Goal: Task Accomplishment & Management: Use online tool/utility

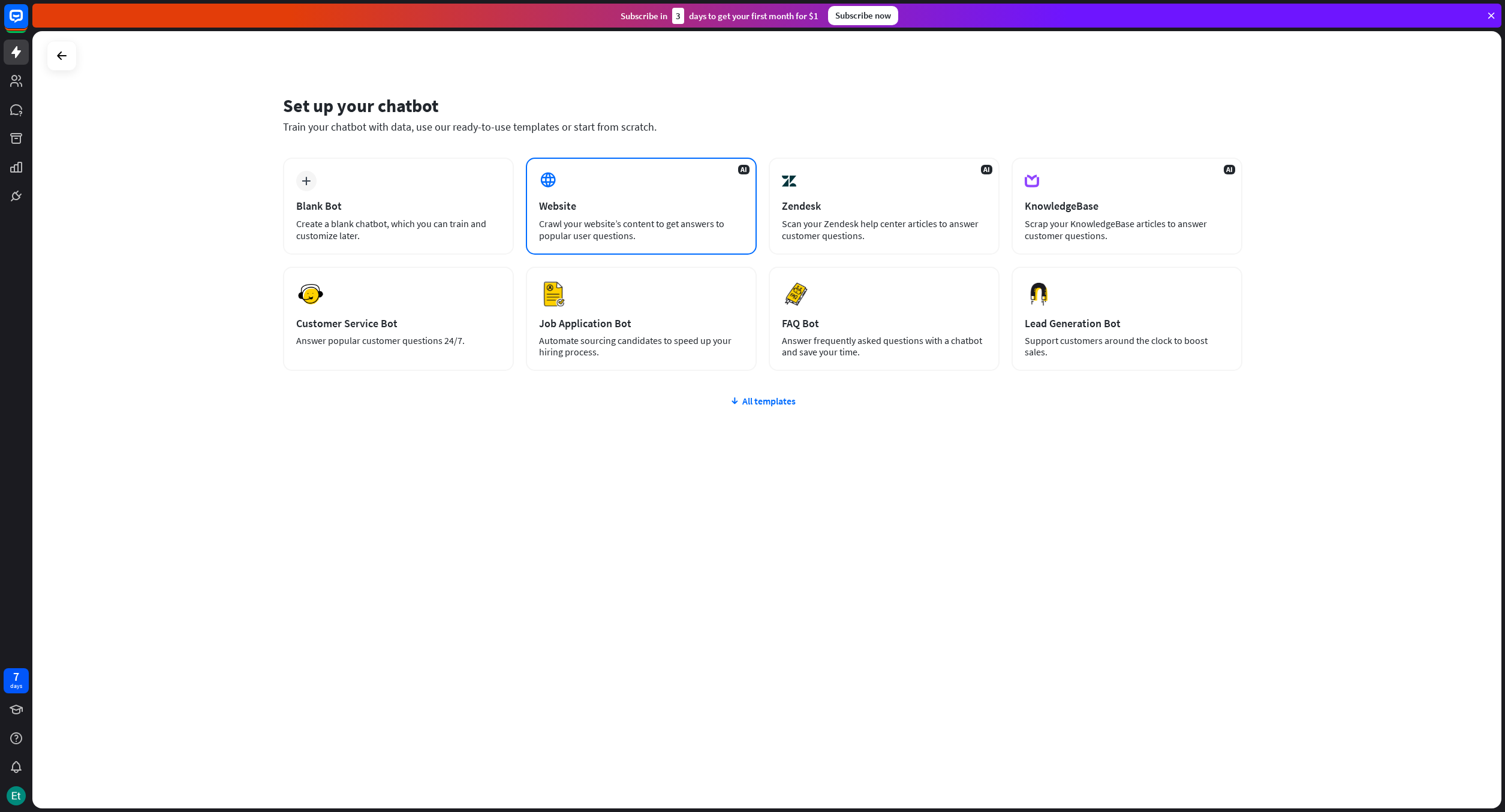
click at [695, 218] on div "Crawl your website’s content to get answers to popular user questions." at bounding box center [641, 229] width 205 height 24
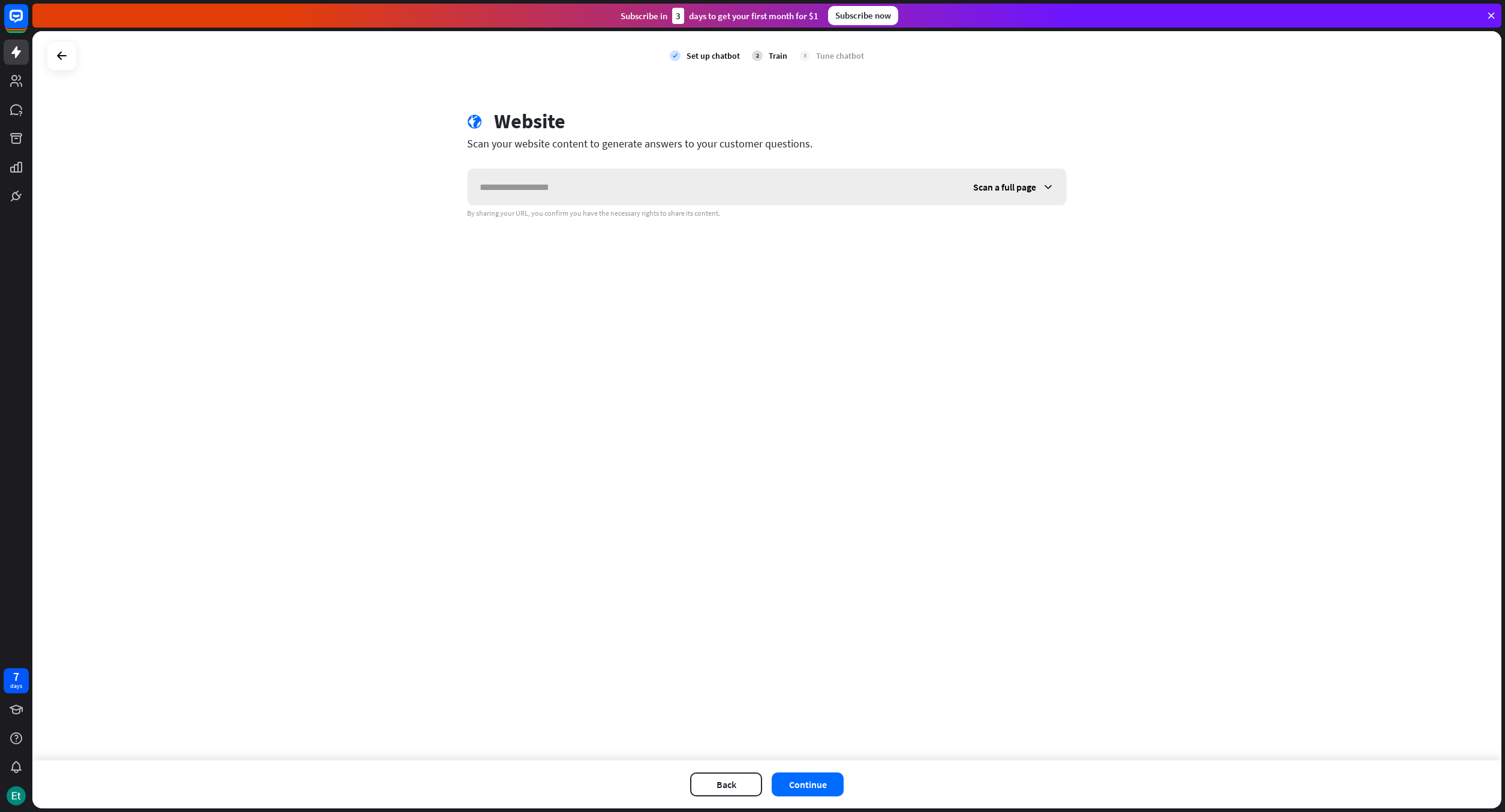
click at [1051, 188] on icon at bounding box center [1048, 187] width 12 height 12
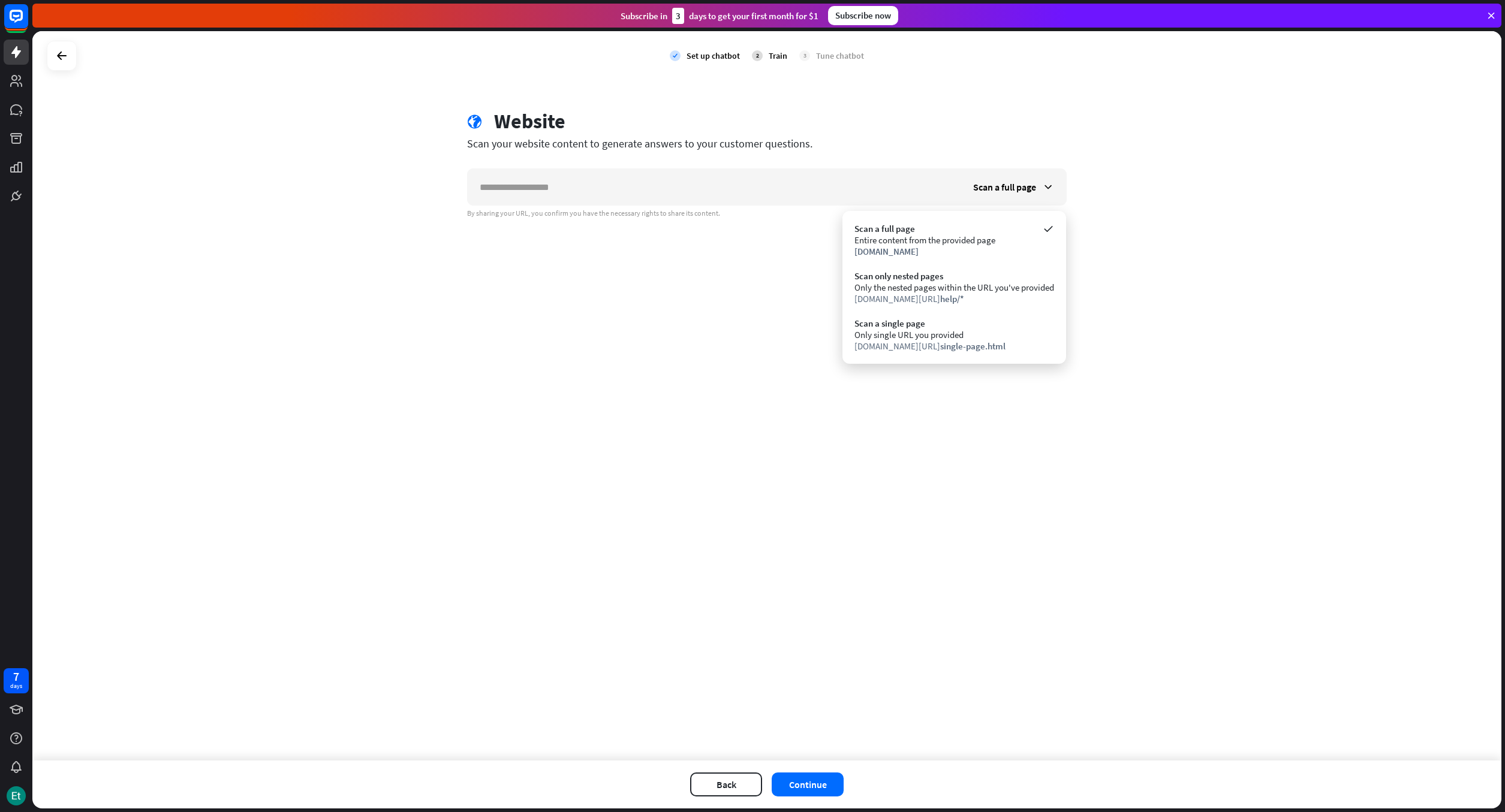
click at [763, 352] on div "check Set up chatbot 2 Train 3 Tune chatbot globe Website Scan your website con…" at bounding box center [767, 396] width 1469 height 729
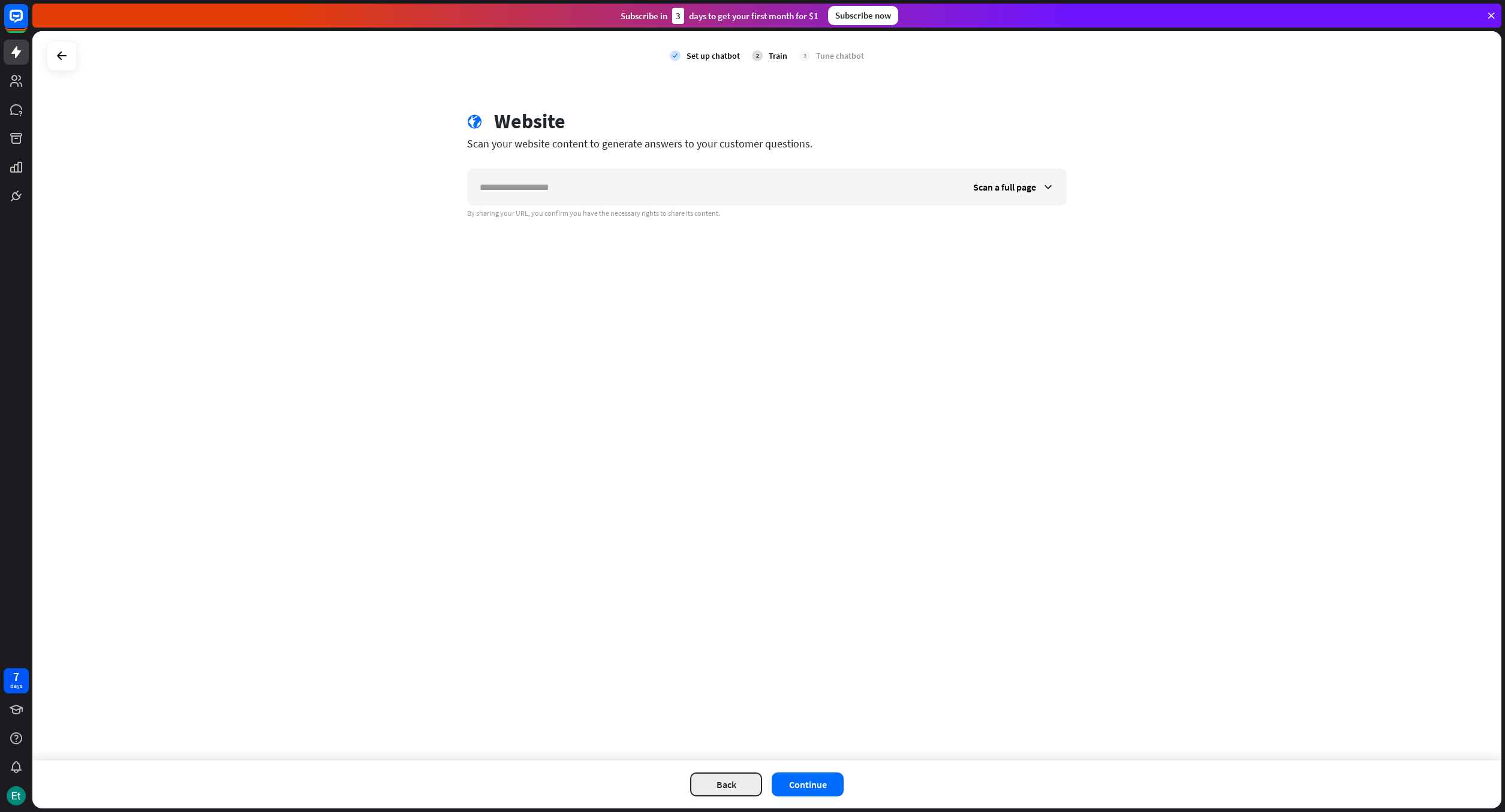
click at [735, 783] on button "Back" at bounding box center [726, 784] width 72 height 24
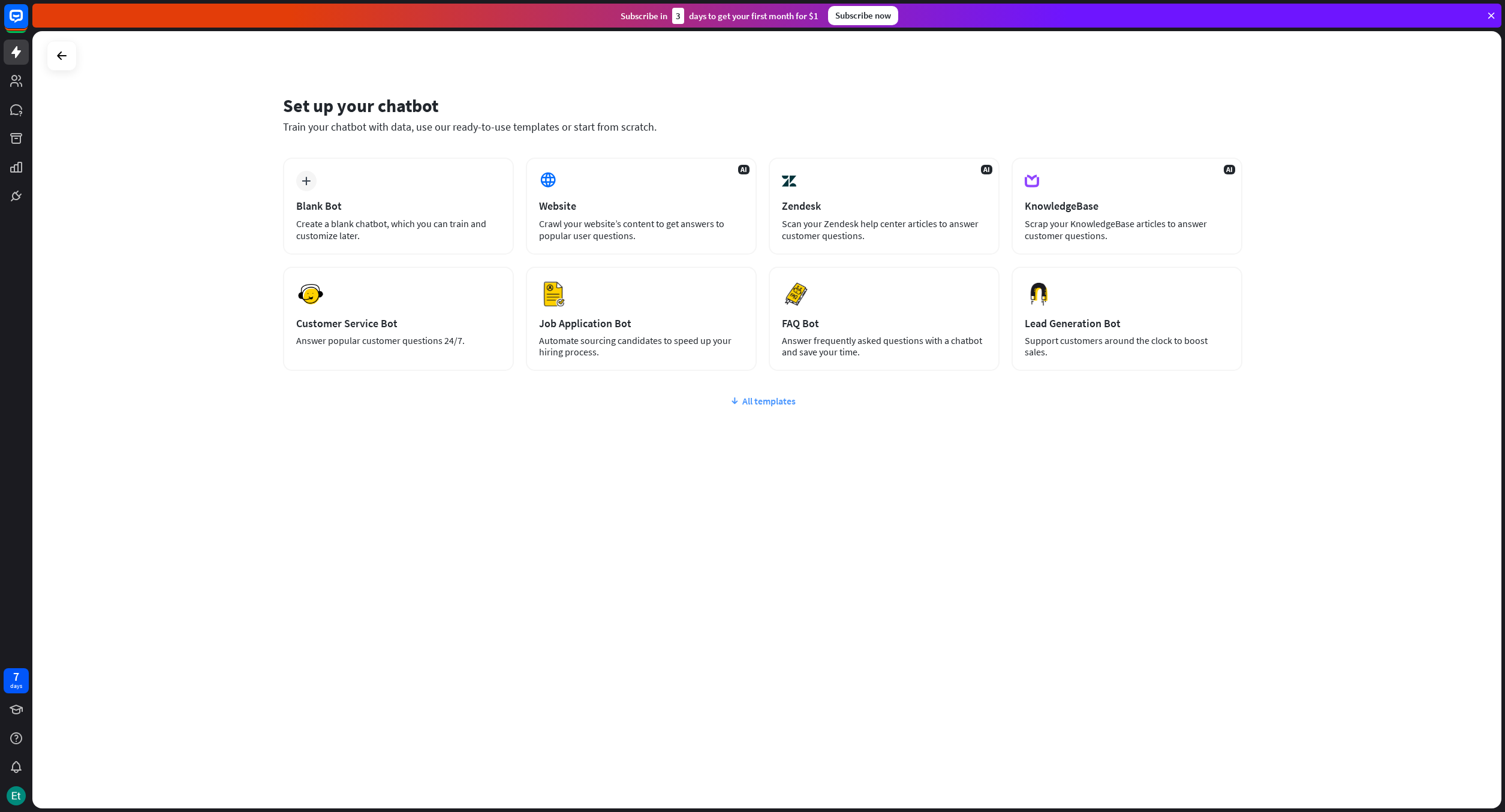
click at [771, 400] on div "All templates" at bounding box center [762, 400] width 960 height 12
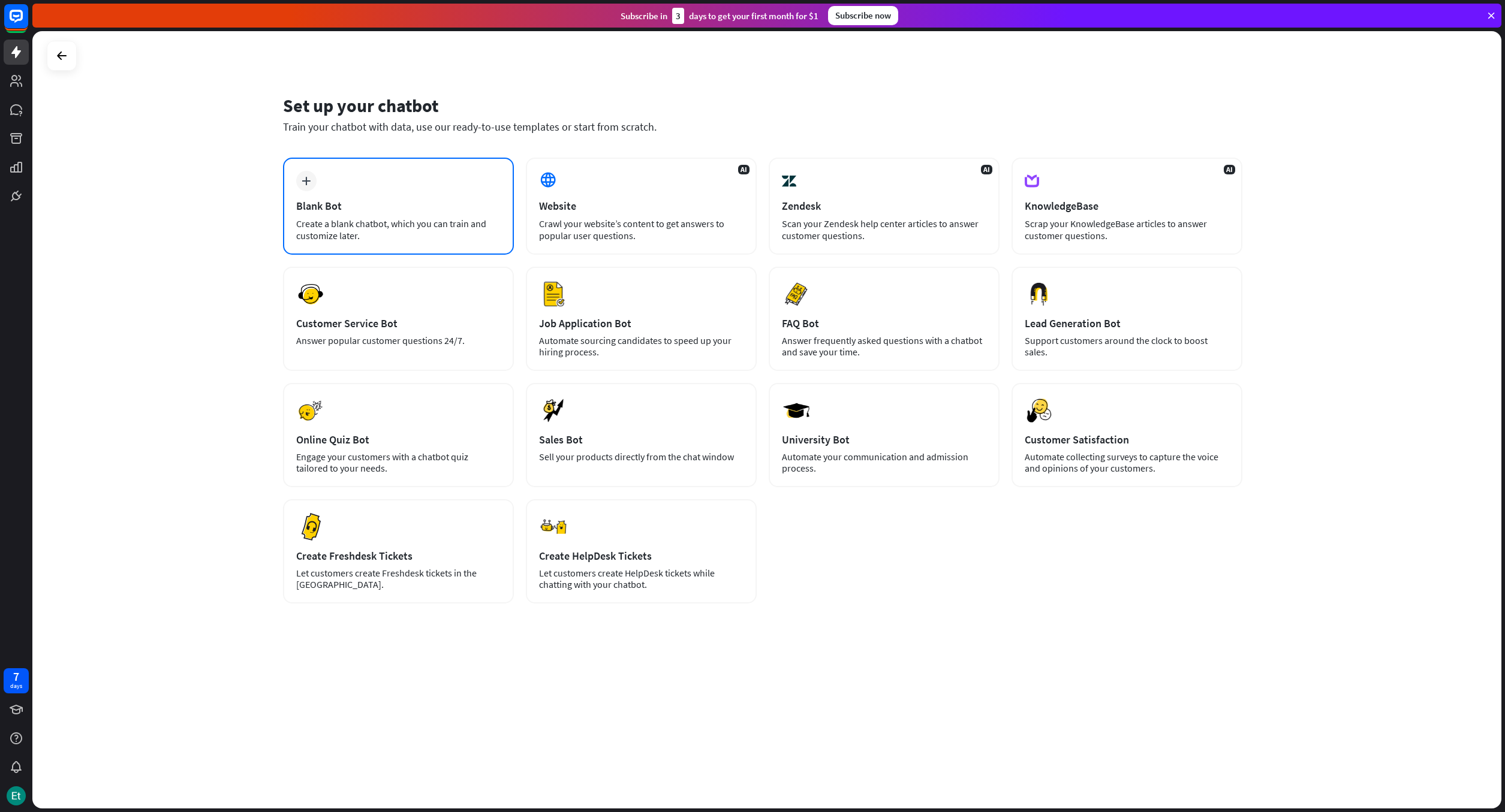
click at [398, 207] on div "Blank Bot" at bounding box center [398, 206] width 205 height 14
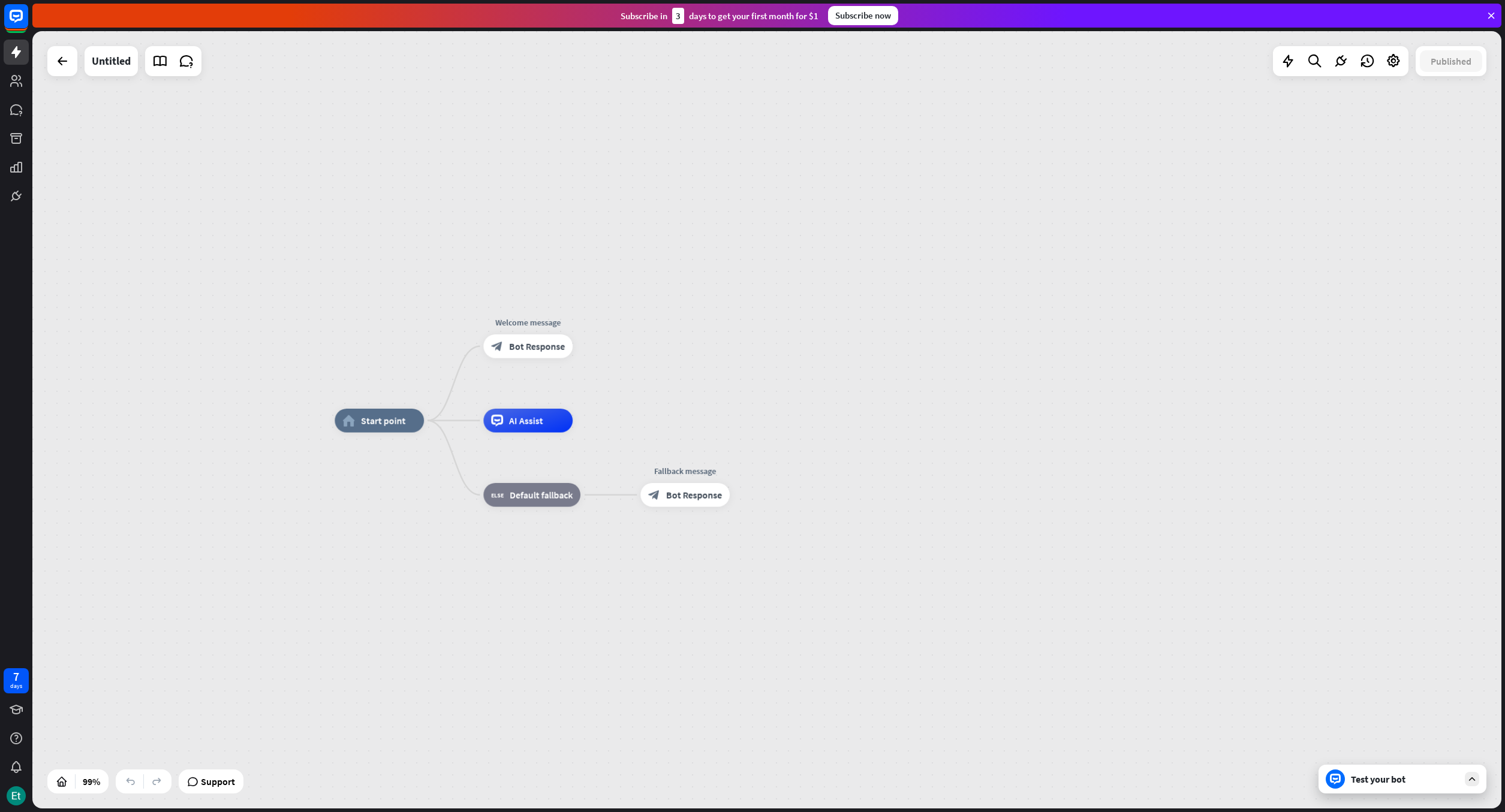
click at [1471, 777] on icon at bounding box center [1472, 779] width 11 height 11
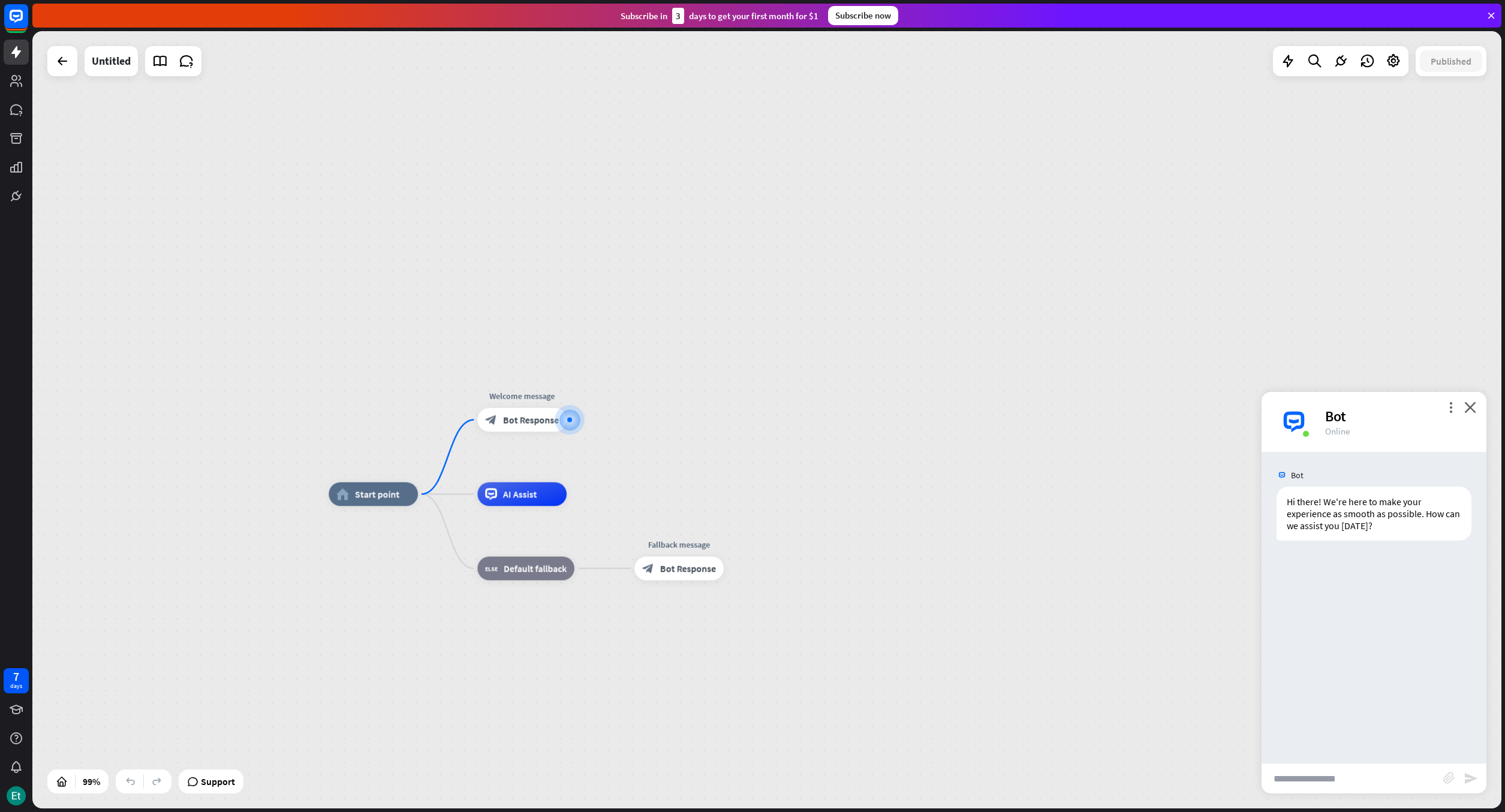
click at [1325, 780] on input "text" at bounding box center [1352, 779] width 181 height 30
type input "**"
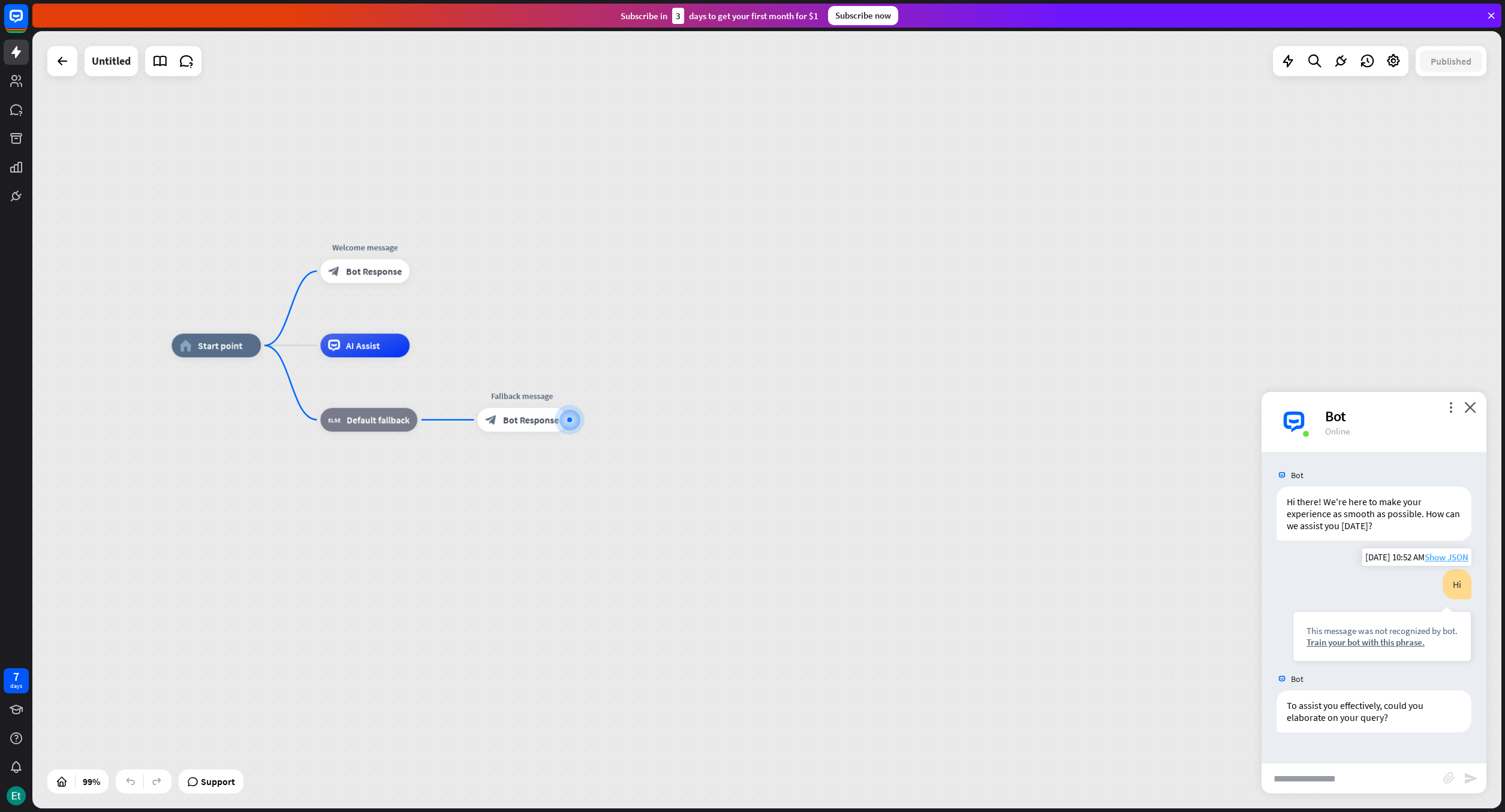
click at [1439, 560] on span "Show JSON" at bounding box center [1446, 557] width 44 height 12
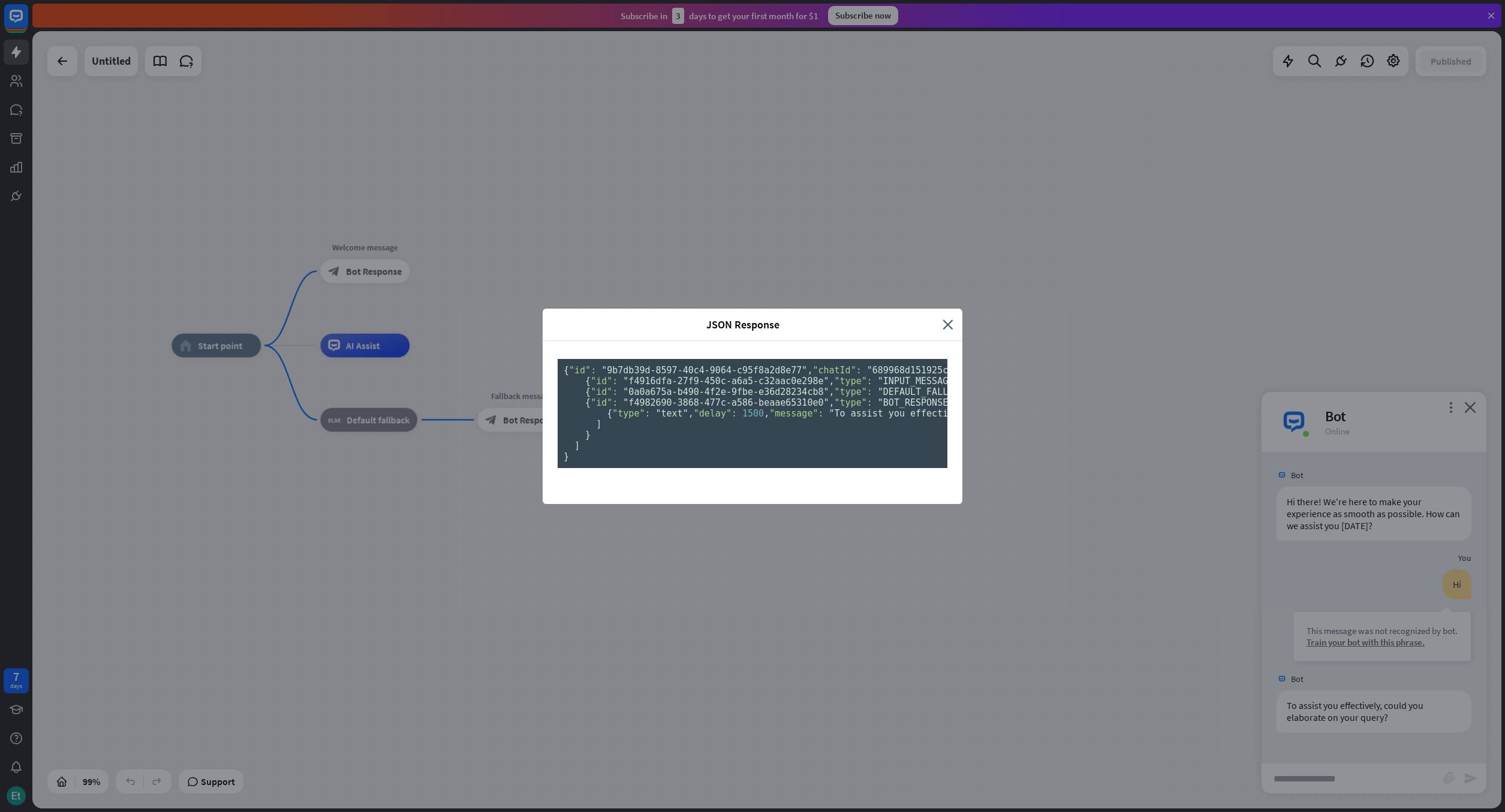
click at [712, 468] on pre "{ "id": "9b7db39d-8597-40c4-9064-c95f8a2d8e77" , "chatId": "689968d151925c00070…" at bounding box center [752, 414] width 390 height 109
click at [947, 318] on icon "close" at bounding box center [948, 325] width 11 height 14
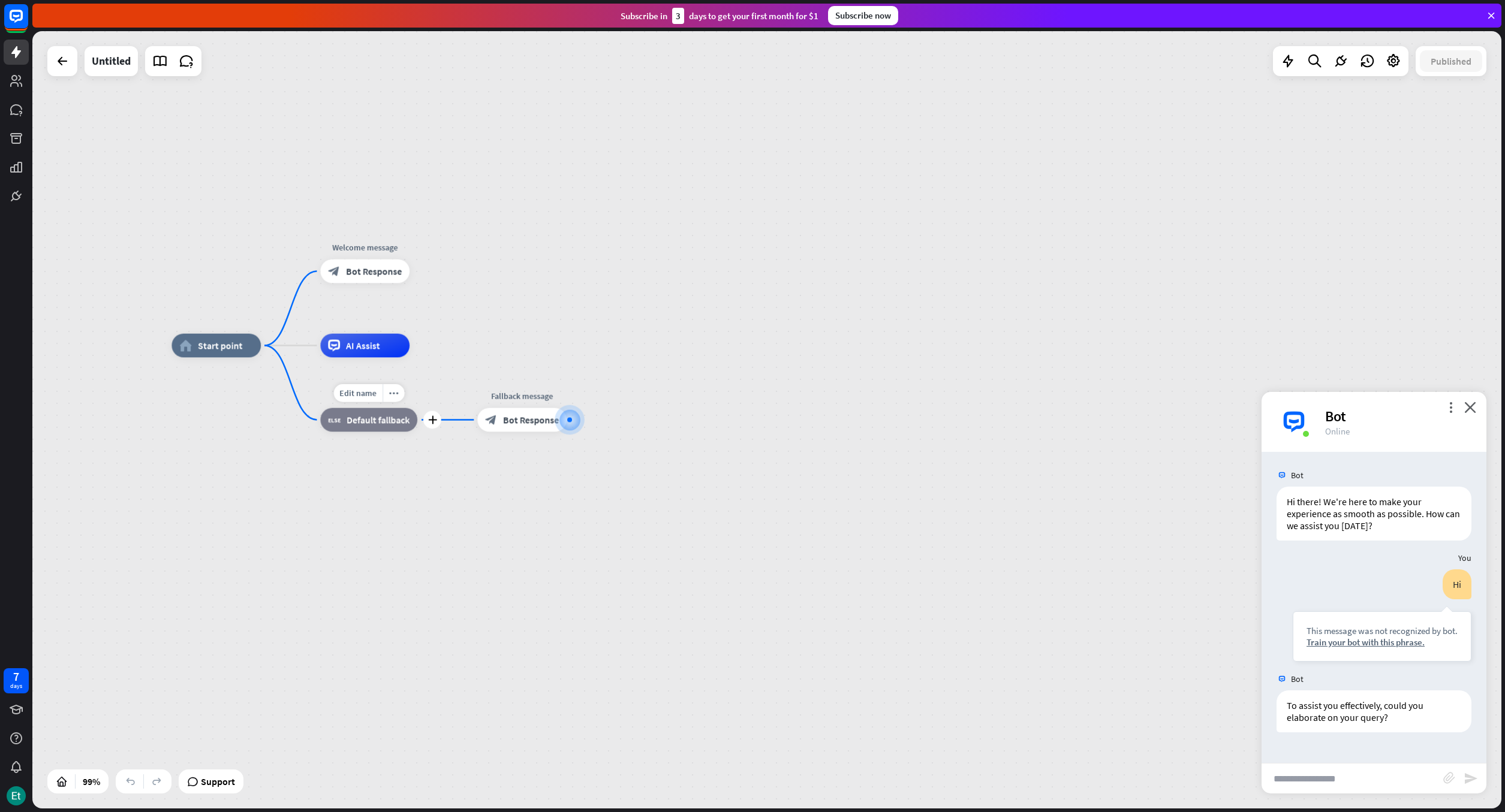
click at [371, 421] on span "Default fallback" at bounding box center [378, 420] width 63 height 12
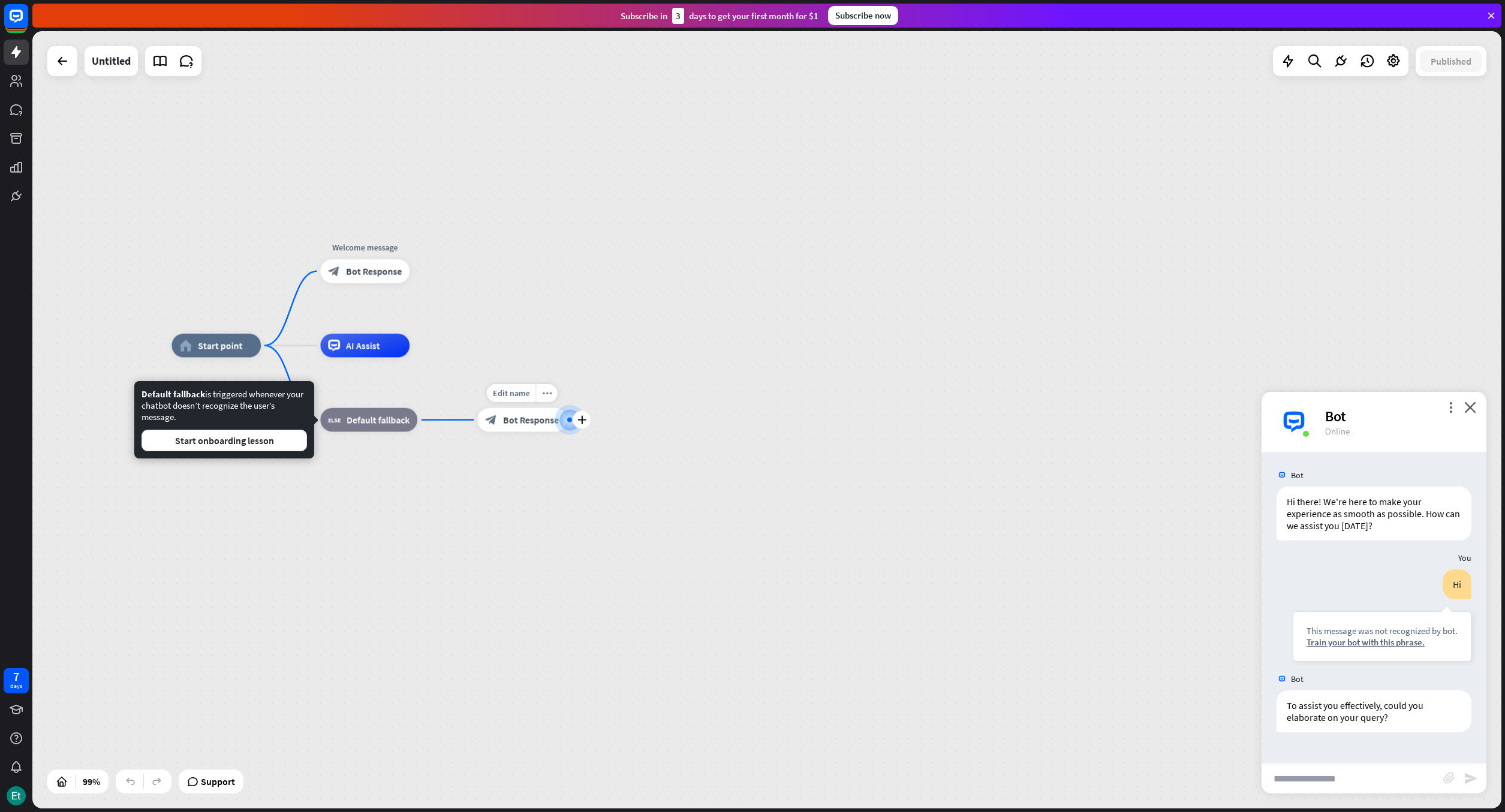
click at [529, 424] on span "Bot Response" at bounding box center [531, 420] width 56 height 12
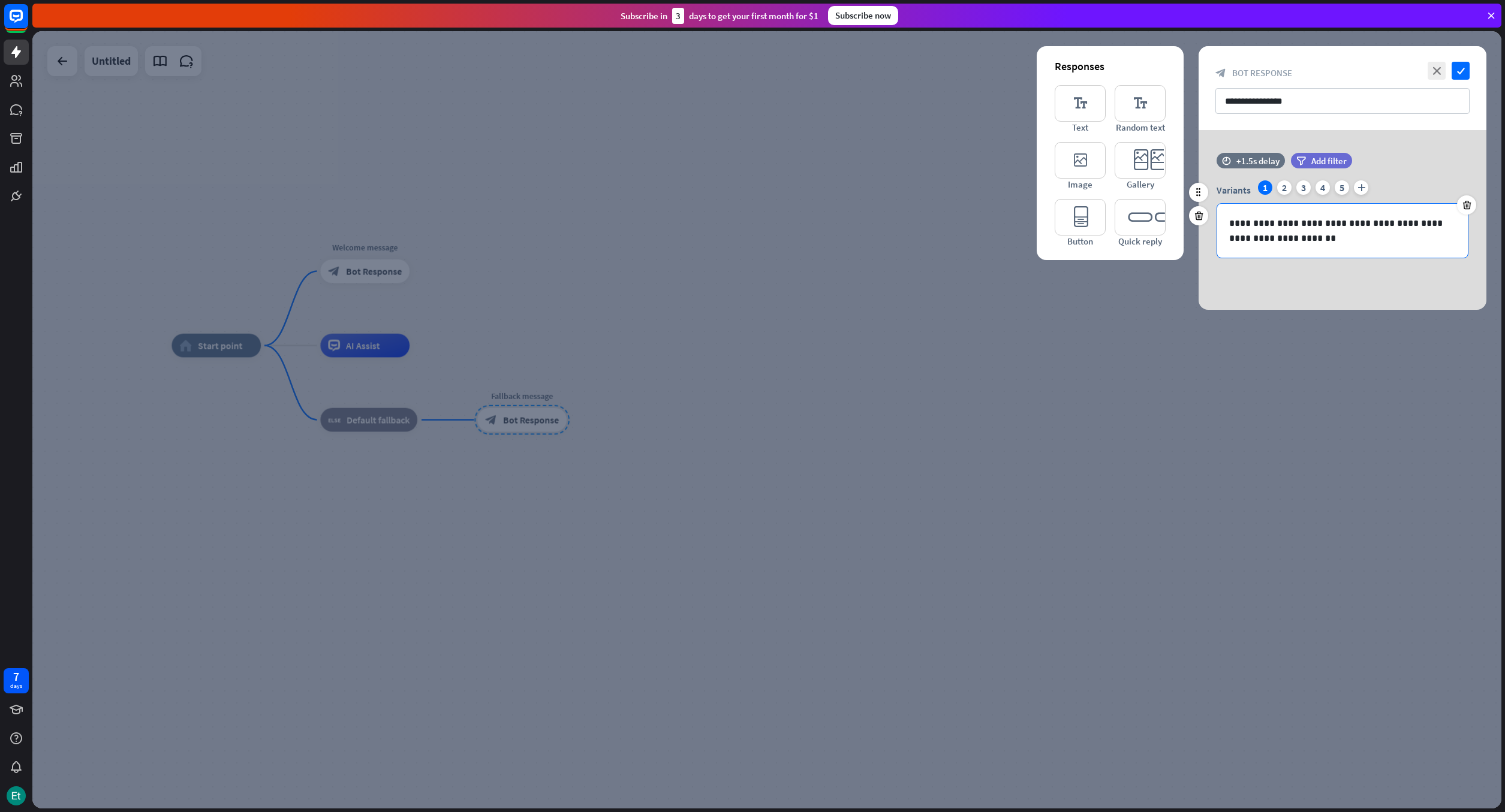
click at [1329, 247] on div "**********" at bounding box center [1342, 230] width 251 height 54
drag, startPoint x: 1311, startPoint y: 243, endPoint x: 1313, endPoint y: 232, distance: 11.2
click at [1312, 243] on p "**********" at bounding box center [1342, 231] width 227 height 30
click at [1463, 71] on icon "check" at bounding box center [1461, 70] width 18 height 18
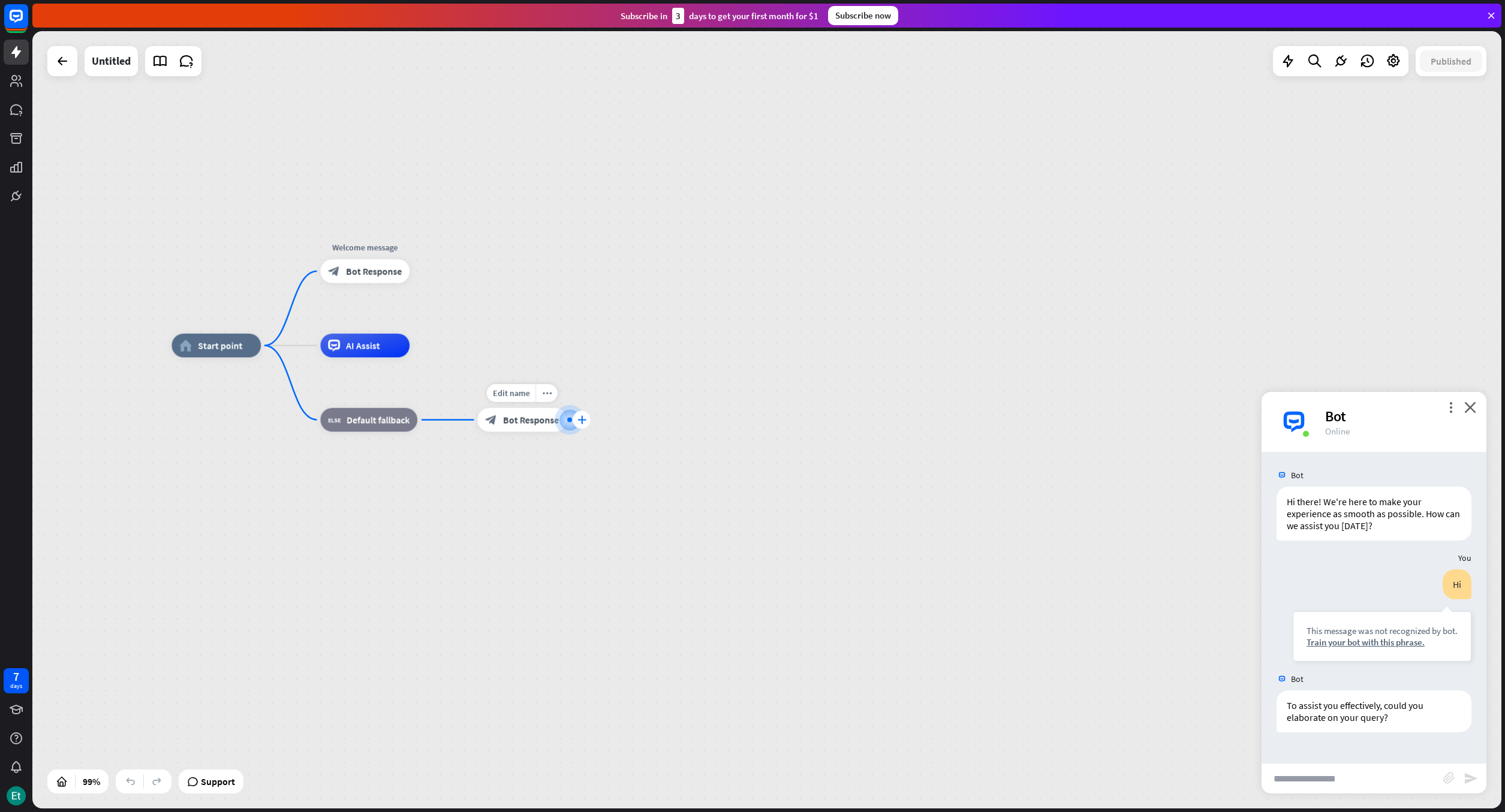
click at [580, 421] on icon "plus" at bounding box center [581, 420] width 9 height 8
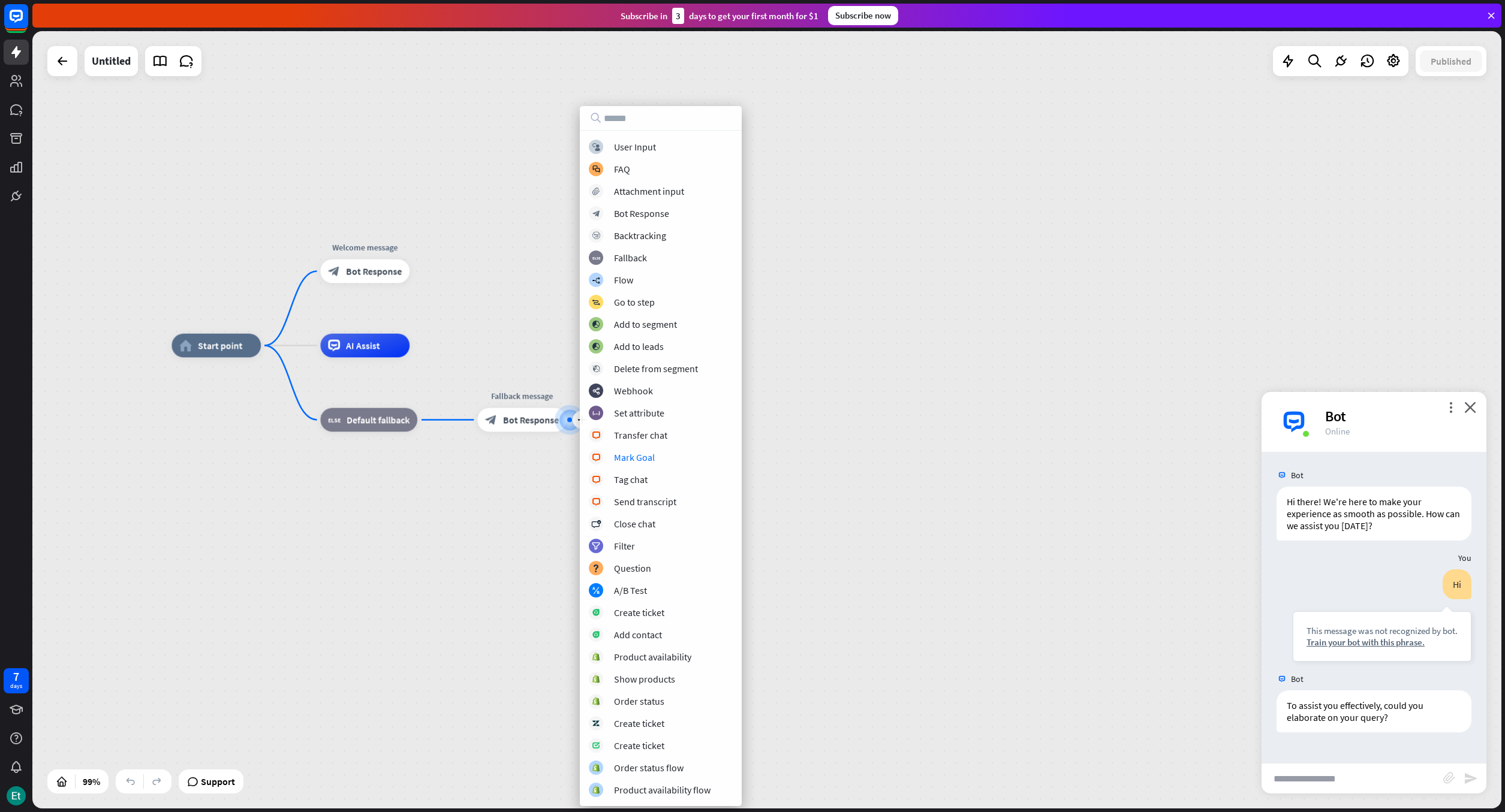
click at [514, 349] on div "home_2 Start point Welcome message block_bot_response Bot Response AI Assist bl…" at bounding box center [900, 732] width 1457 height 772
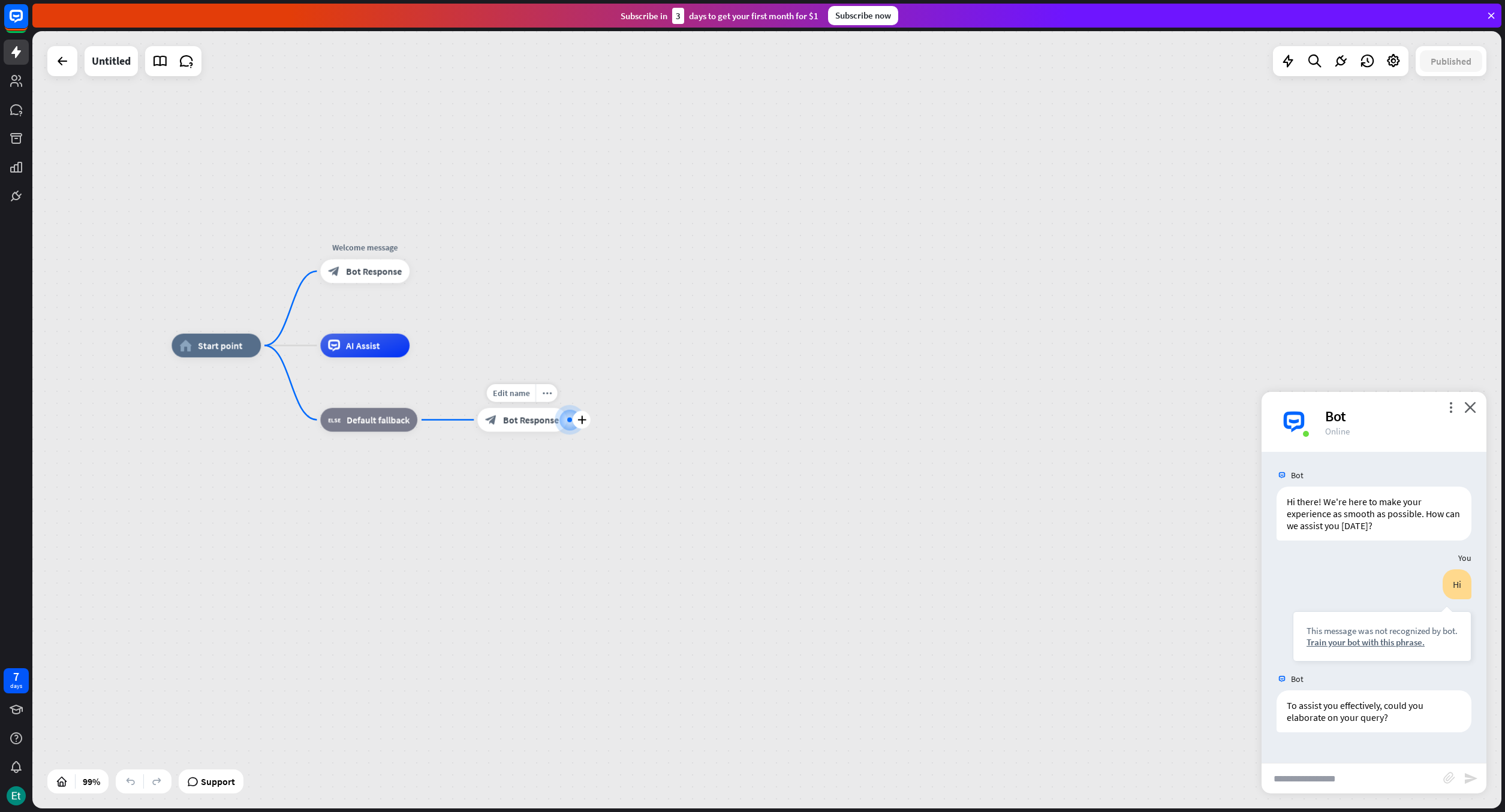
click at [512, 420] on span "Bot Response" at bounding box center [531, 420] width 56 height 12
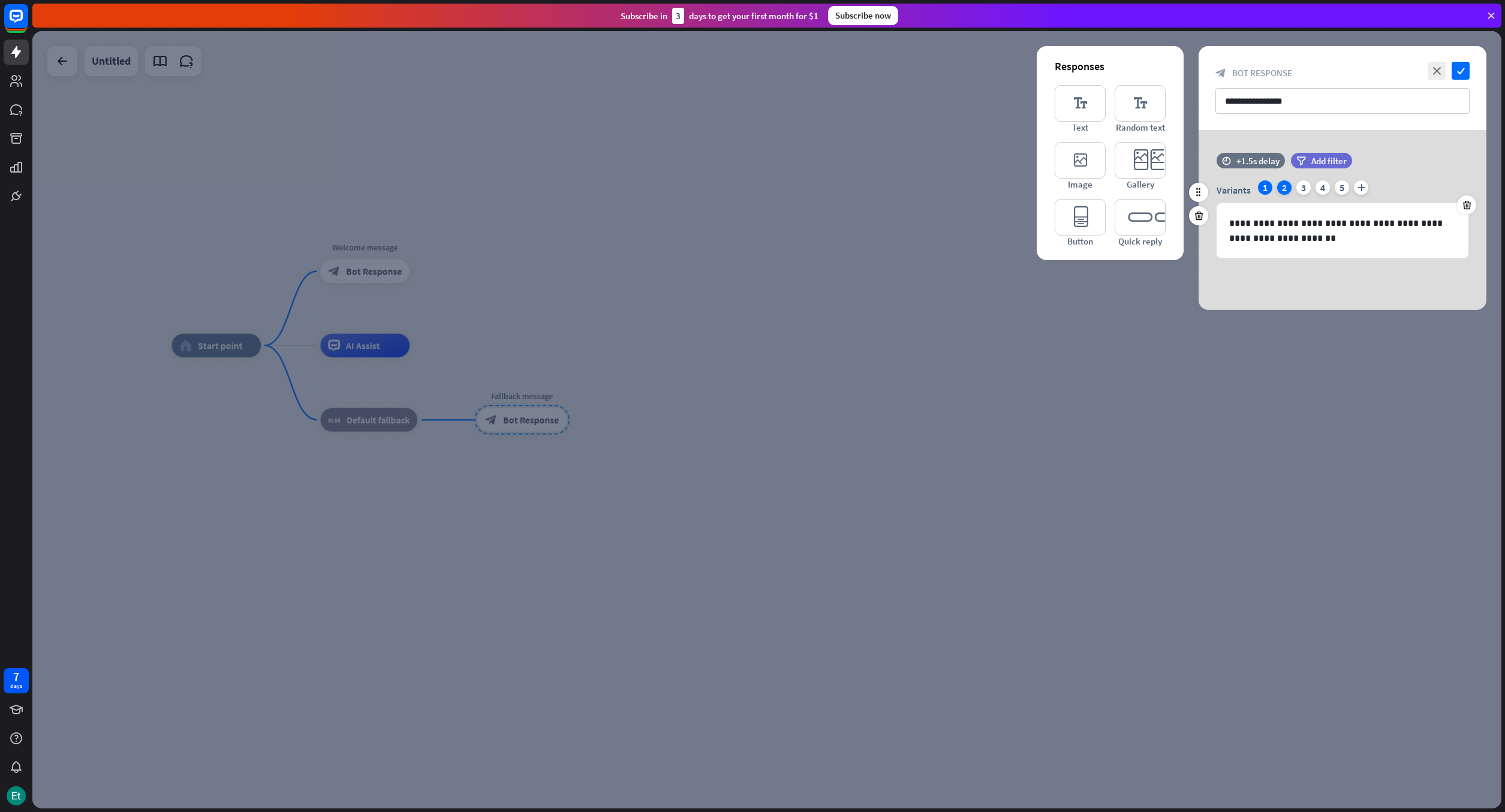
click at [1285, 188] on div "2" at bounding box center [1284, 188] width 14 height 14
click at [1300, 189] on div "3" at bounding box center [1303, 188] width 14 height 14
click at [1268, 189] on div "1" at bounding box center [1265, 188] width 14 height 14
click at [1462, 71] on icon "check" at bounding box center [1461, 70] width 18 height 18
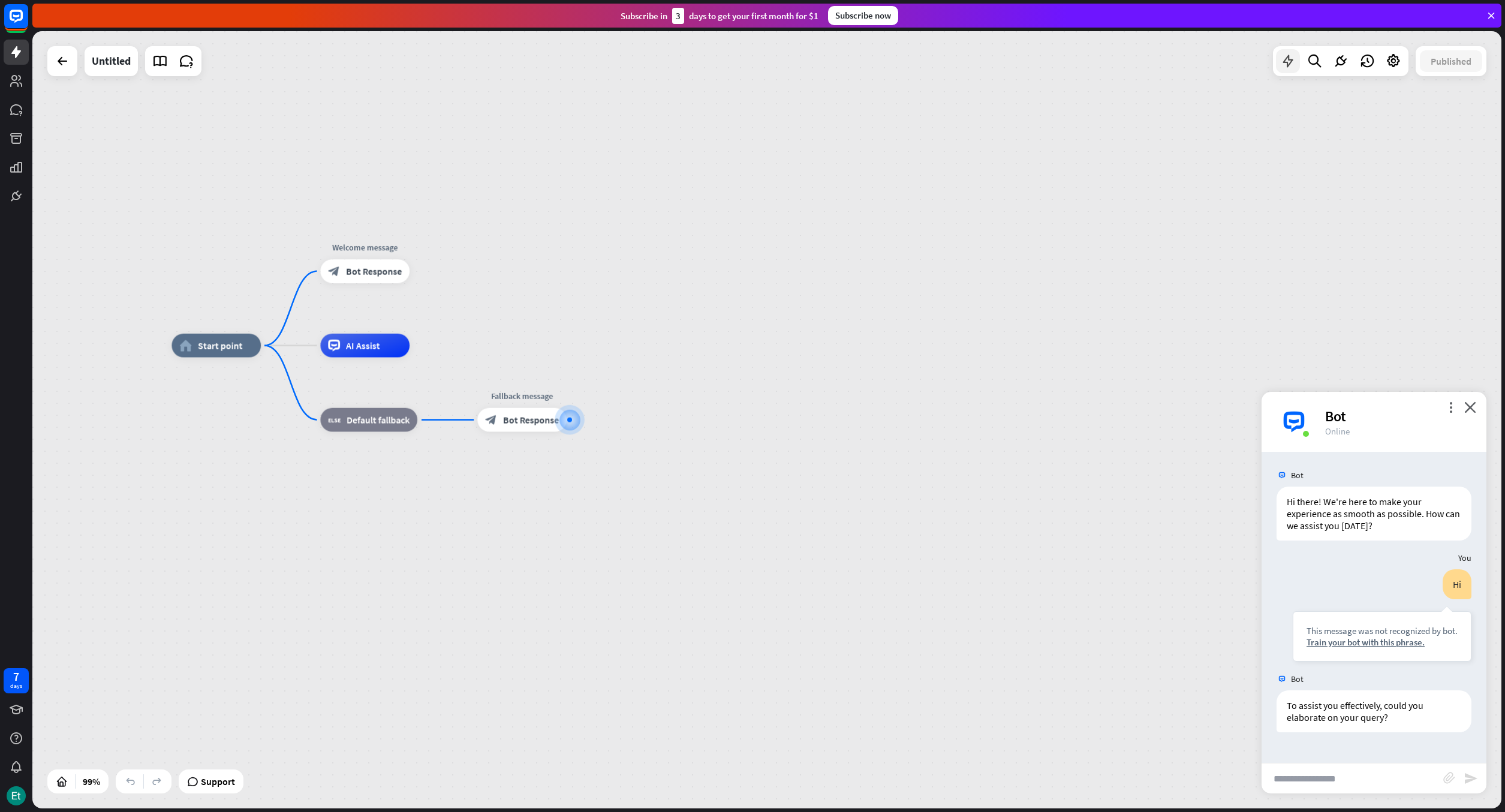
click at [1285, 58] on icon at bounding box center [1288, 61] width 16 height 16
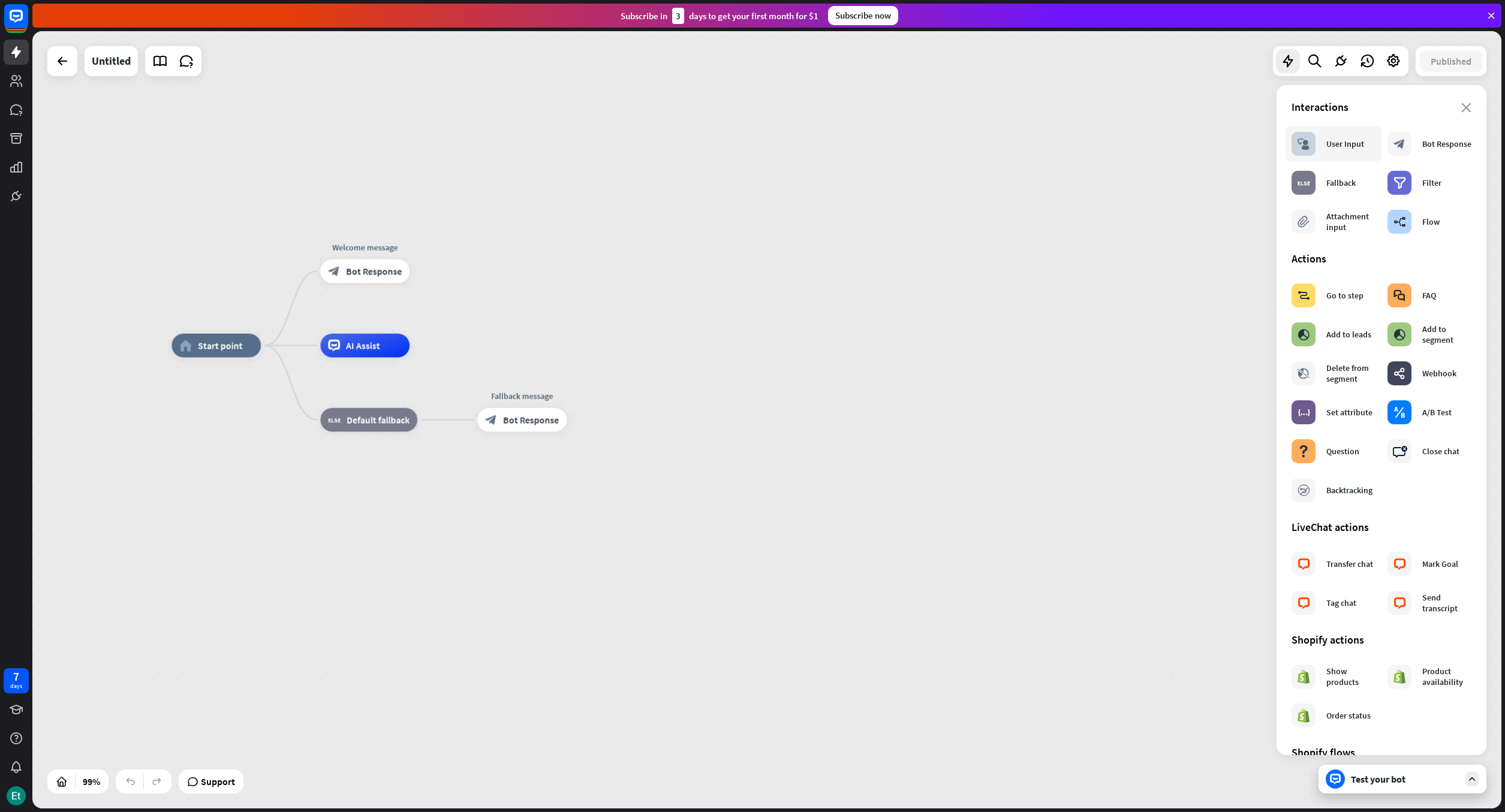
click at [1329, 149] on div "block_user_input User Input" at bounding box center [1328, 143] width 73 height 24
click at [1473, 779] on icon at bounding box center [1472, 779] width 11 height 11
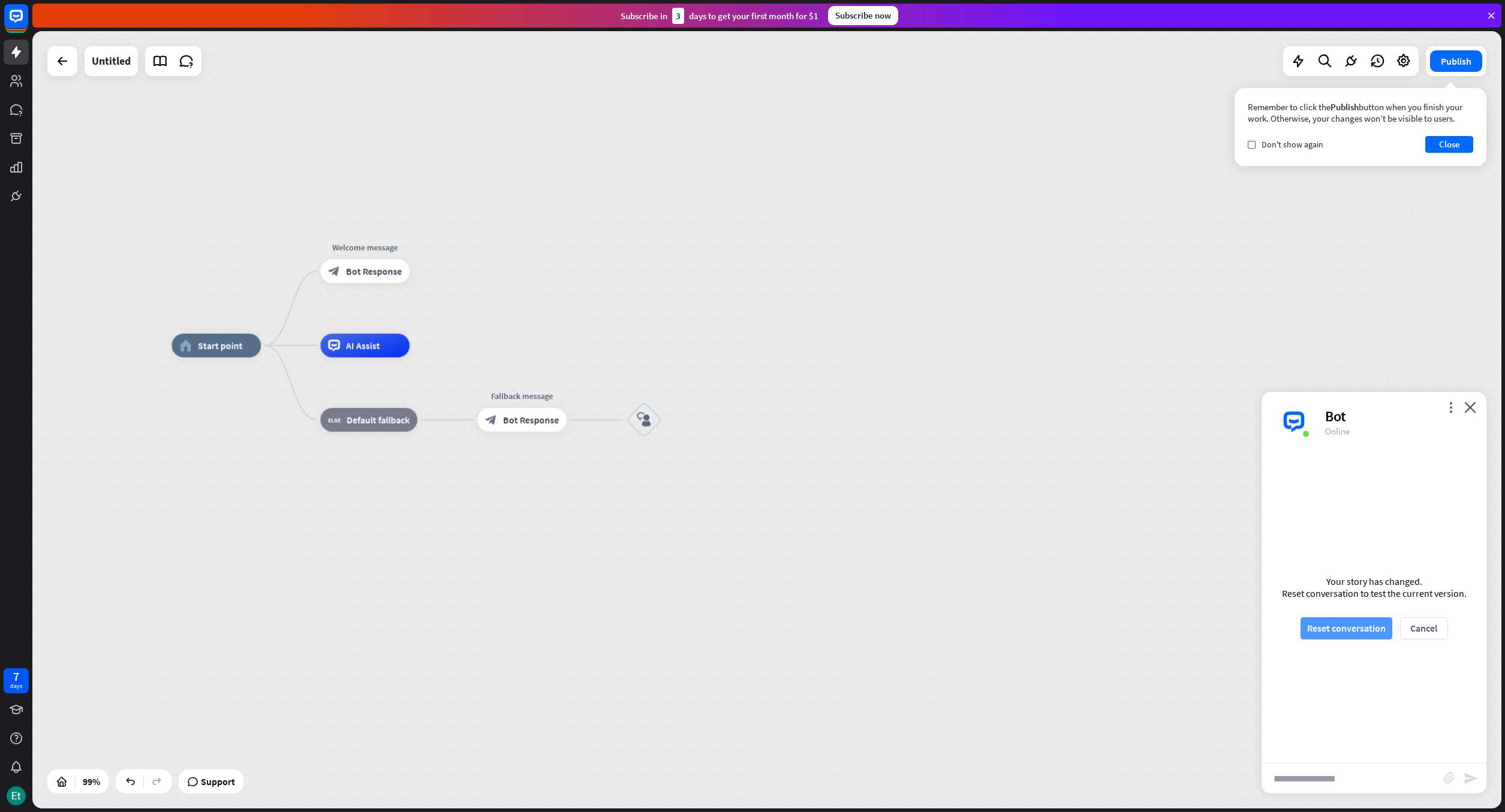
click at [1364, 630] on button "Reset conversation" at bounding box center [1346, 628] width 92 height 22
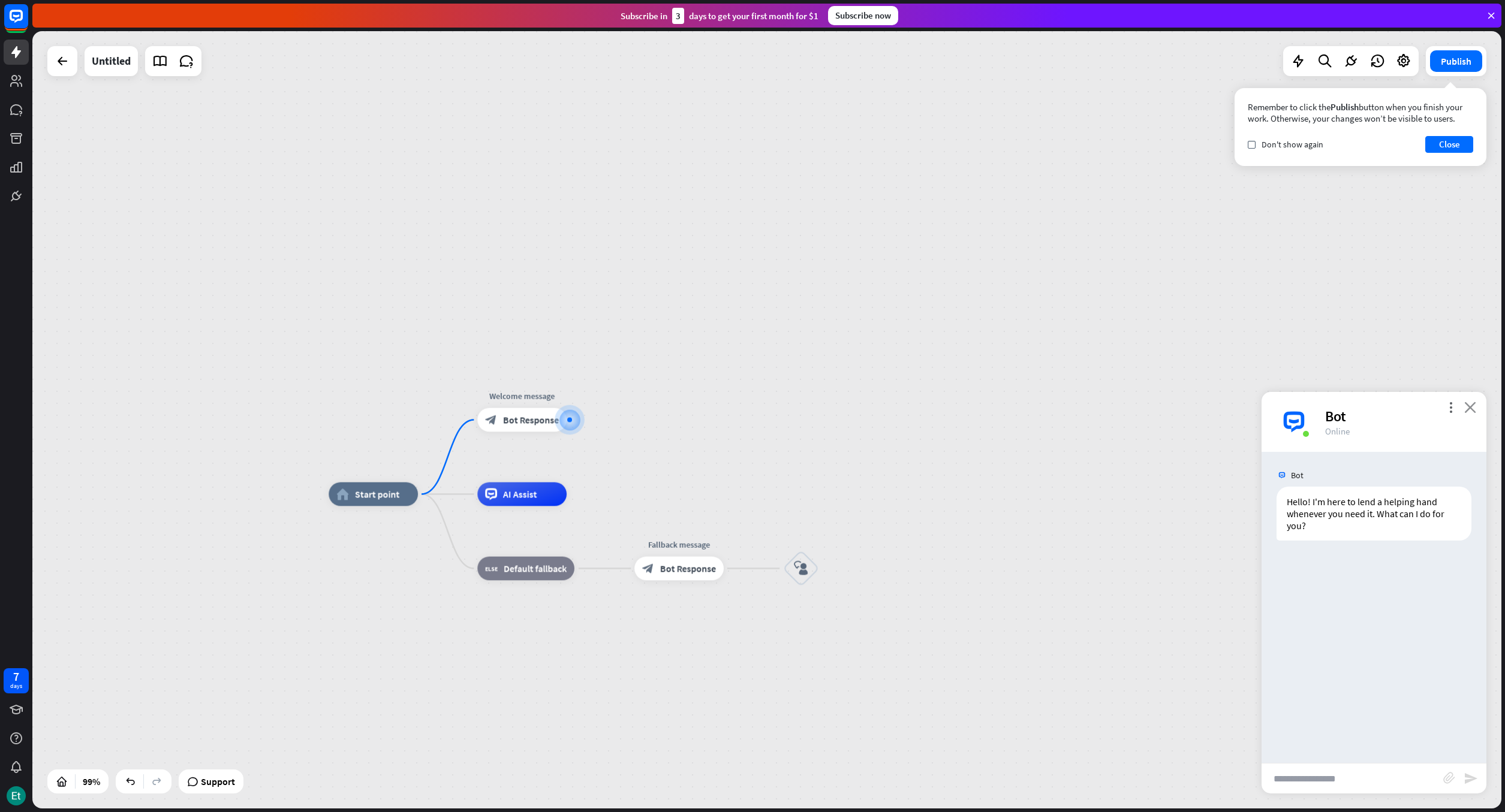
click at [1471, 404] on icon "close" at bounding box center [1469, 407] width 12 height 12
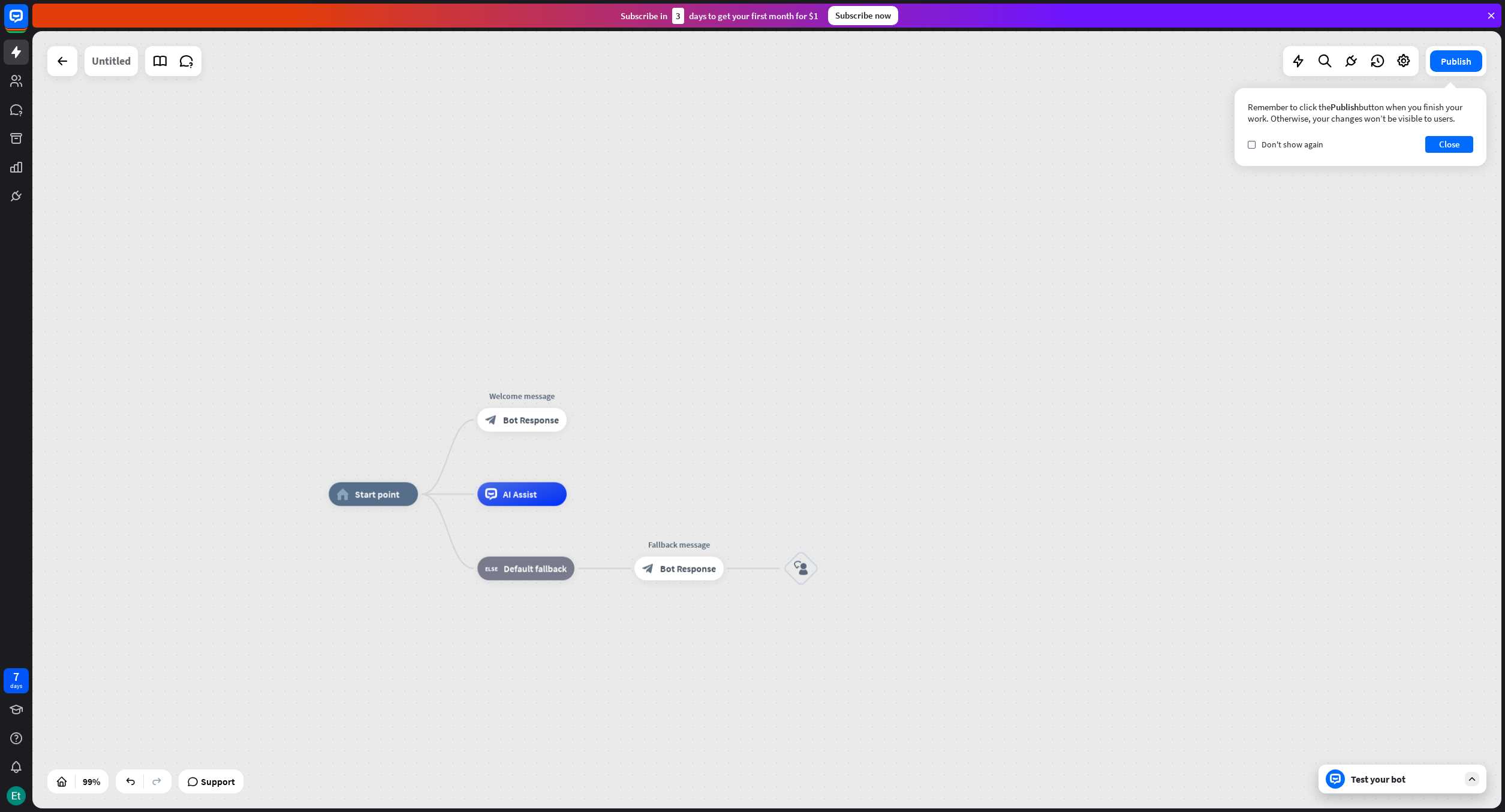
click at [98, 61] on div "Untitled" at bounding box center [111, 61] width 39 height 30
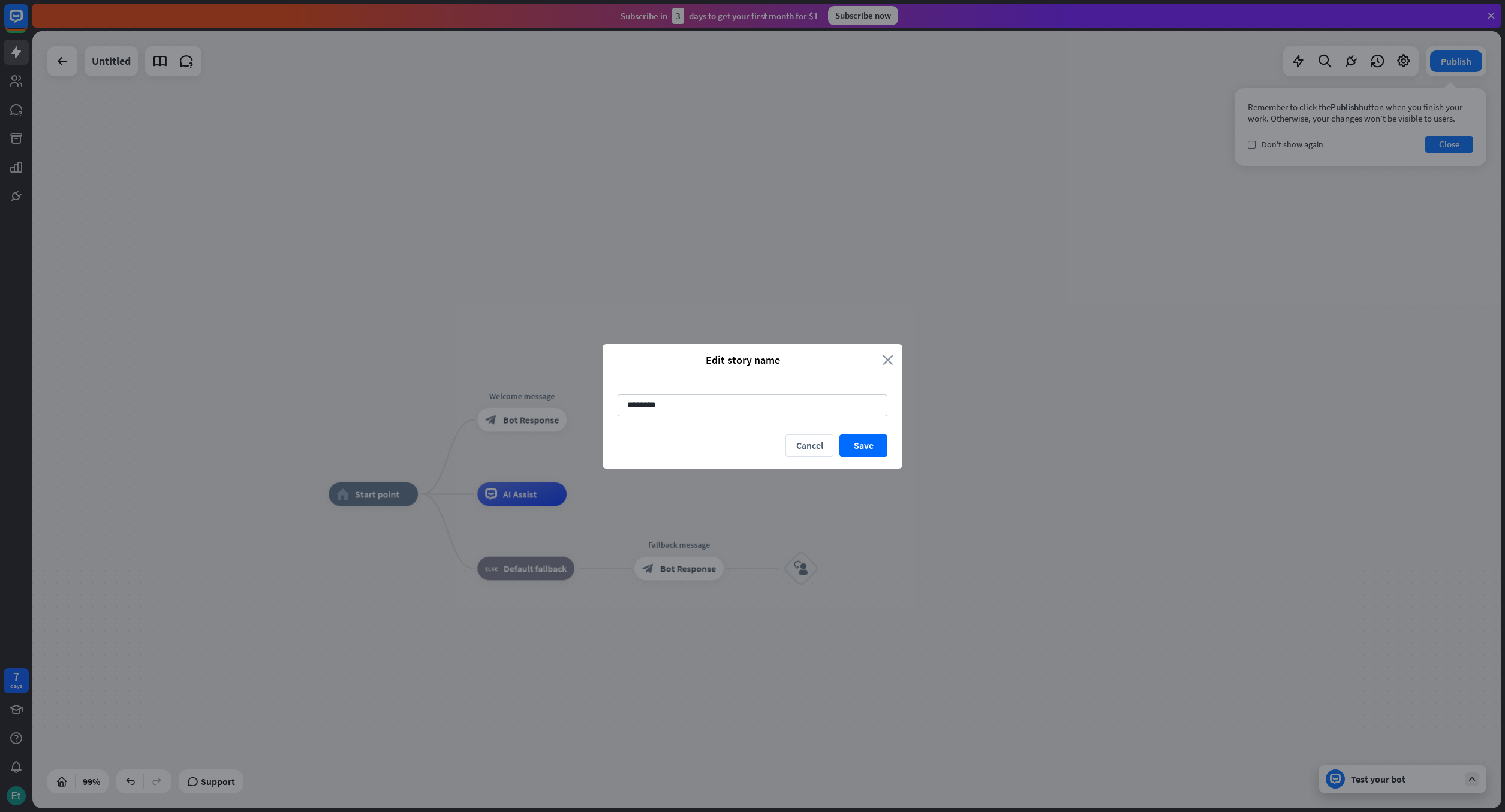
click at [890, 358] on icon "close" at bounding box center [888, 360] width 11 height 14
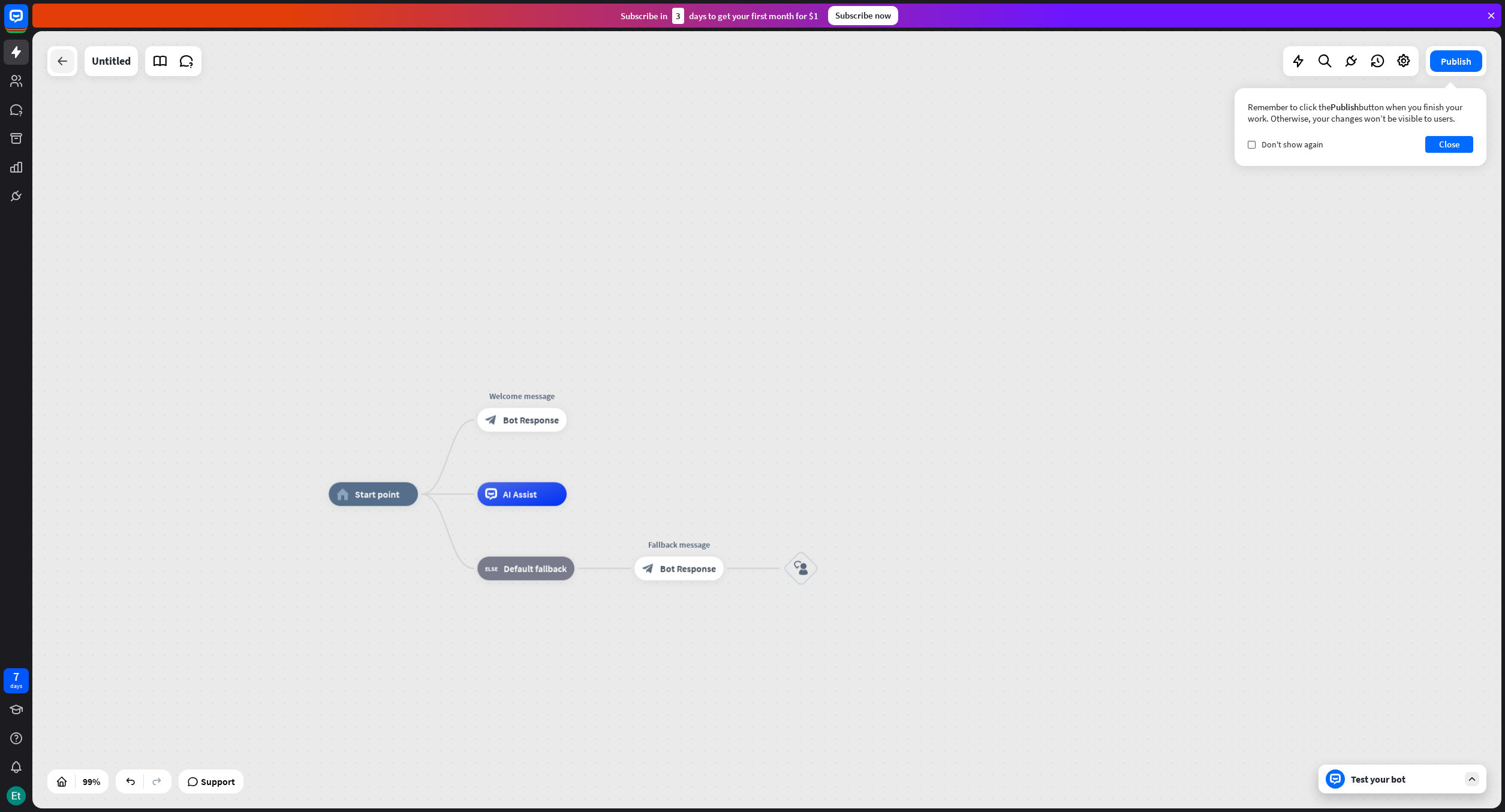
click at [63, 65] on icon at bounding box center [62, 61] width 14 height 14
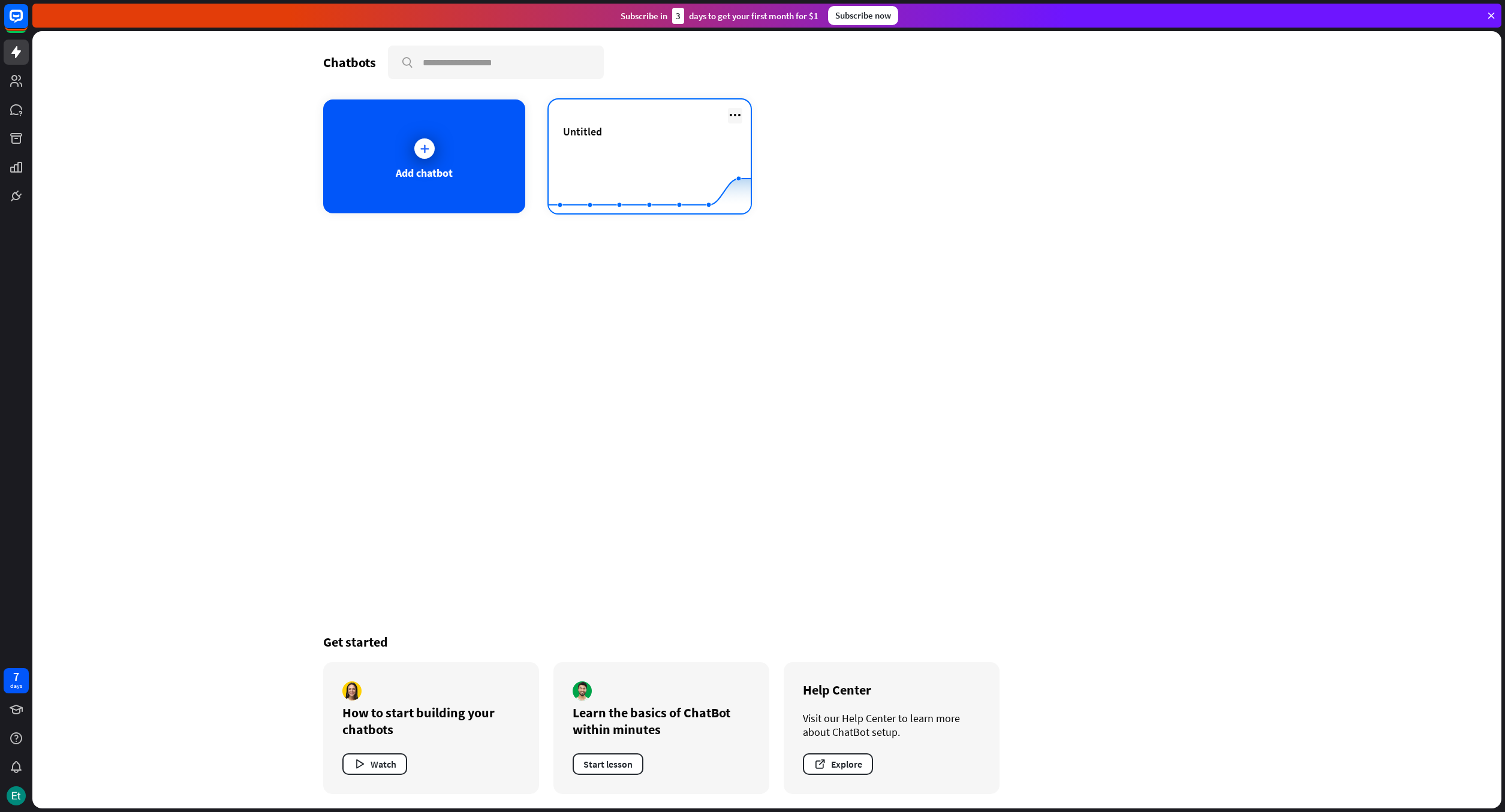
click at [736, 112] on icon at bounding box center [735, 115] width 14 height 14
click at [735, 207] on div "Delete chatbot" at bounding box center [740, 208] width 81 height 21
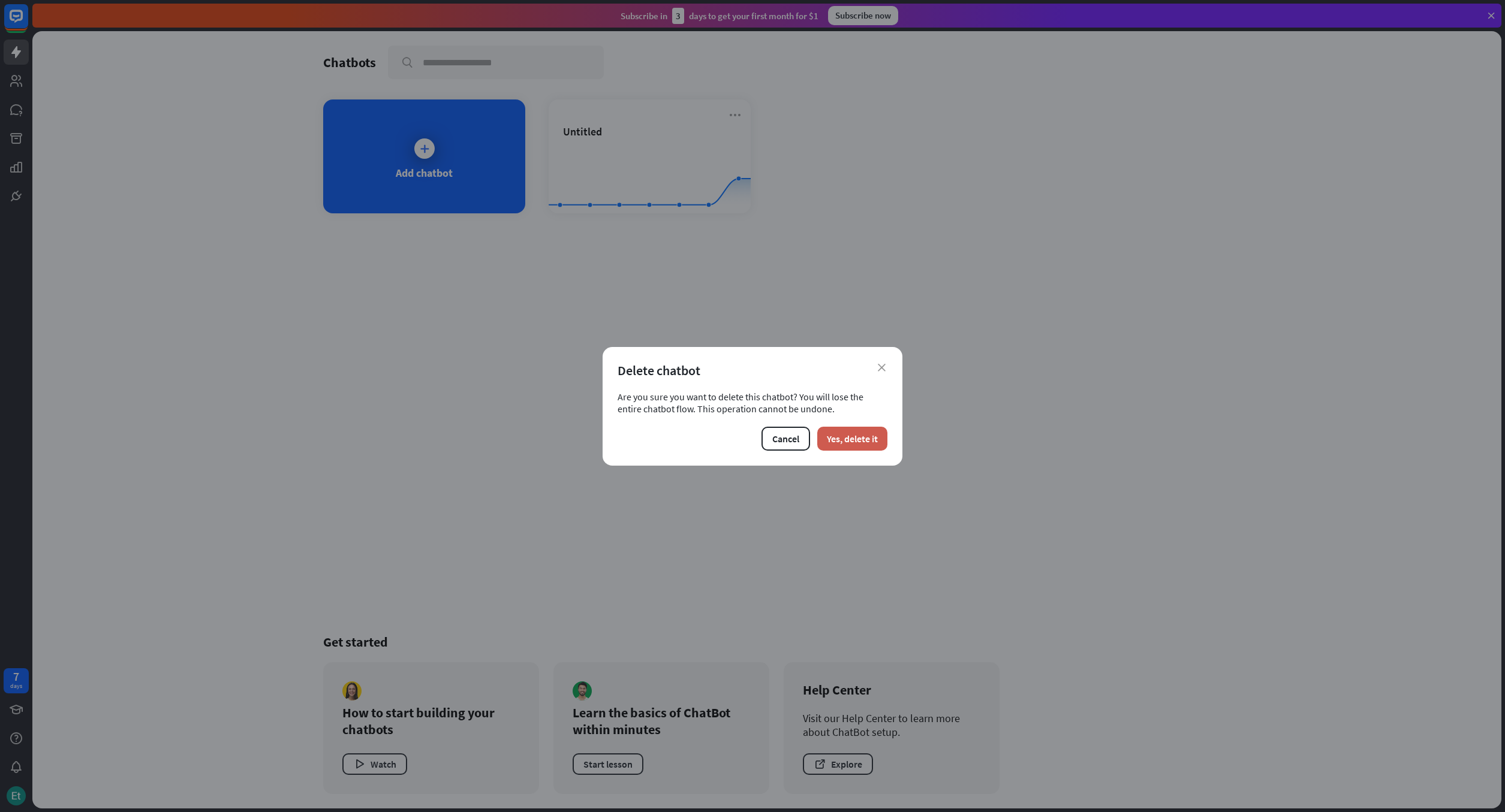
click at [851, 446] on button "Yes, delete it" at bounding box center [852, 438] width 70 height 24
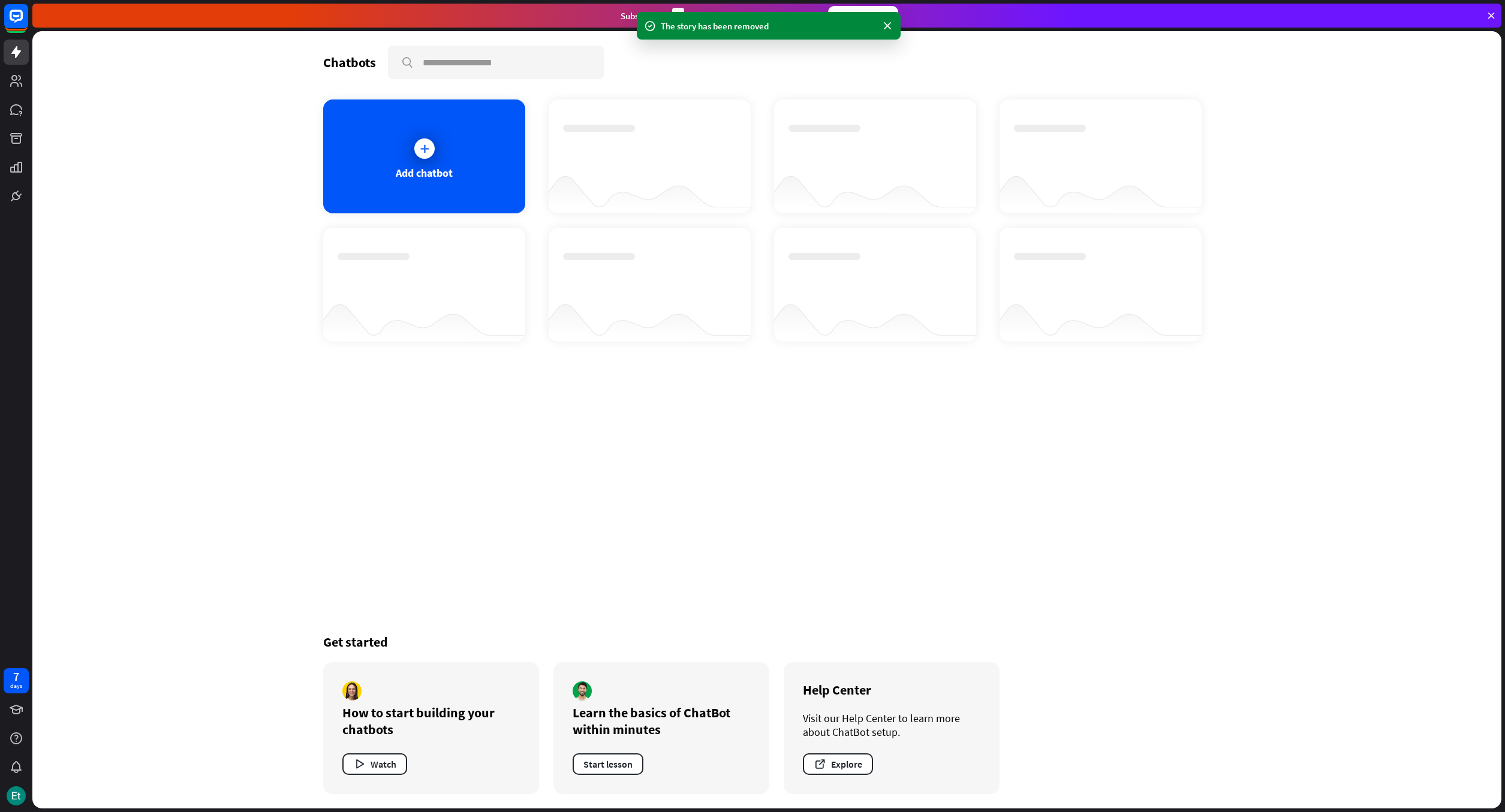
click at [227, 108] on div "Chatbots search Add chatbot Get started How to start building your chatbots Wat…" at bounding box center [767, 420] width 1469 height 777
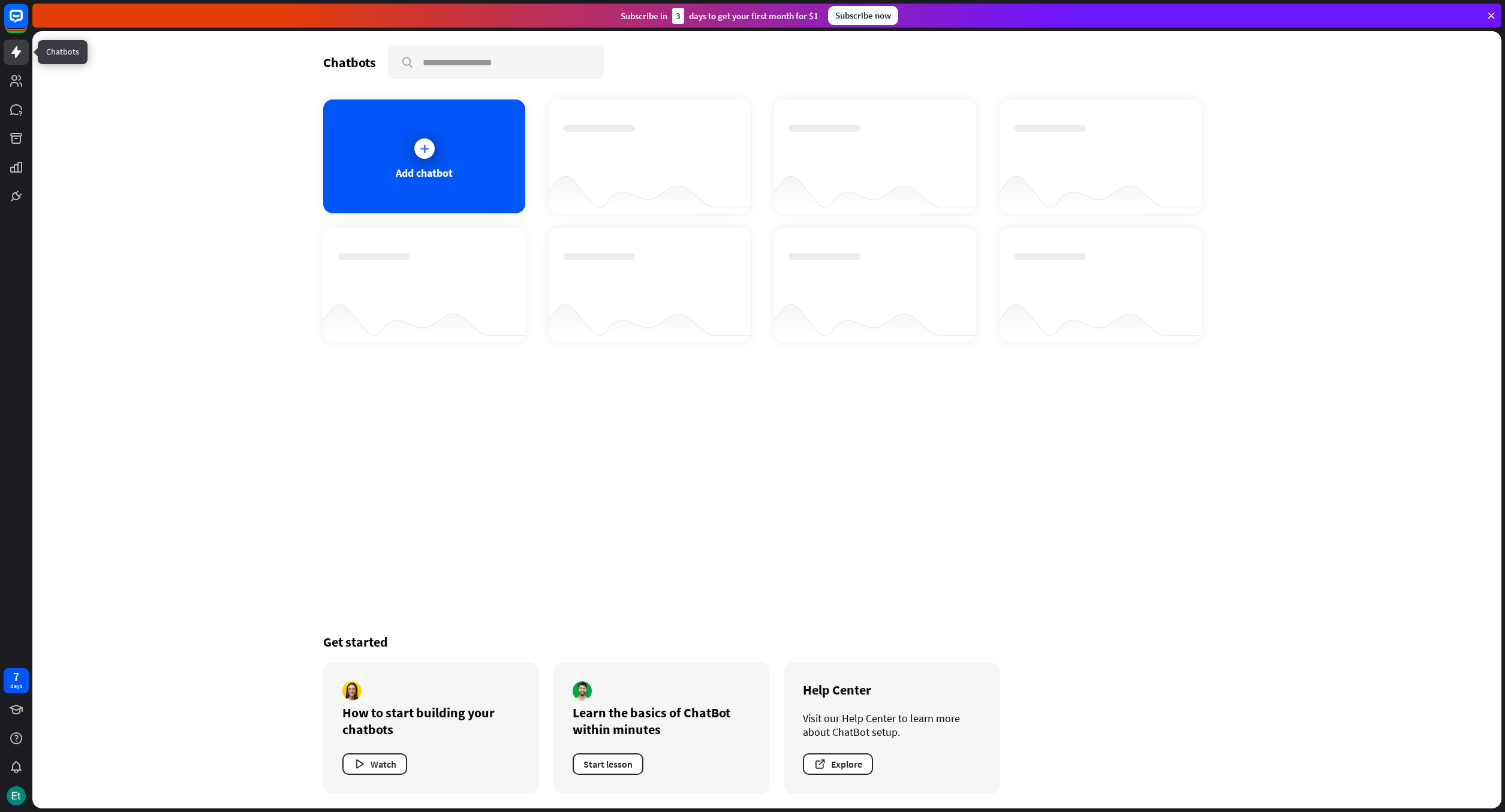
click at [15, 59] on icon at bounding box center [16, 52] width 14 height 14
click at [15, 52] on icon at bounding box center [16, 52] width 10 height 12
click at [634, 165] on div at bounding box center [649, 145] width 173 height 42
click at [442, 161] on div "Add chatbot" at bounding box center [423, 157] width 202 height 114
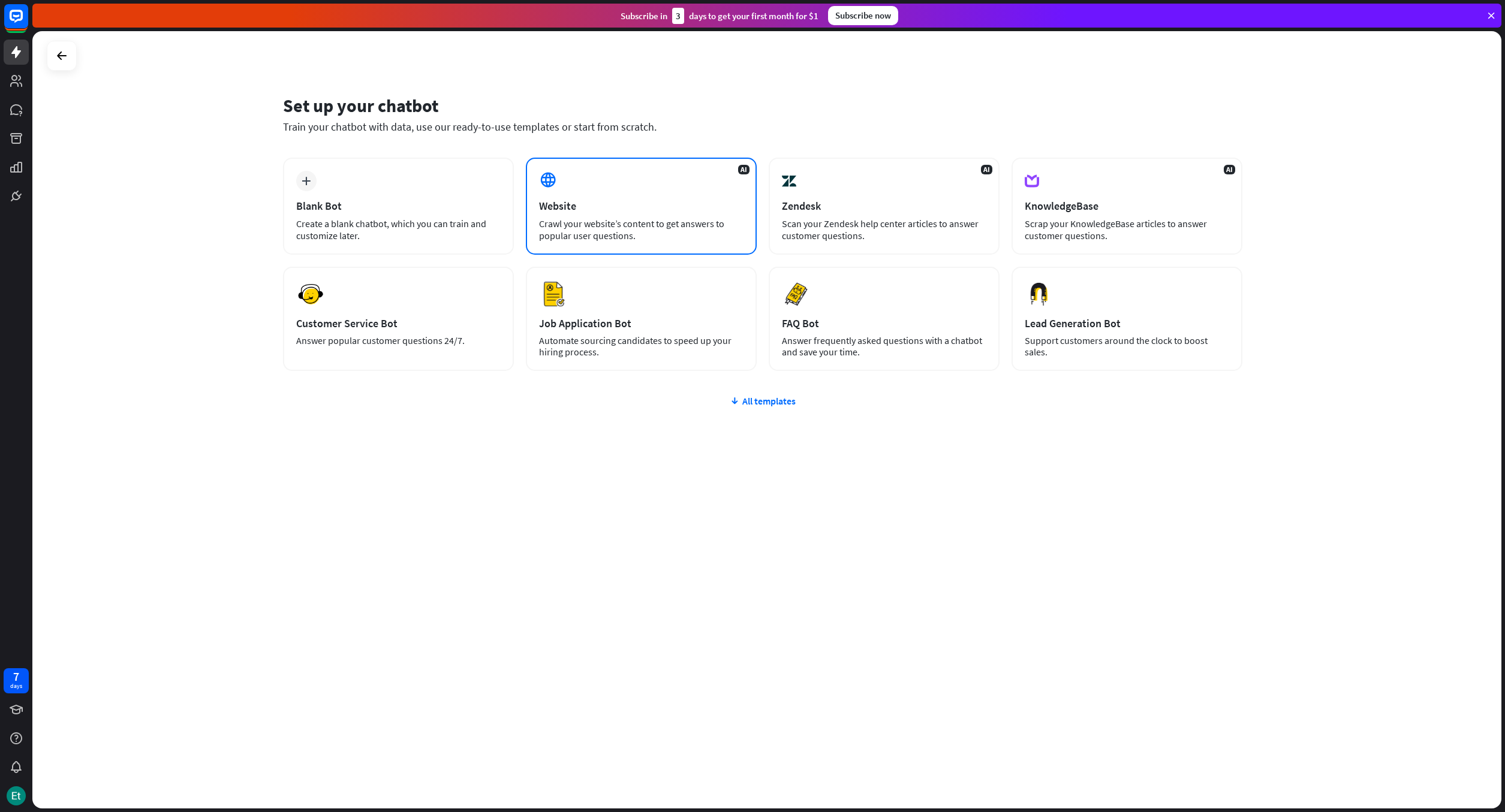
click at [655, 197] on div "AI Website Crawl your website’s content to get answers to popular user question…" at bounding box center [641, 205] width 231 height 97
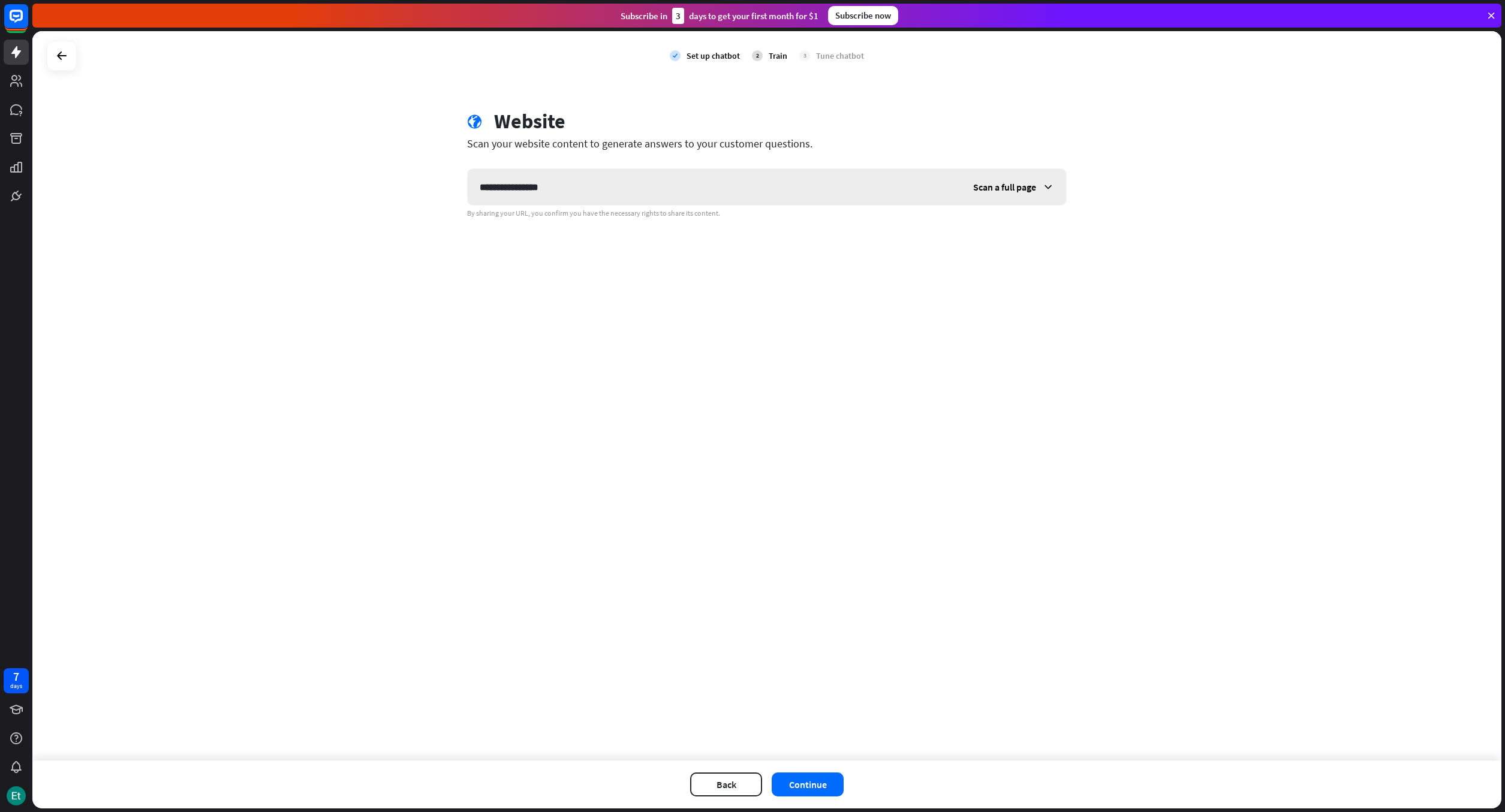
type input "**********"
click at [1002, 189] on span "Scan a full page" at bounding box center [1004, 187] width 63 height 12
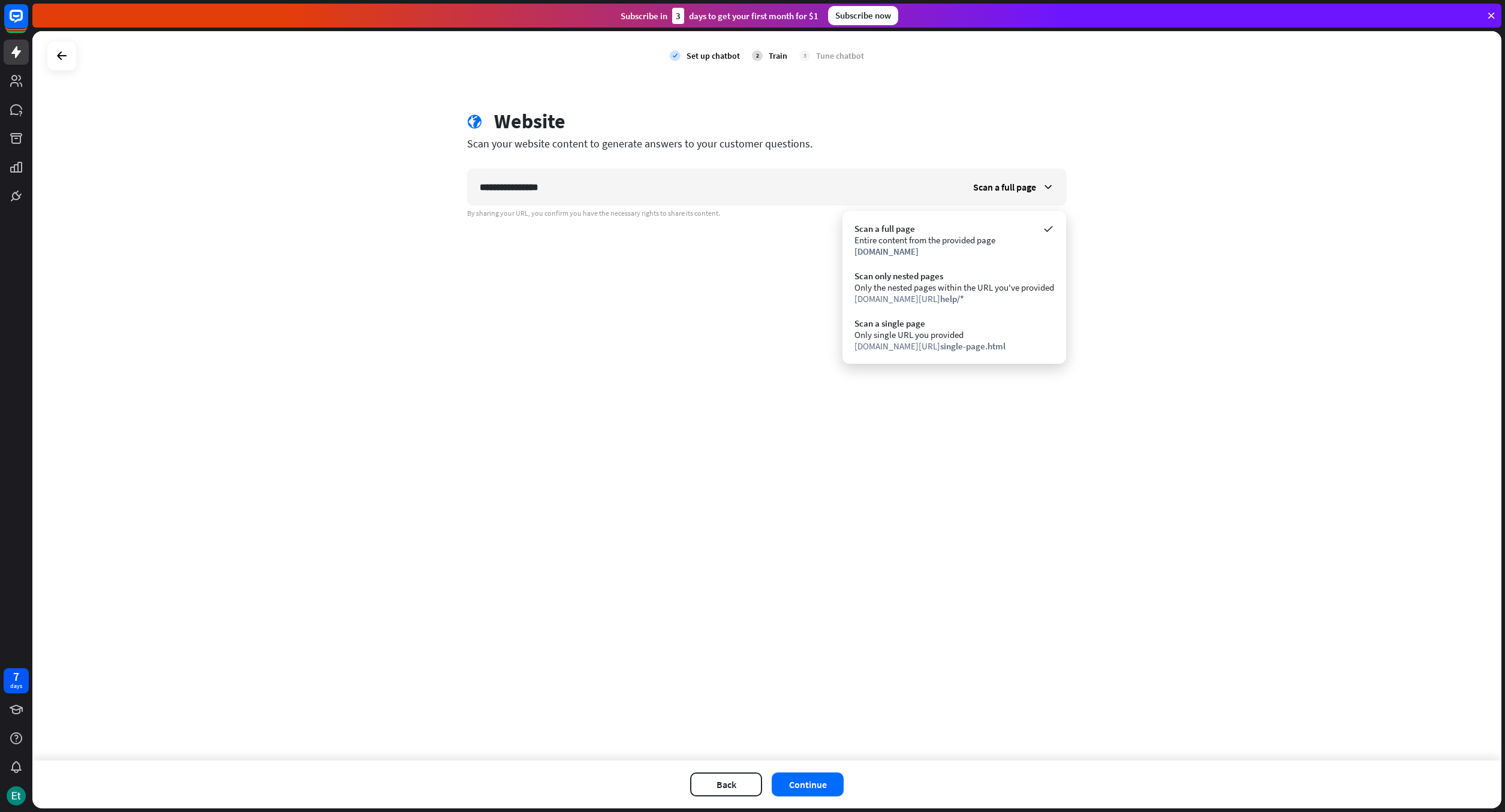
drag, startPoint x: 993, startPoint y: 238, endPoint x: 1026, endPoint y: 238, distance: 33.0
click at [994, 238] on div "Entire content from the provided page" at bounding box center [954, 240] width 199 height 12
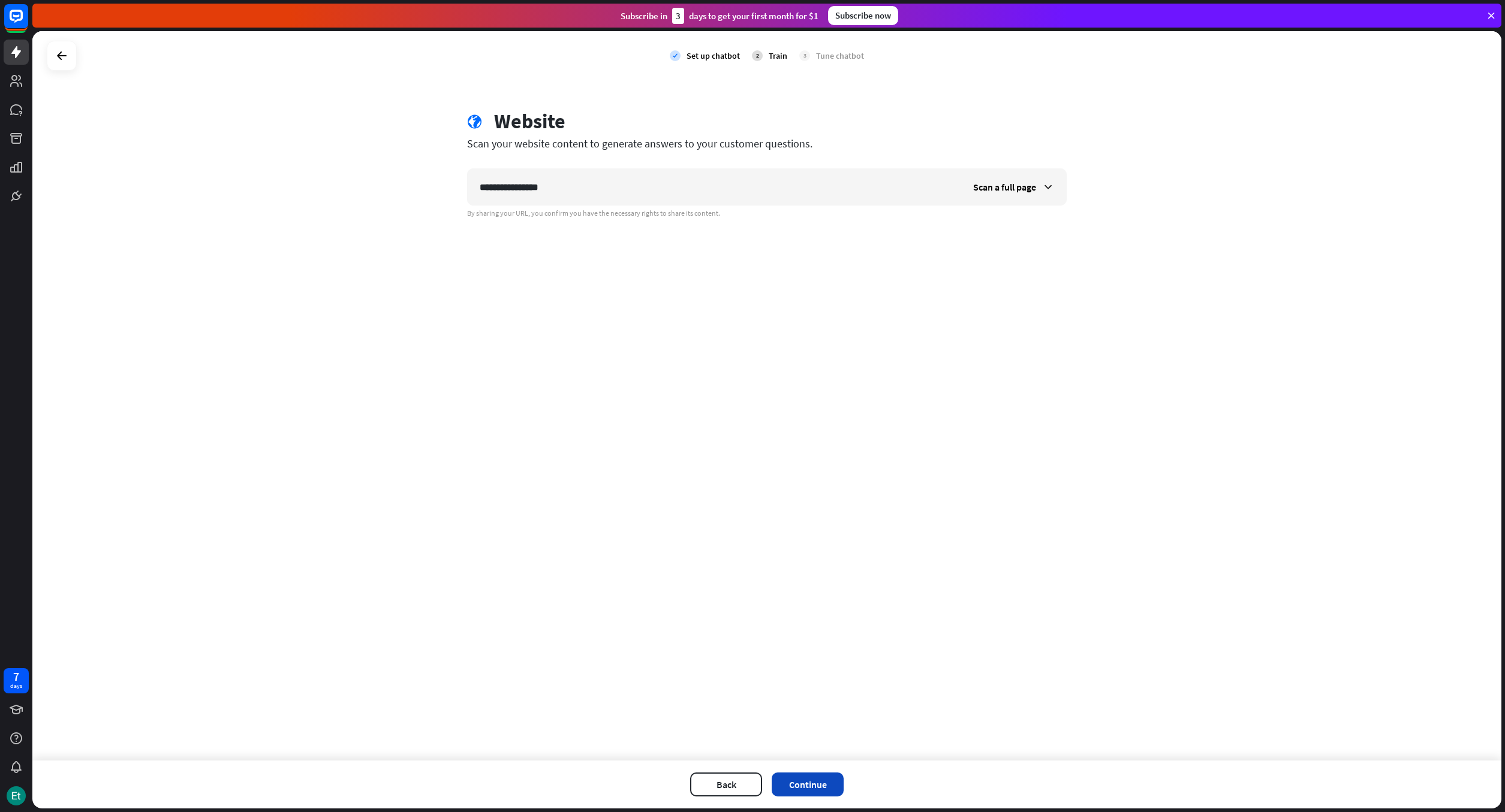
click at [812, 784] on button "Continue" at bounding box center [808, 784] width 72 height 24
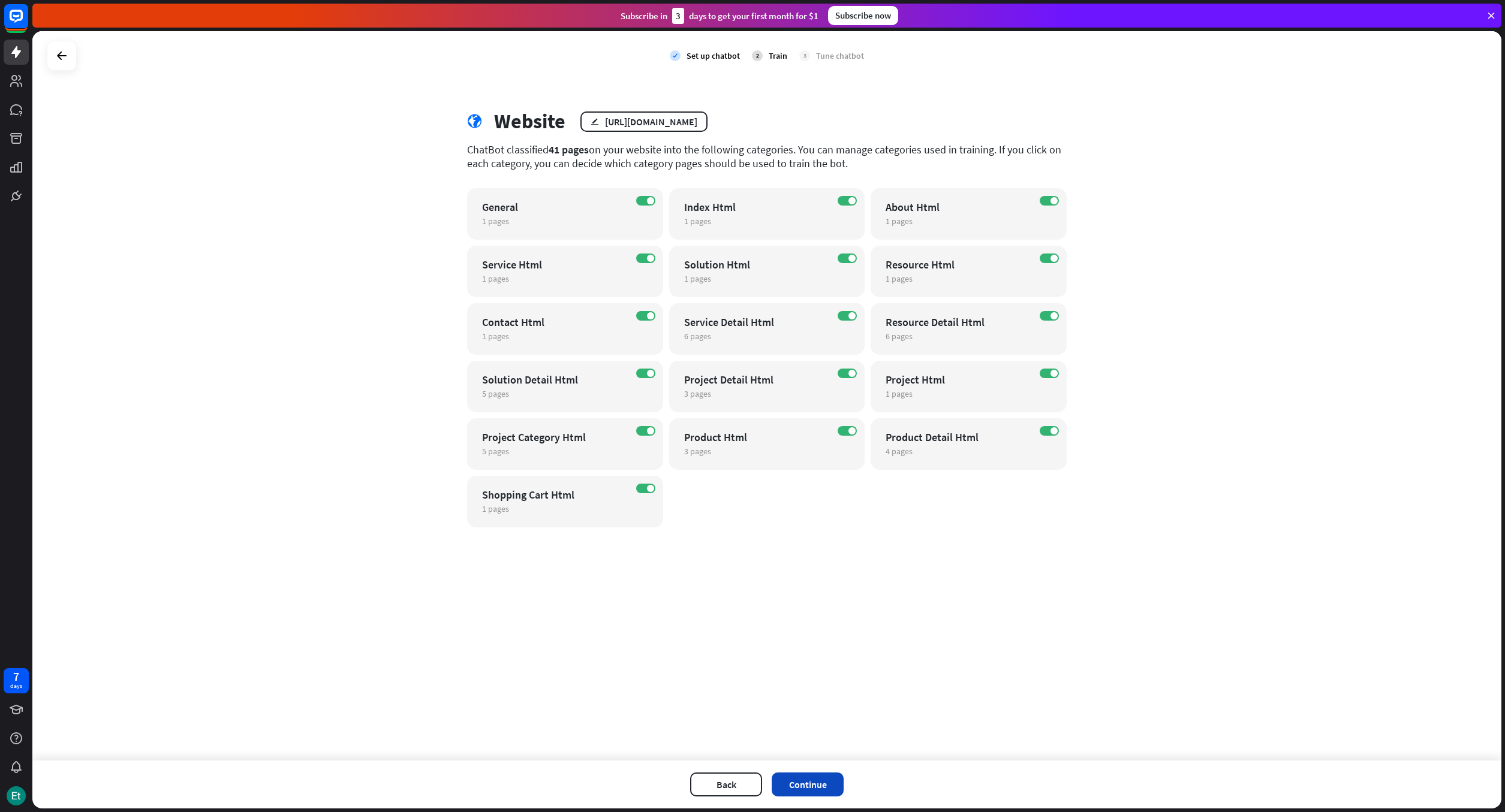
click at [808, 792] on button "Continue" at bounding box center [808, 784] width 72 height 24
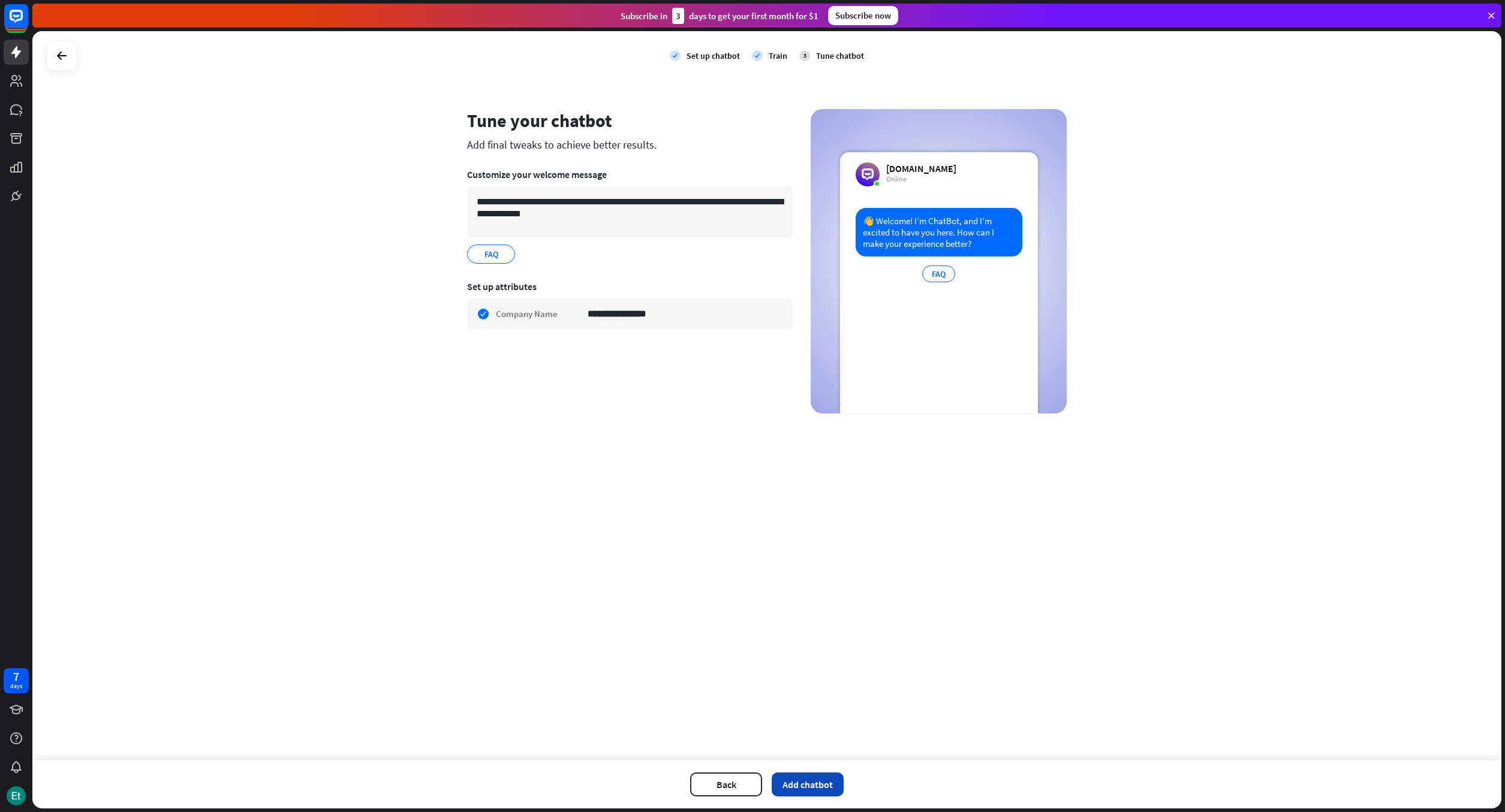
click at [803, 786] on button "Add chatbot" at bounding box center [808, 784] width 72 height 24
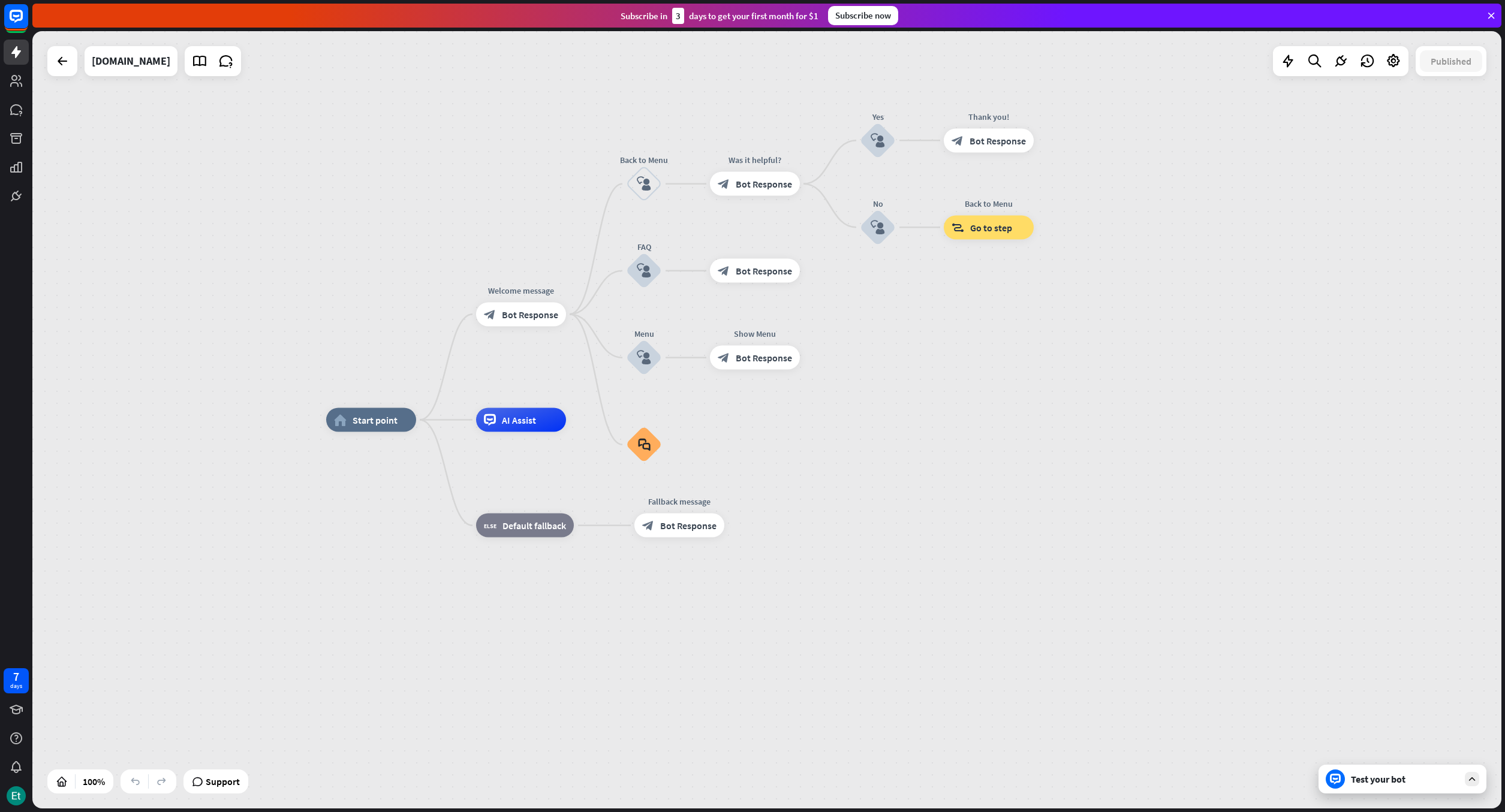
click at [1467, 778] on icon at bounding box center [1472, 779] width 11 height 11
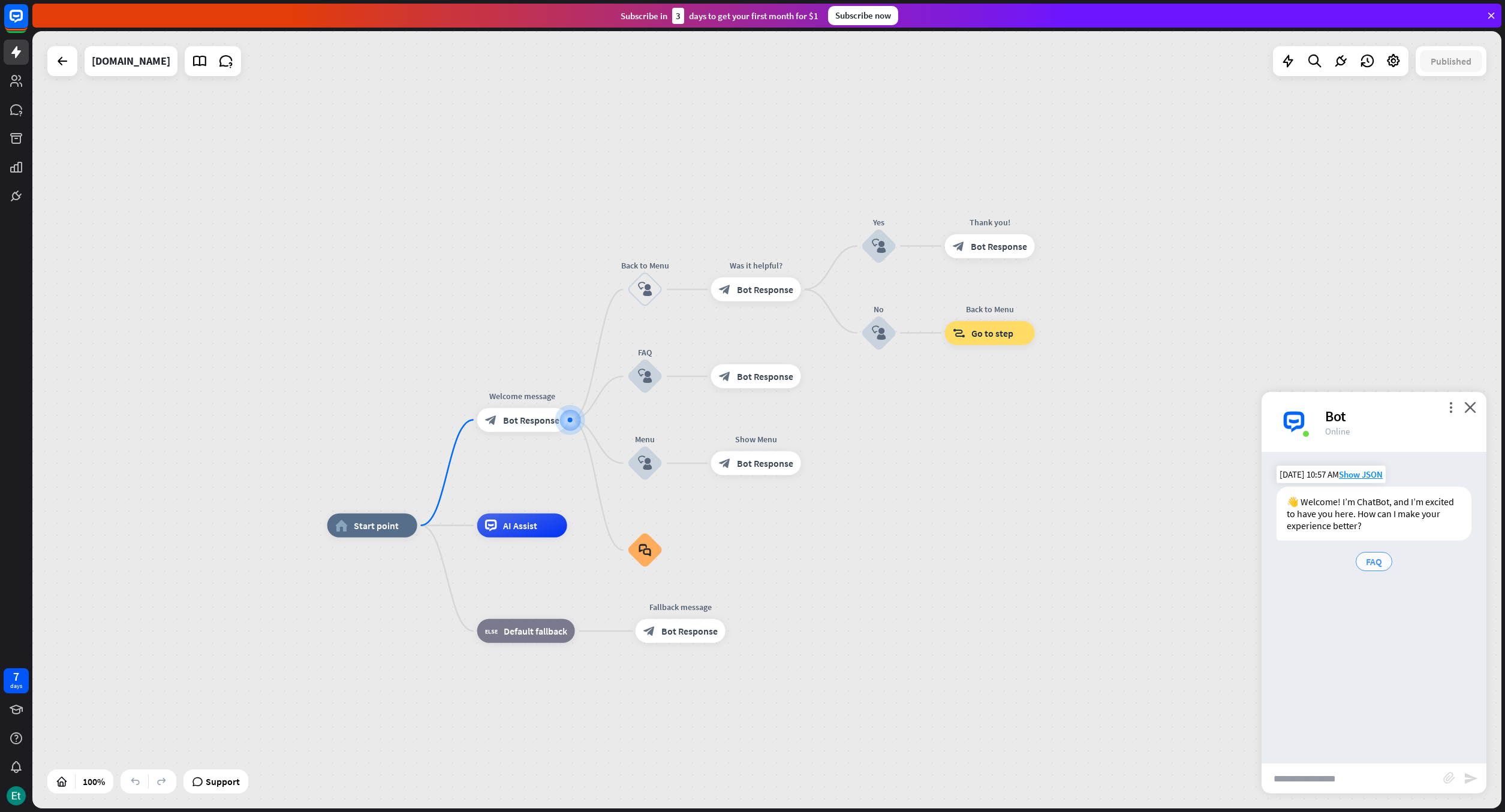
click at [1374, 564] on span "FAQ" at bounding box center [1374, 561] width 16 height 12
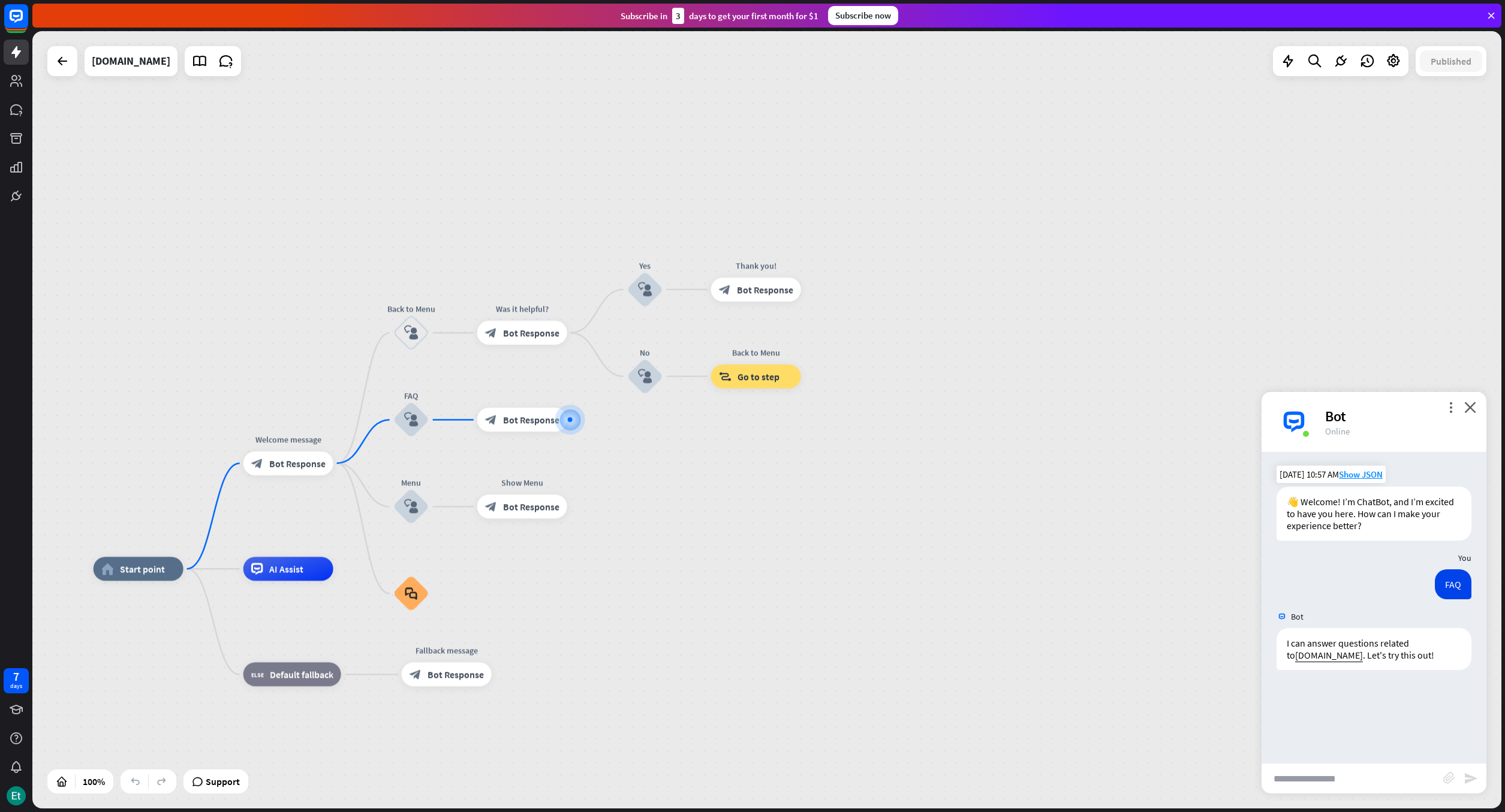
click at [1349, 781] on input "text" at bounding box center [1352, 779] width 181 height 30
type input "**********"
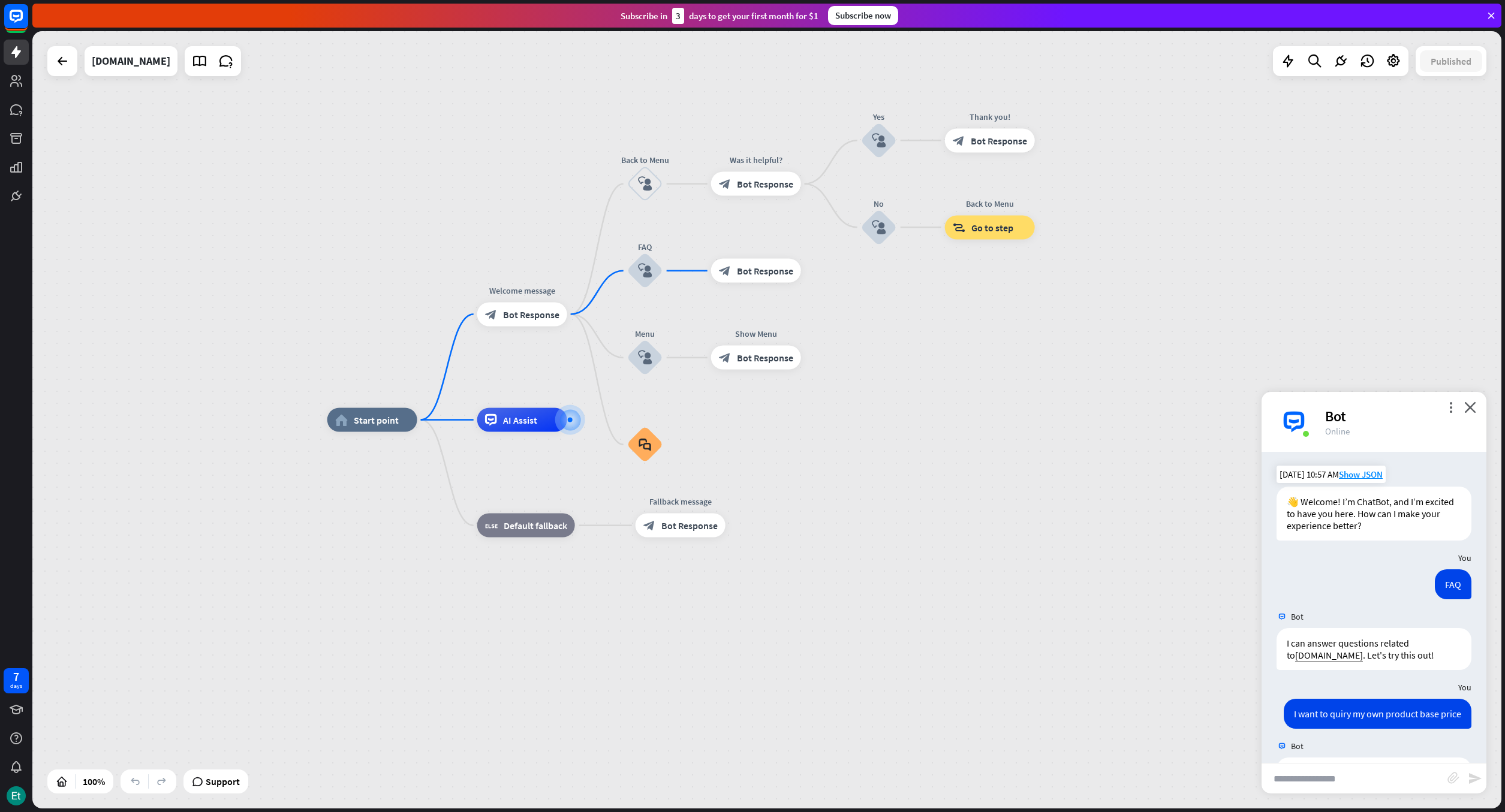
scroll to position [208, 0]
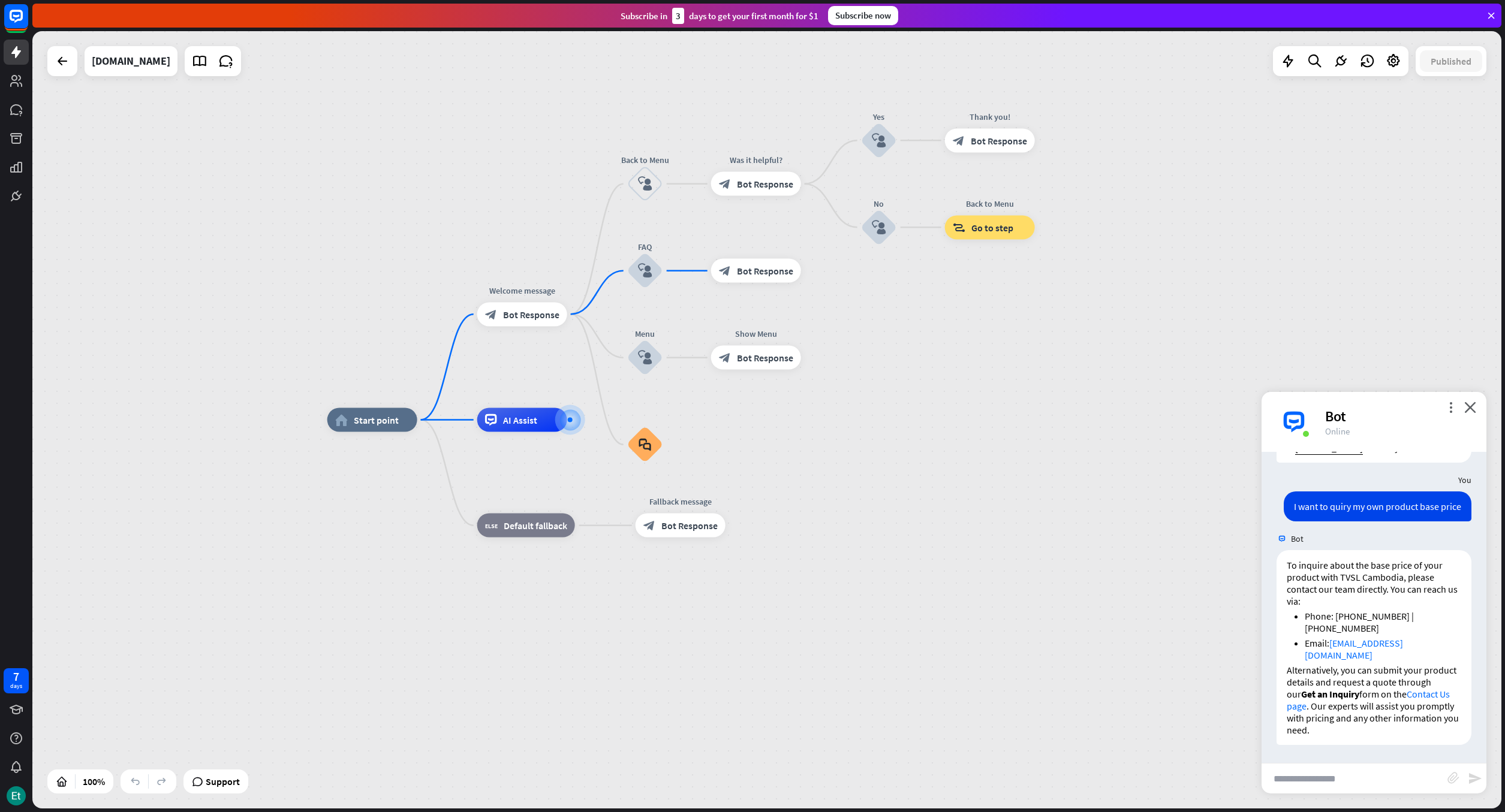
click at [1317, 782] on input "text" at bounding box center [1354, 779] width 186 height 30
type input "**********"
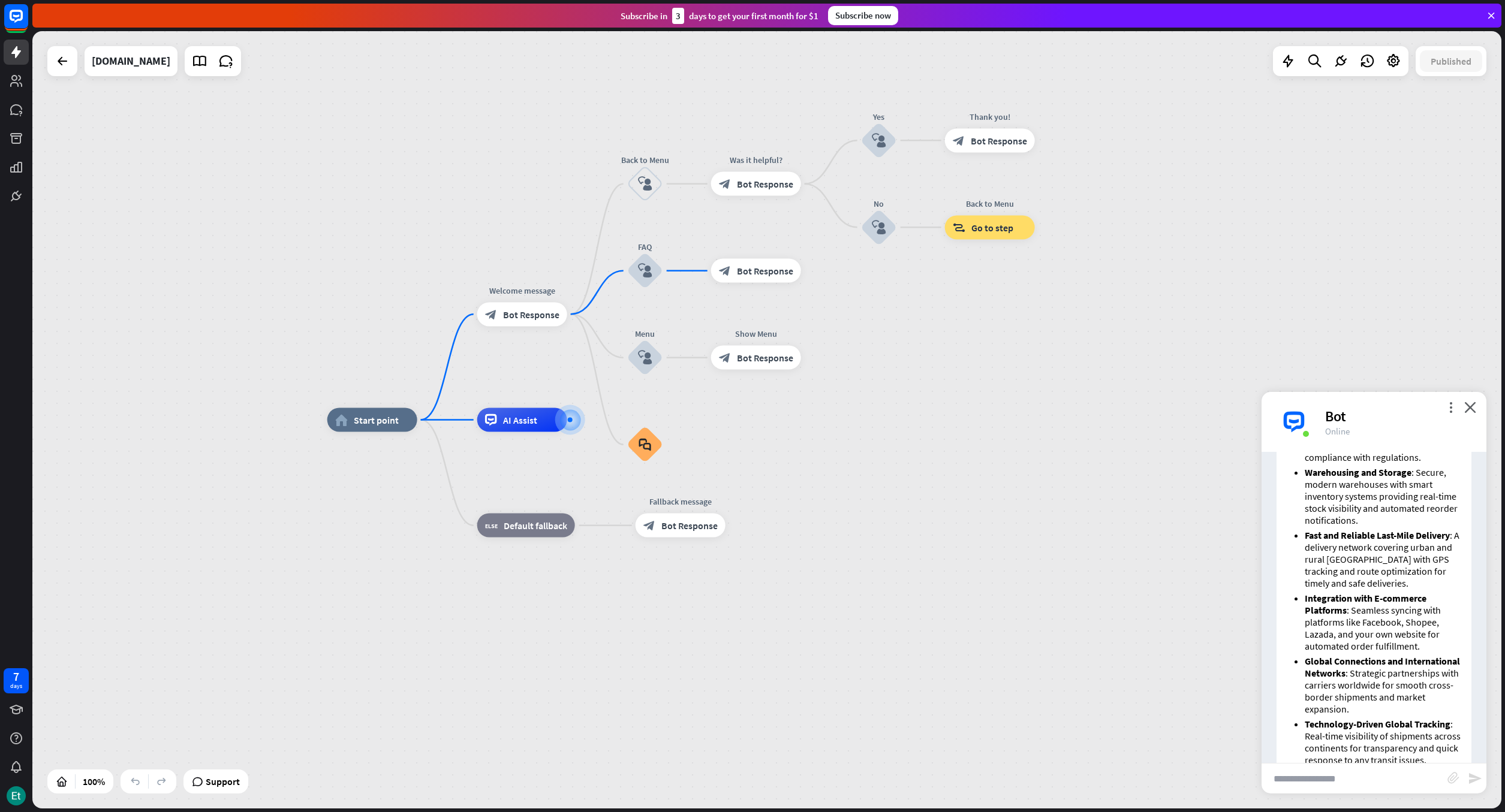
scroll to position [967, 0]
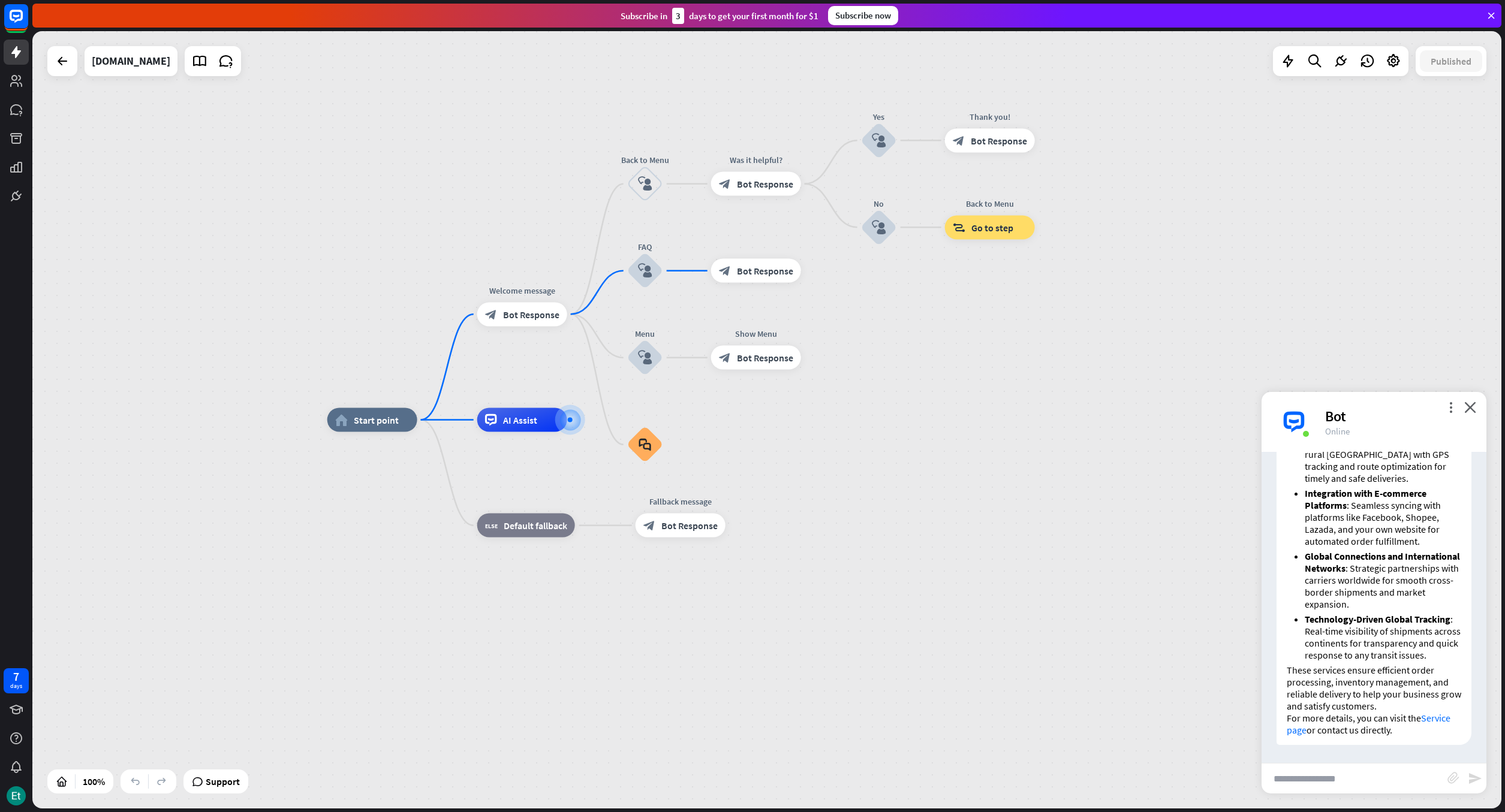
click at [1340, 777] on input "text" at bounding box center [1354, 779] width 186 height 30
type input "**********"
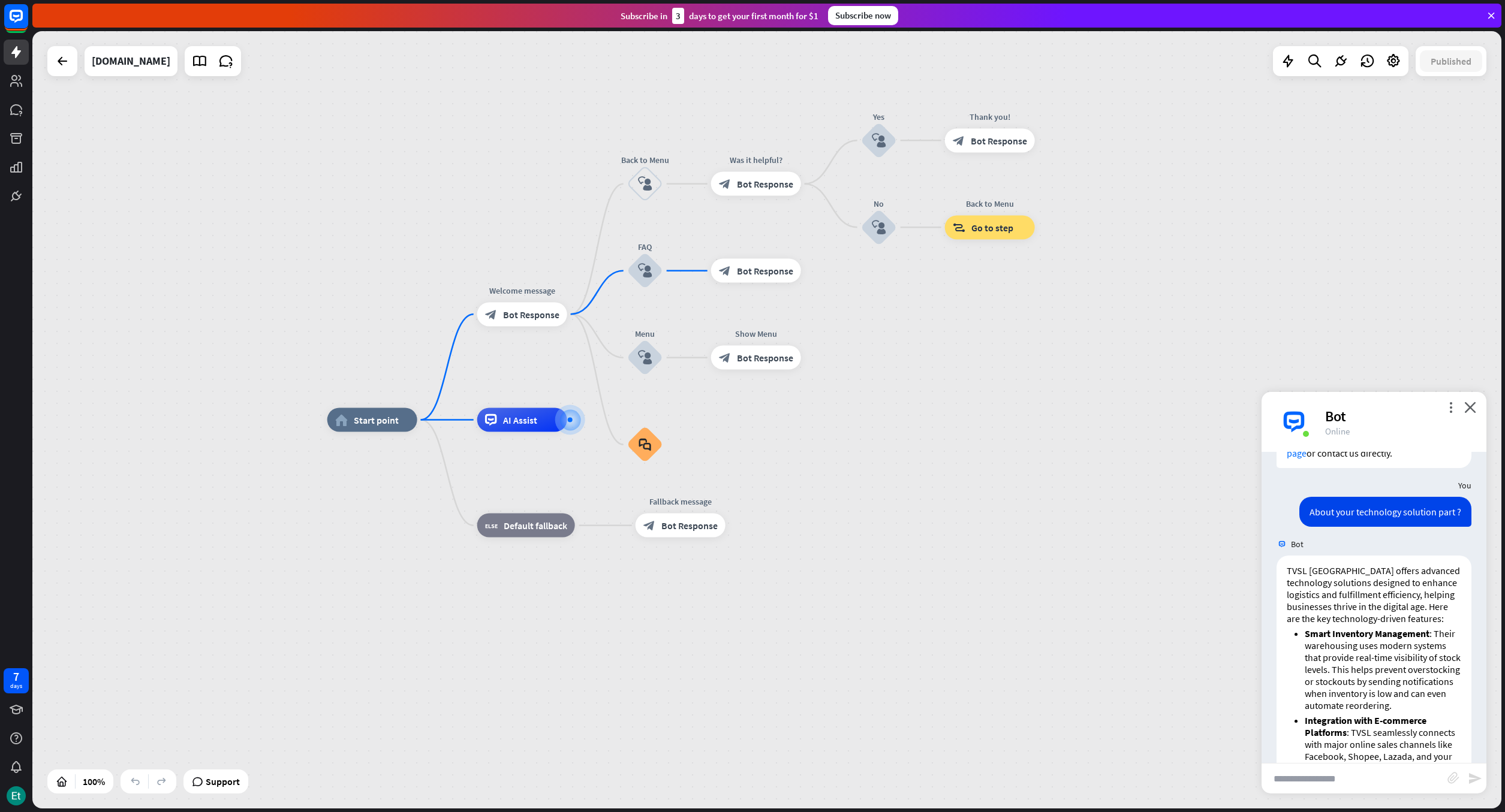
scroll to position [1307, 0]
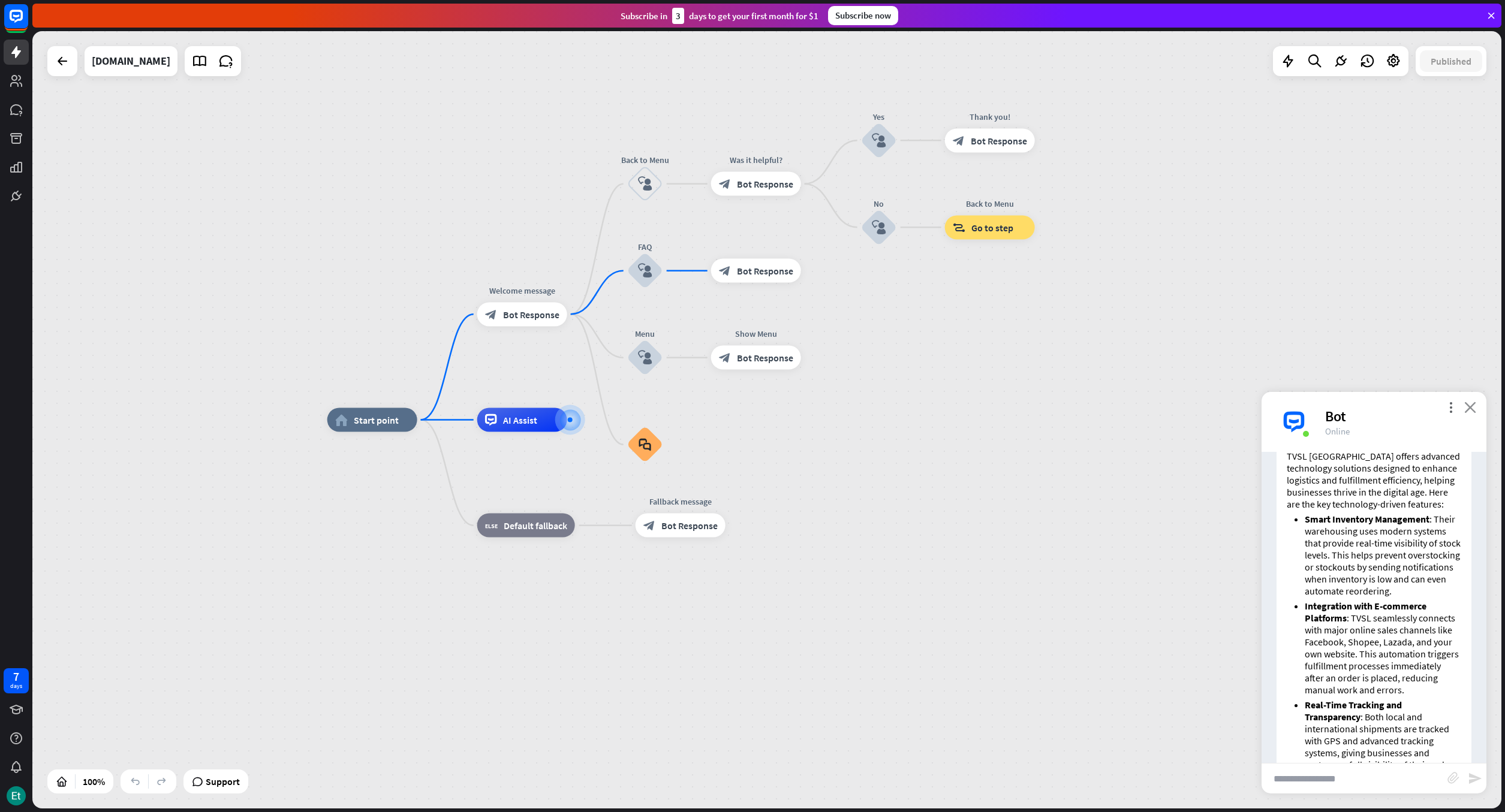
click at [1469, 407] on icon "close" at bounding box center [1469, 407] width 12 height 12
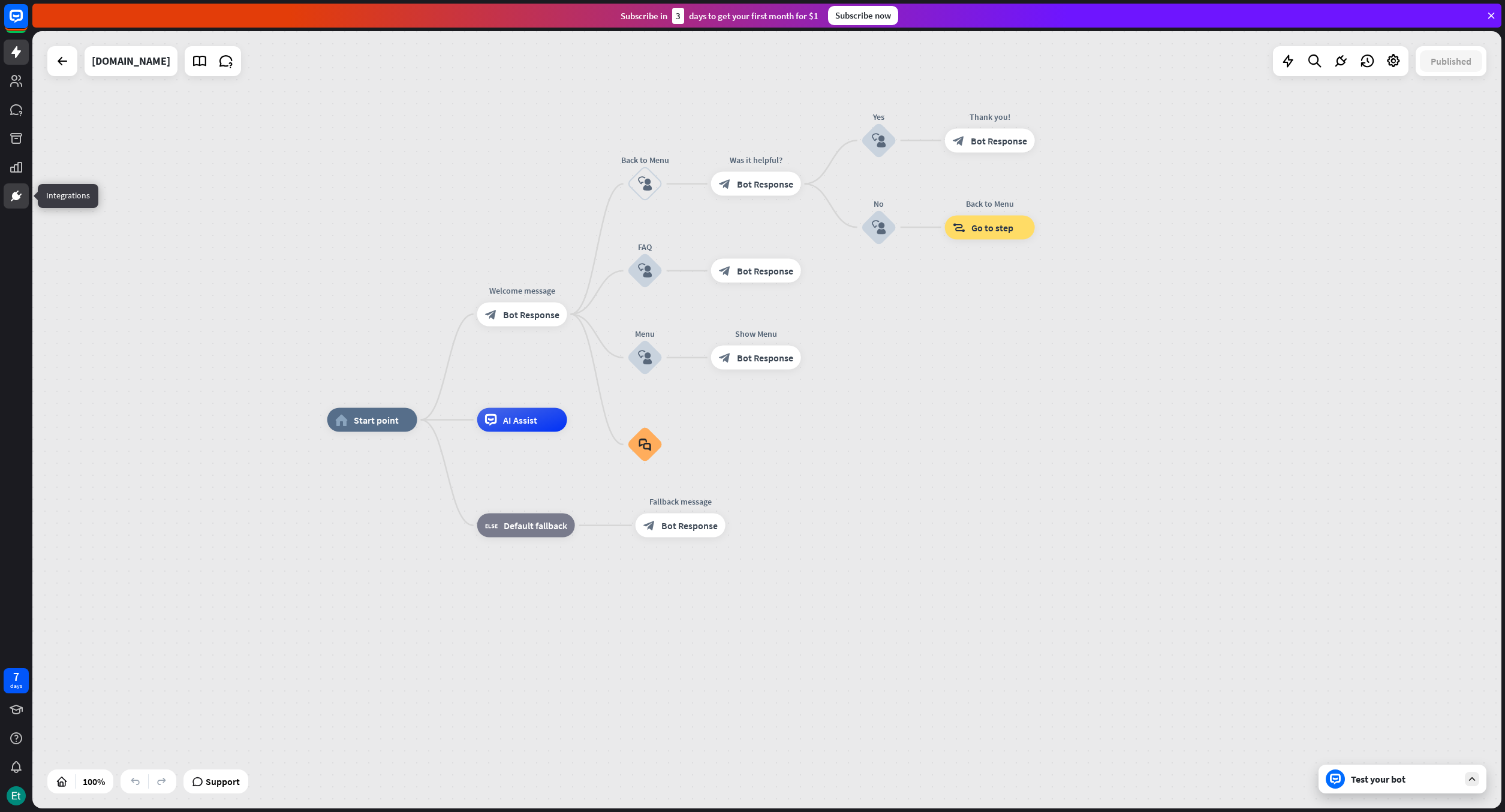
click at [16, 194] on icon at bounding box center [15, 196] width 8 height 8
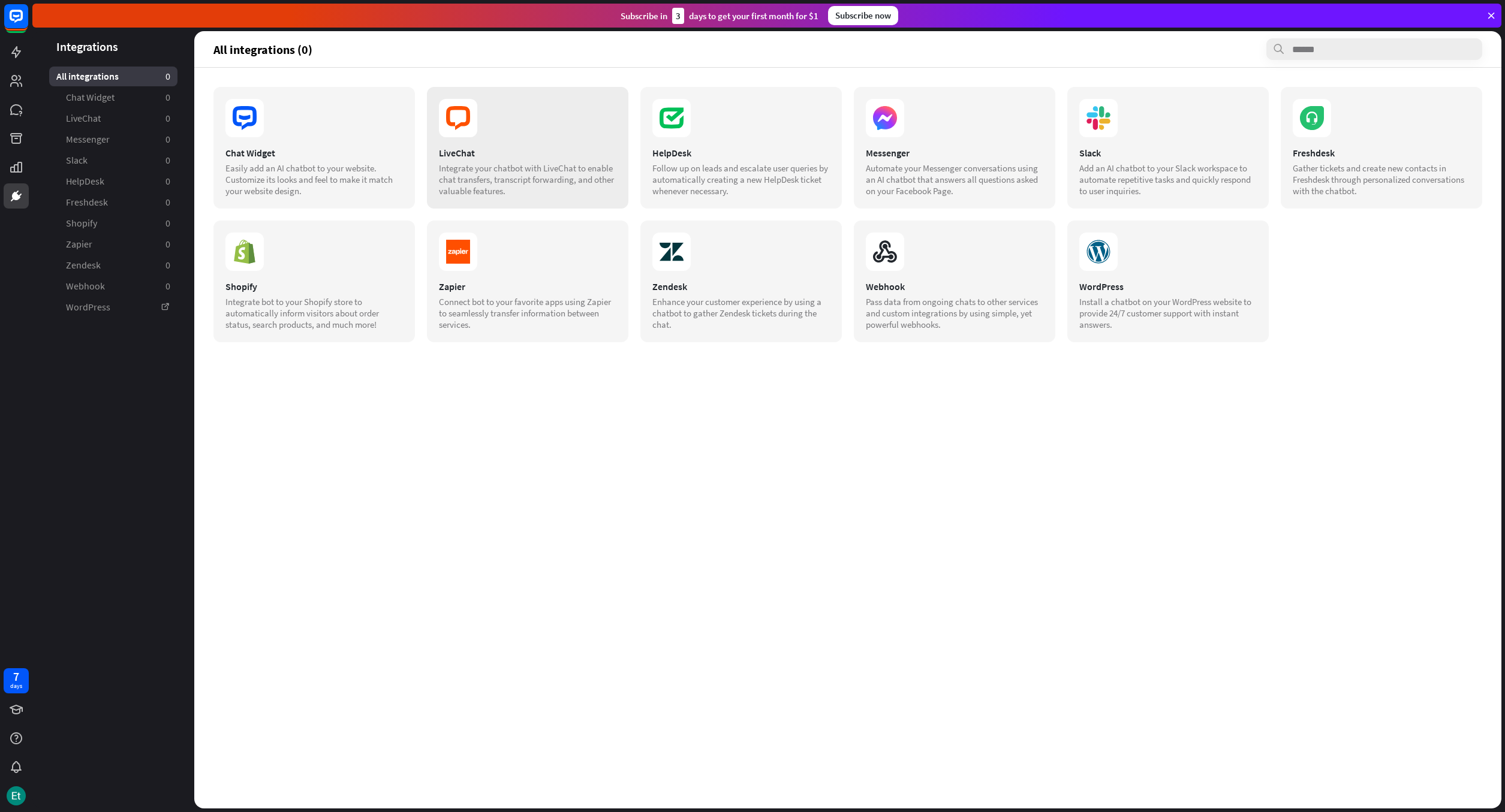
click at [468, 126] on icon at bounding box center [457, 117] width 38 height 38
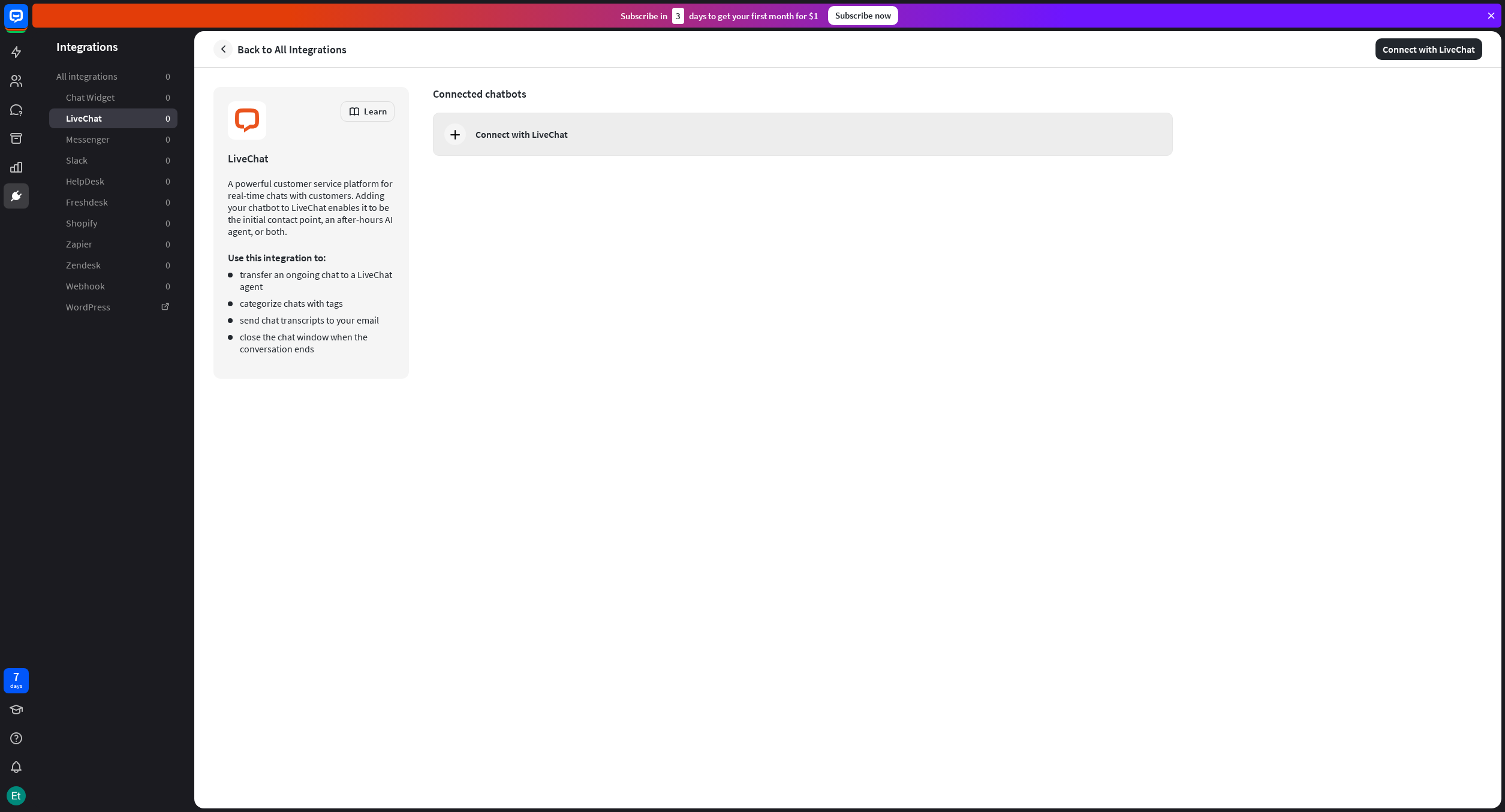
click at [454, 131] on icon at bounding box center [455, 134] width 14 height 14
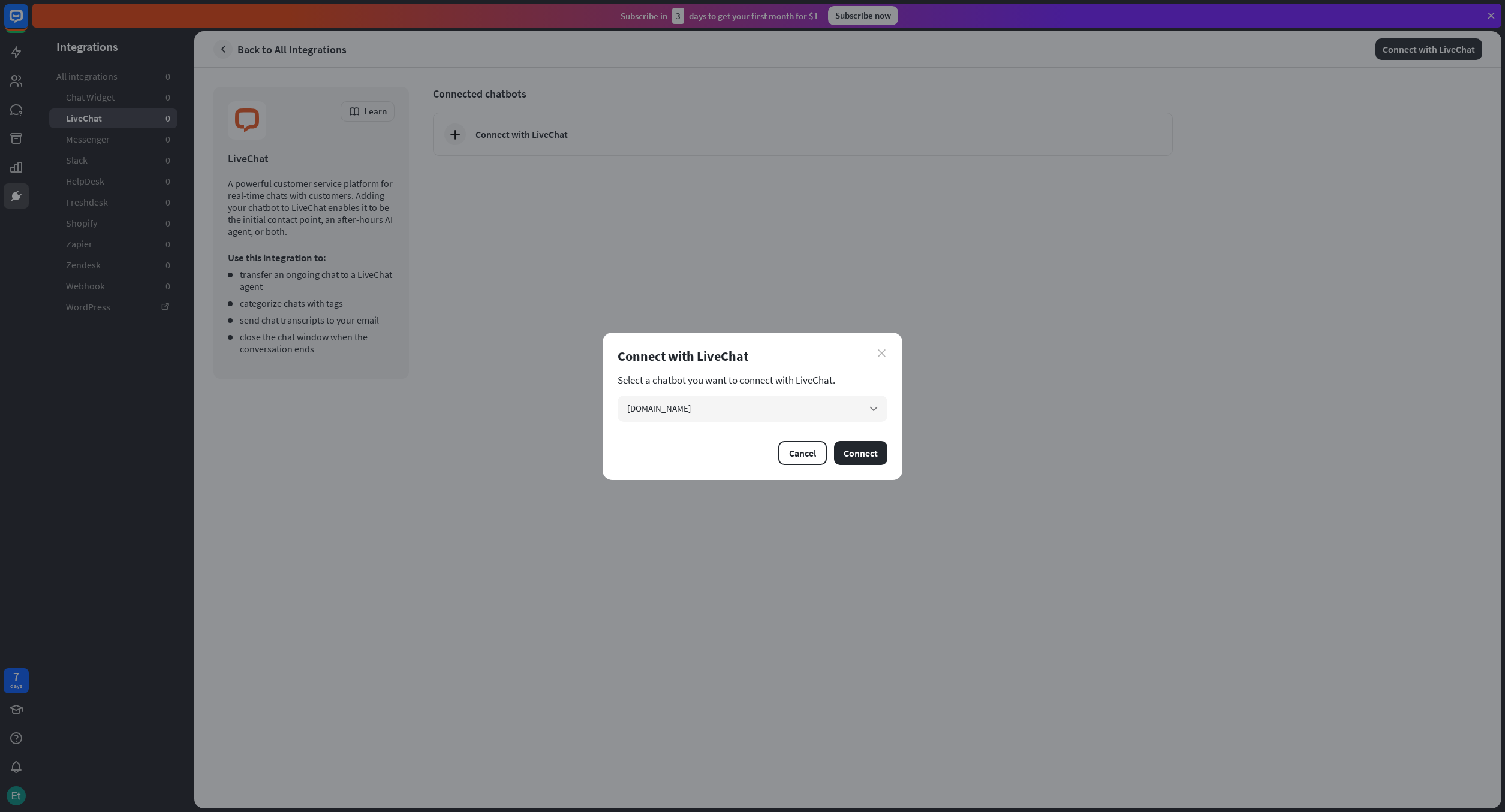
click at [885, 353] on icon "close" at bounding box center [881, 353] width 8 height 8
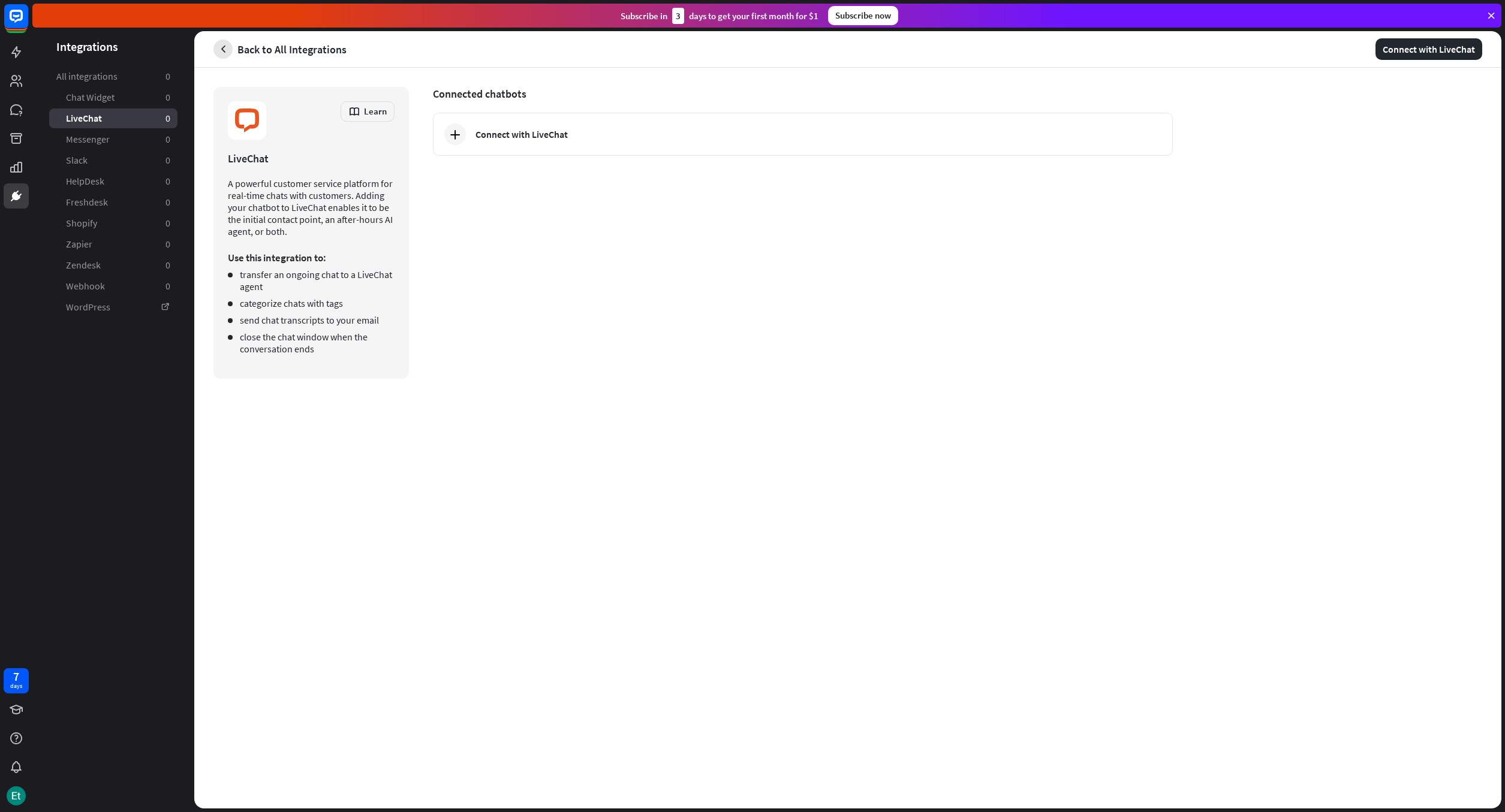
click at [221, 45] on icon "button" at bounding box center [223, 50] width 12 height 12
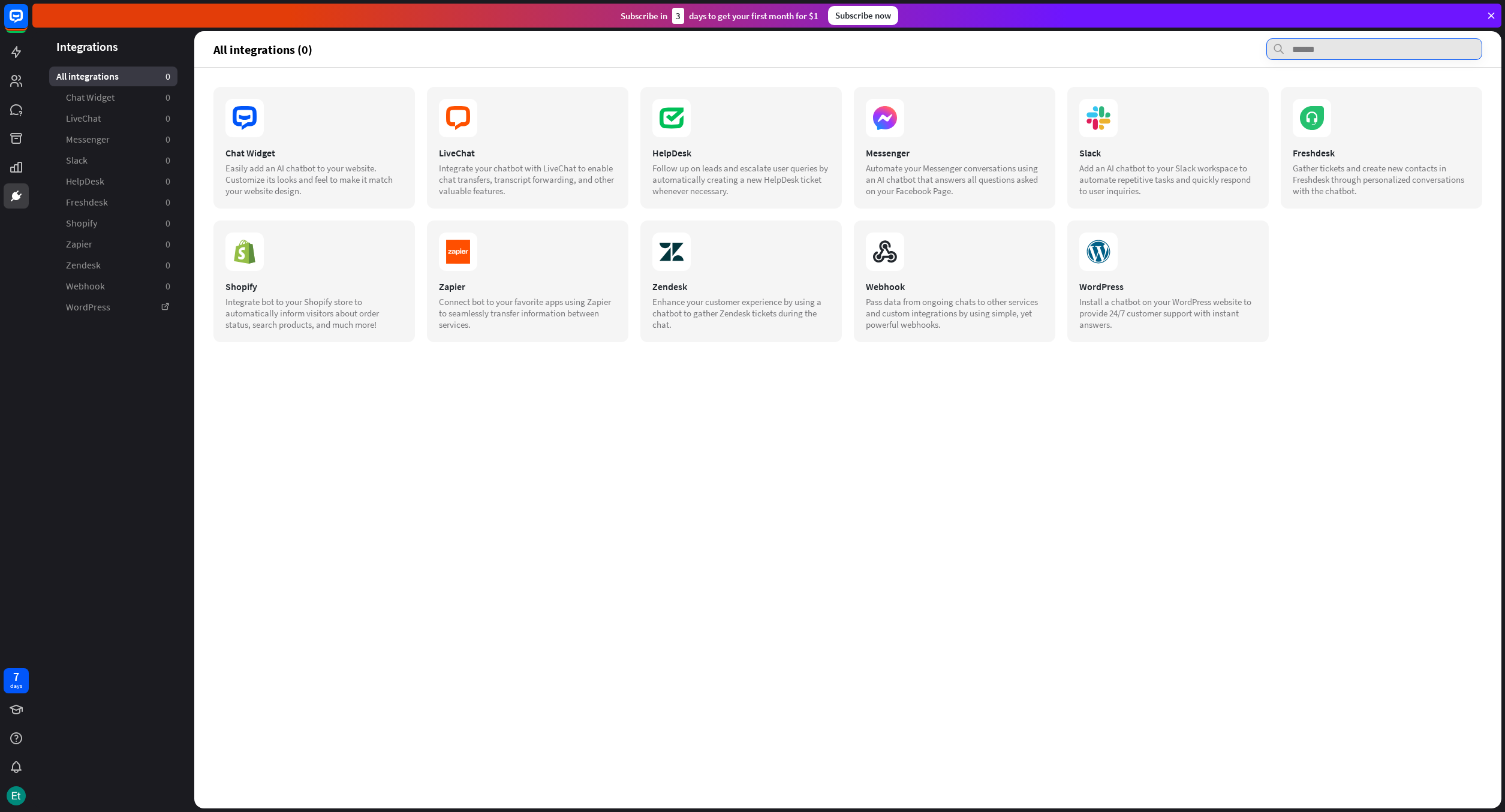
click at [1326, 45] on input "text" at bounding box center [1374, 49] width 216 height 21
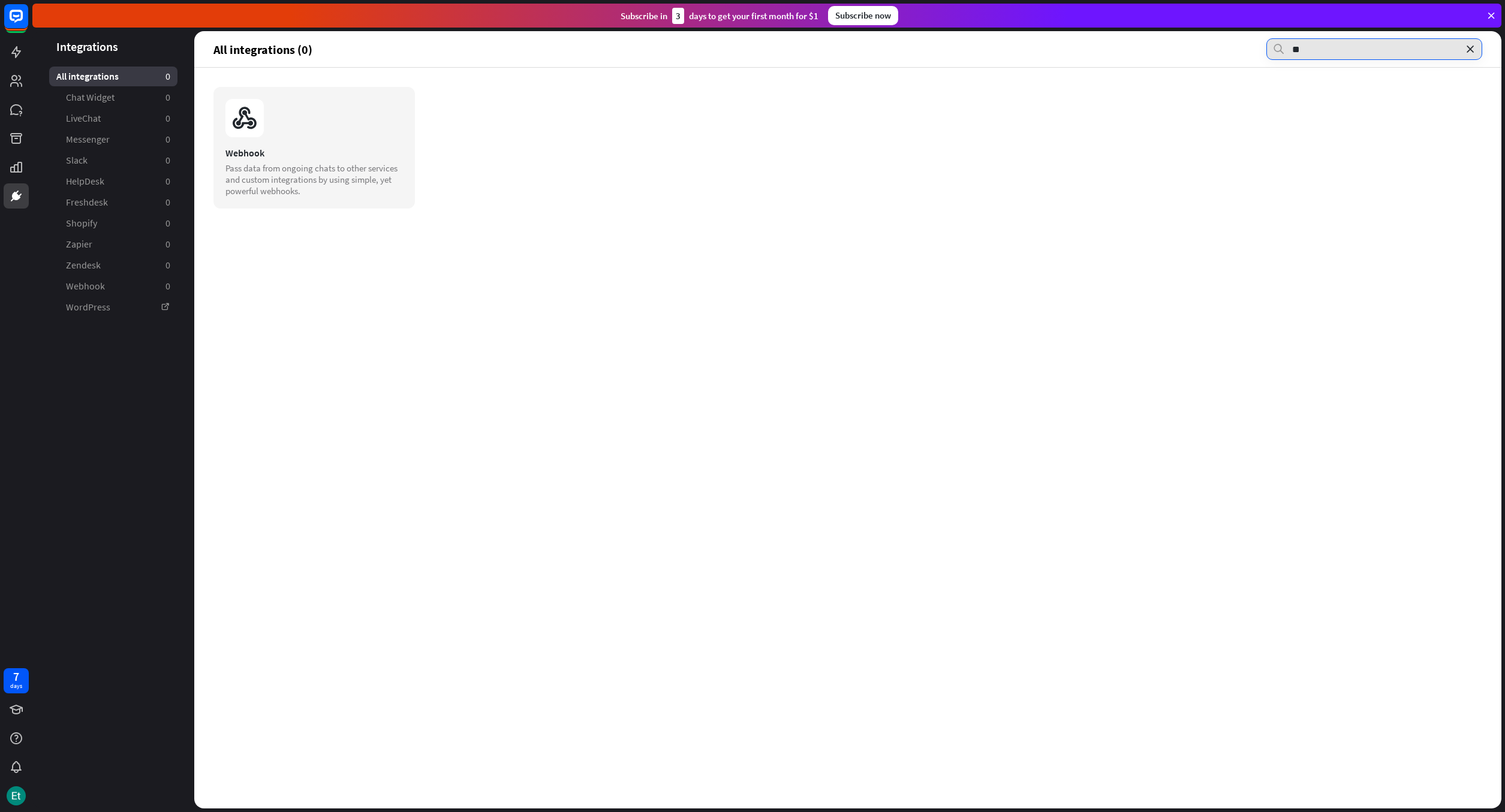
type input "*"
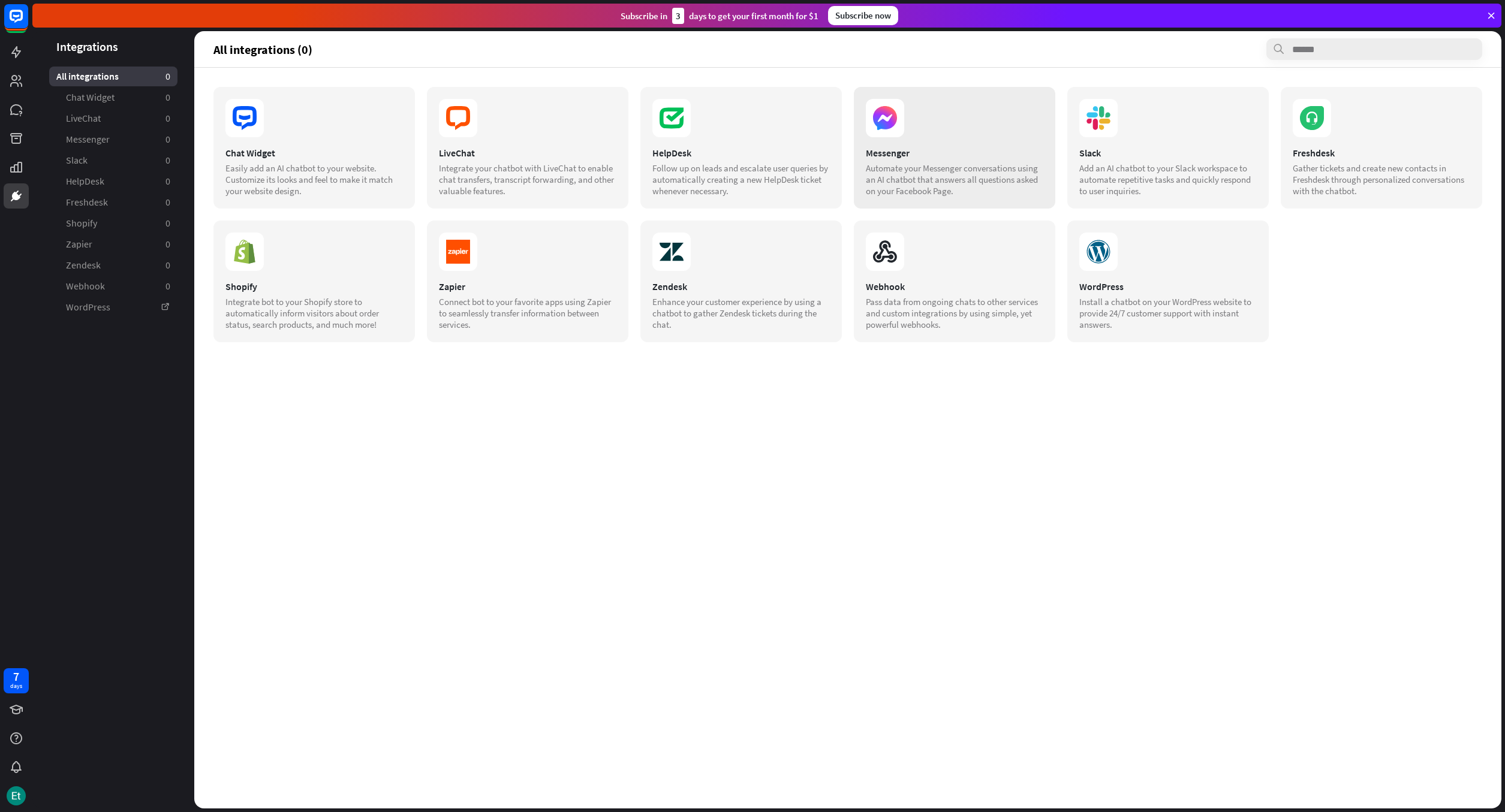
click at [921, 152] on div "Messenger" at bounding box center [954, 152] width 178 height 12
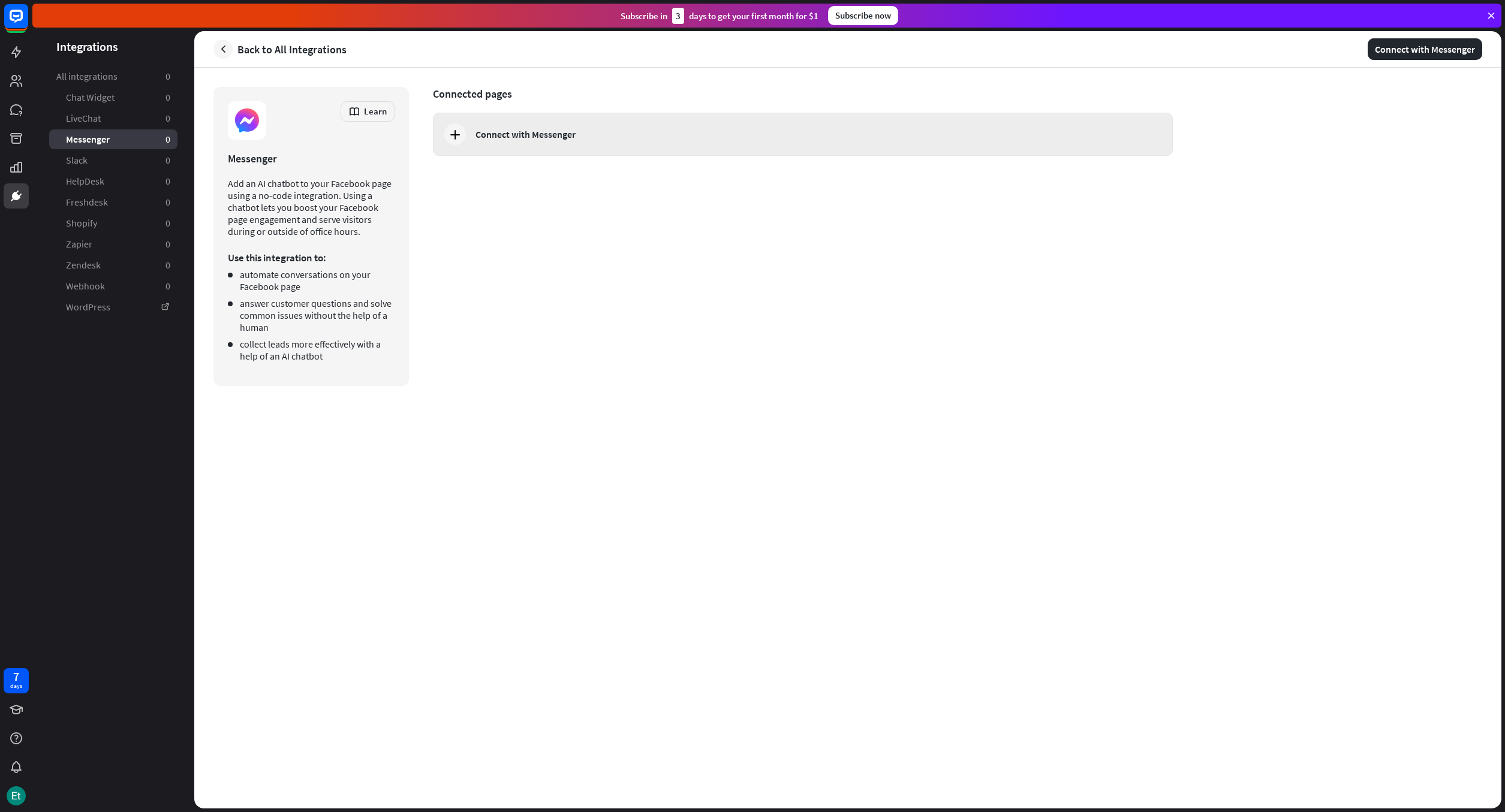
click at [460, 134] on icon at bounding box center [455, 134] width 14 height 14
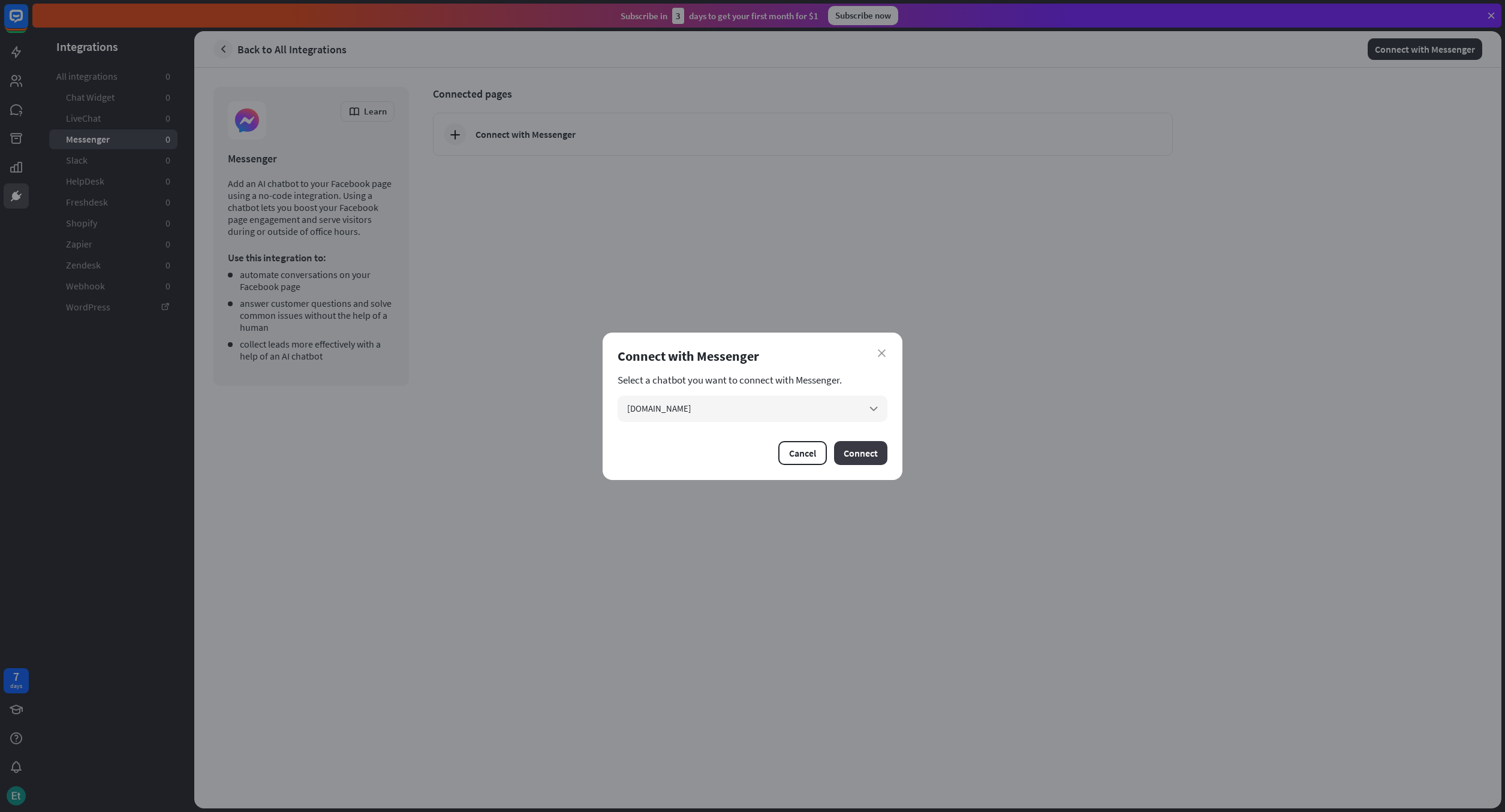
click at [867, 454] on button "Connect" at bounding box center [861, 453] width 53 height 24
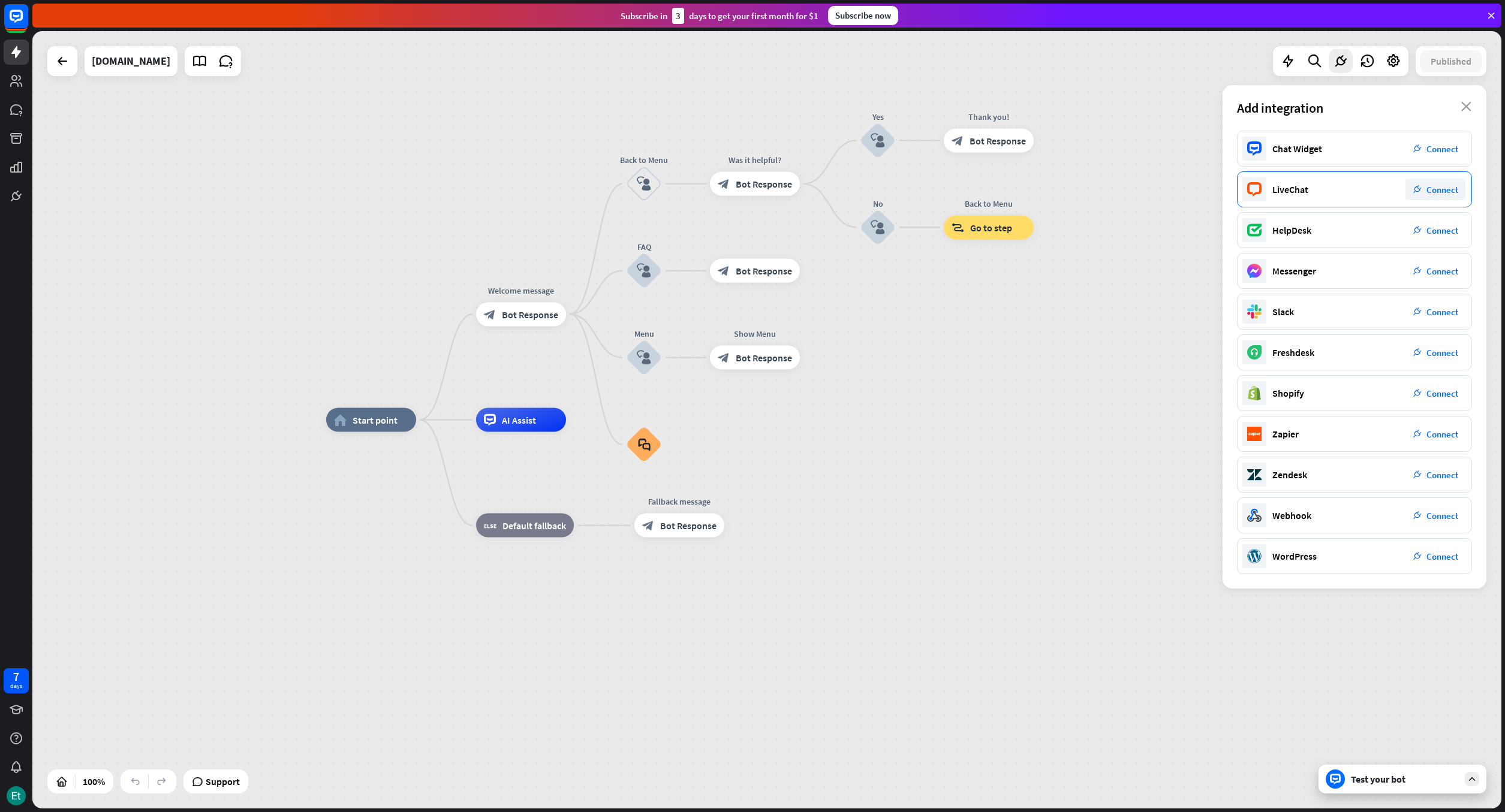
click at [1308, 185] on div "LiveChat" at bounding box center [1290, 189] width 36 height 12
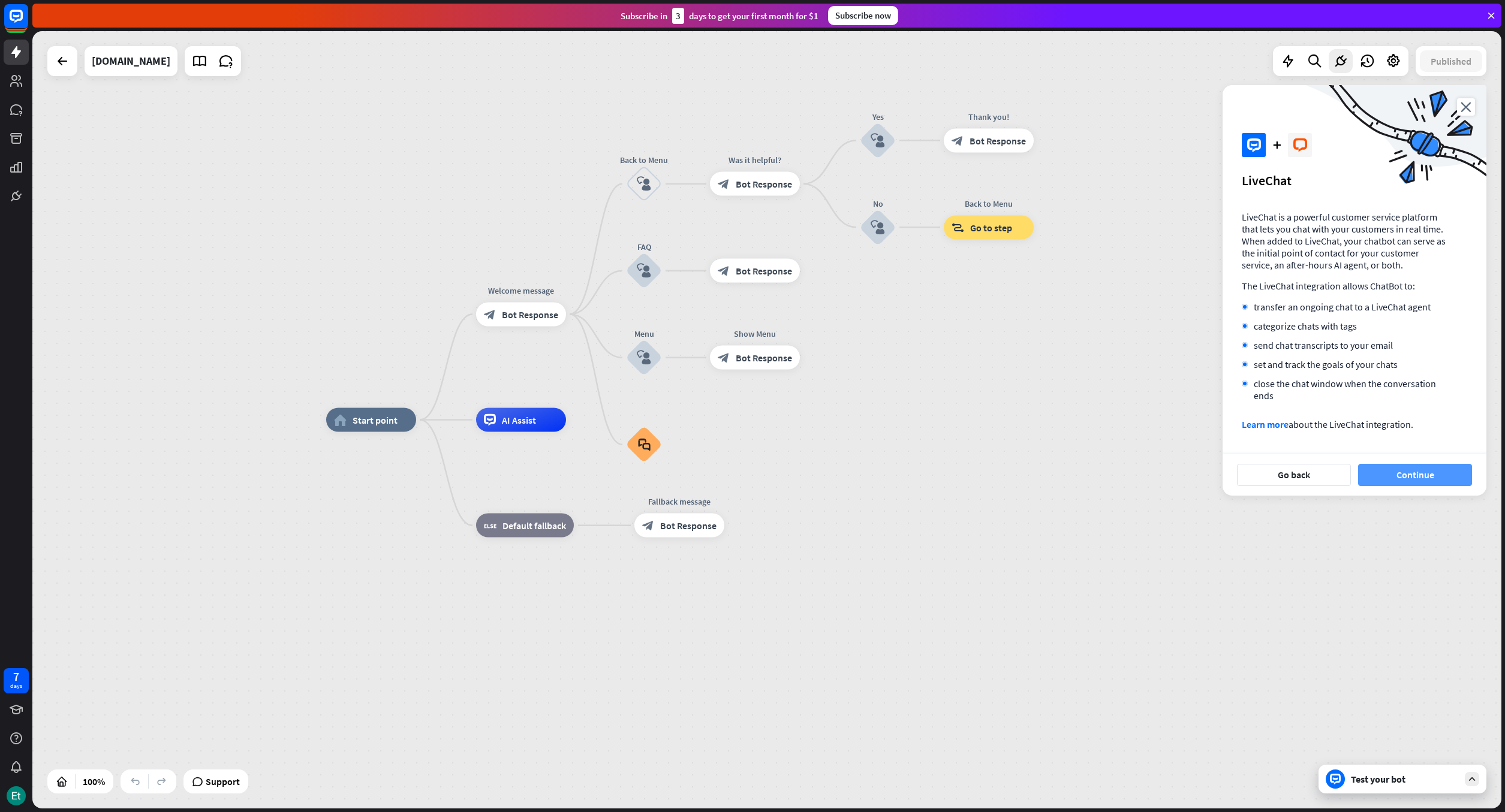
click at [1405, 478] on button "Continue" at bounding box center [1415, 475] width 114 height 22
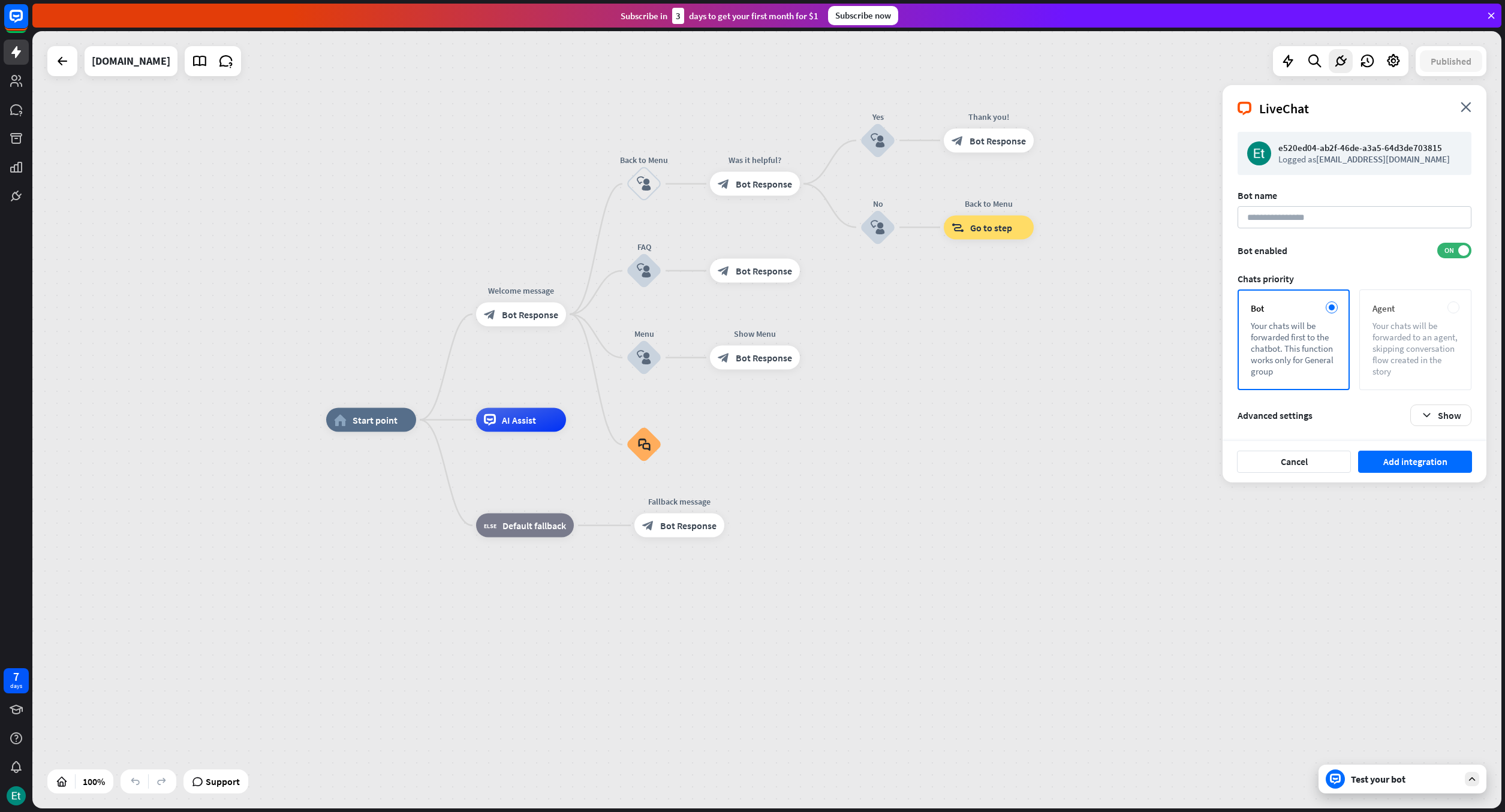
click at [1411, 347] on div "Your chats will be forwarded to an agent, skipping conversation flow created in…" at bounding box center [1415, 349] width 85 height 57
click at [1280, 221] on input at bounding box center [1354, 217] width 234 height 22
type input "**********"
click at [1429, 416] on icon "button" at bounding box center [1427, 415] width 12 height 12
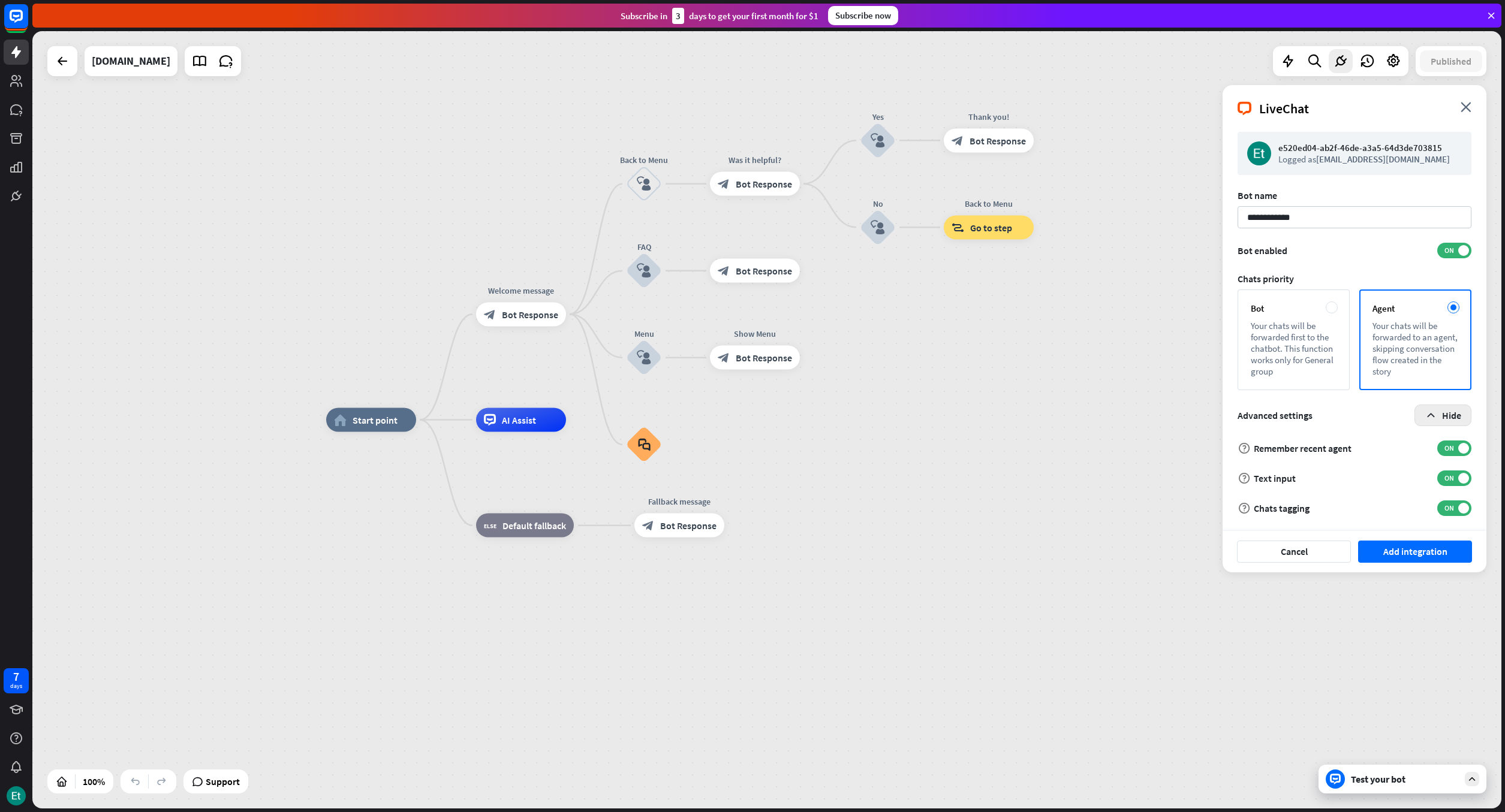
click at [1428, 415] on icon "button" at bounding box center [1431, 415] width 12 height 12
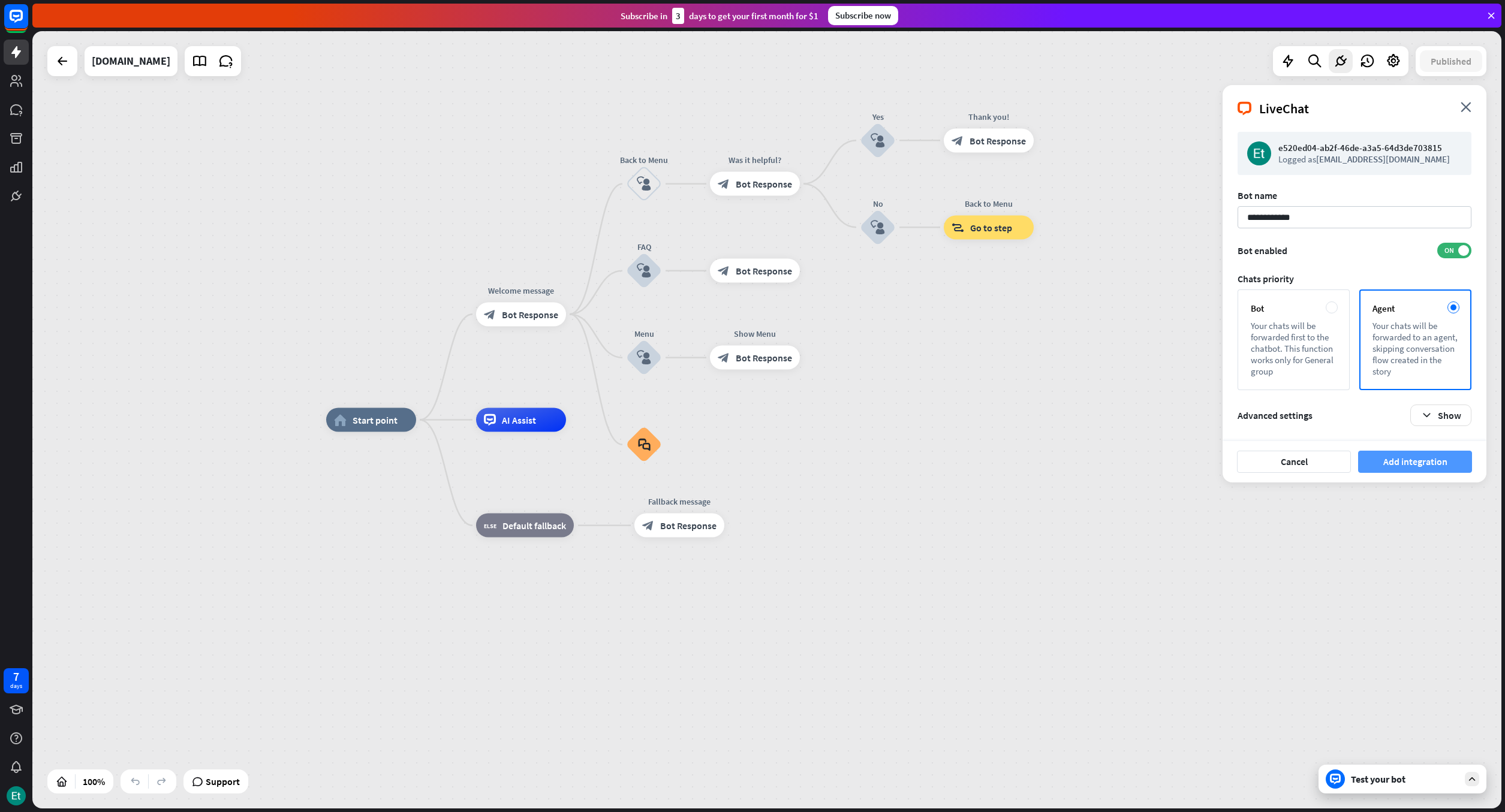
click at [1394, 466] on button "Add integration" at bounding box center [1415, 462] width 114 height 22
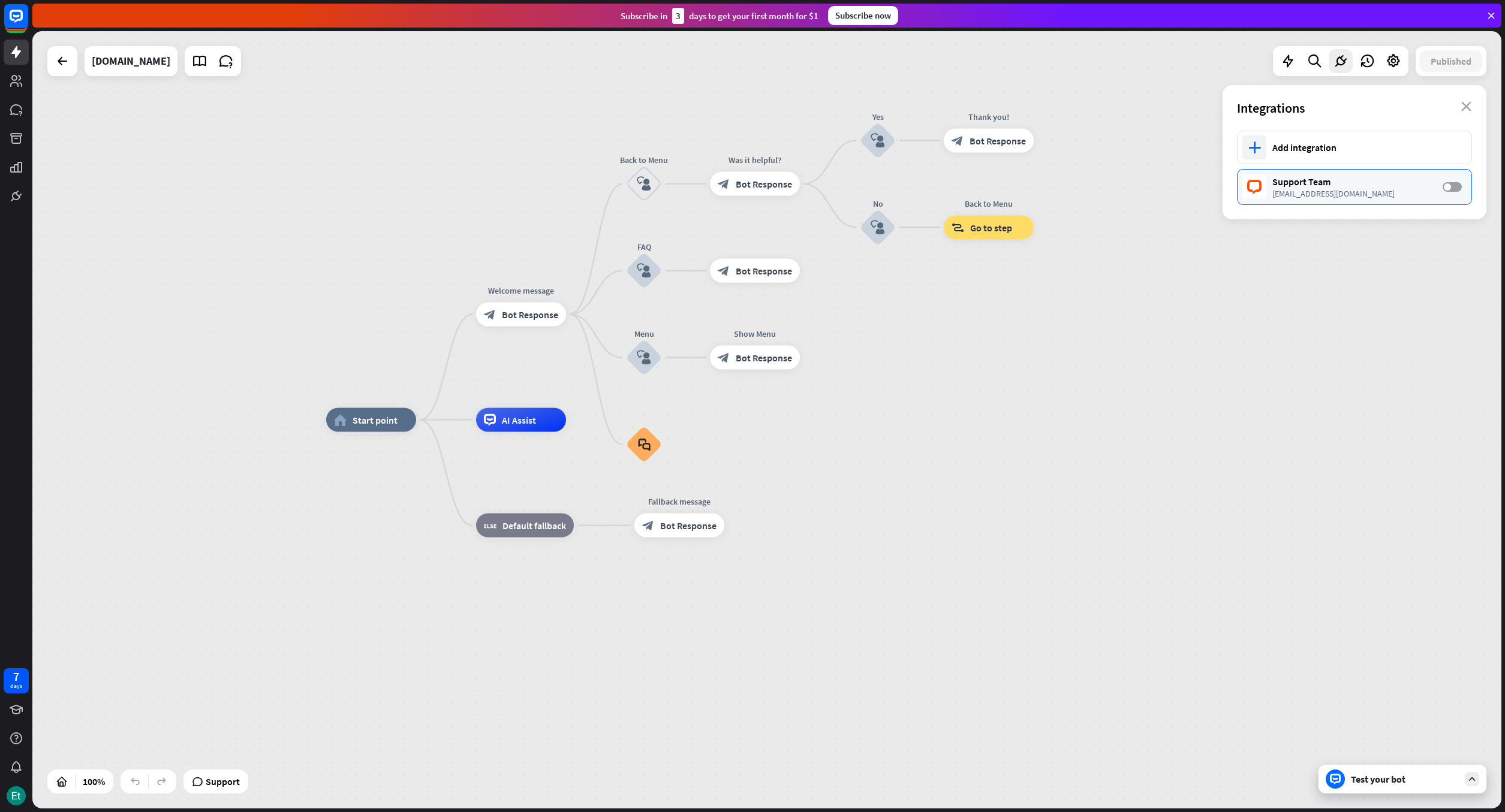
click at [1455, 189] on label "OFF" at bounding box center [1453, 187] width 20 height 10
click at [1447, 184] on span at bounding box center [1447, 187] width 7 height 7
click at [1463, 781] on div "Test your bot" at bounding box center [1402, 779] width 168 height 28
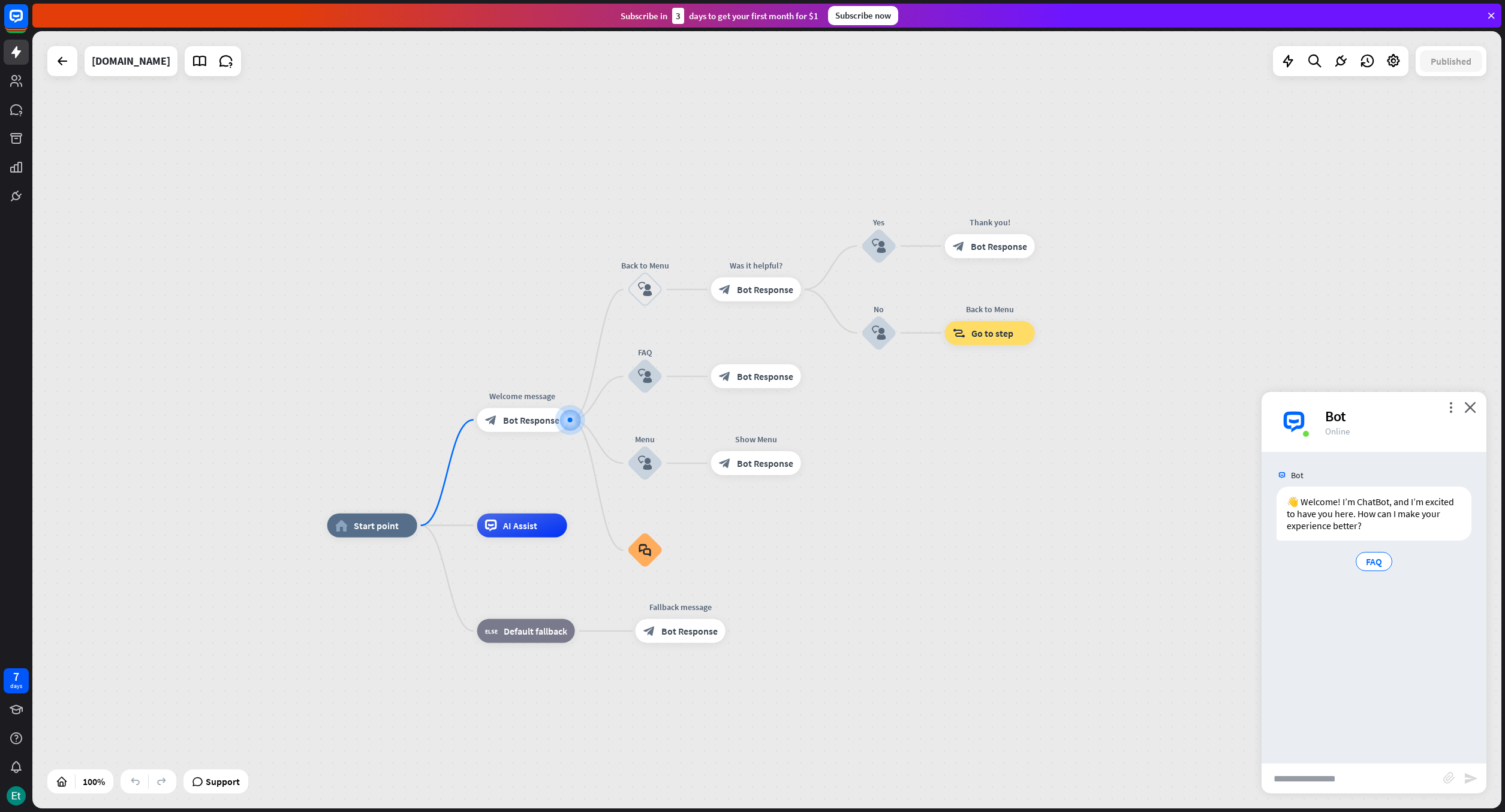
click at [1321, 778] on input "text" at bounding box center [1352, 779] width 181 height 30
type input "**********"
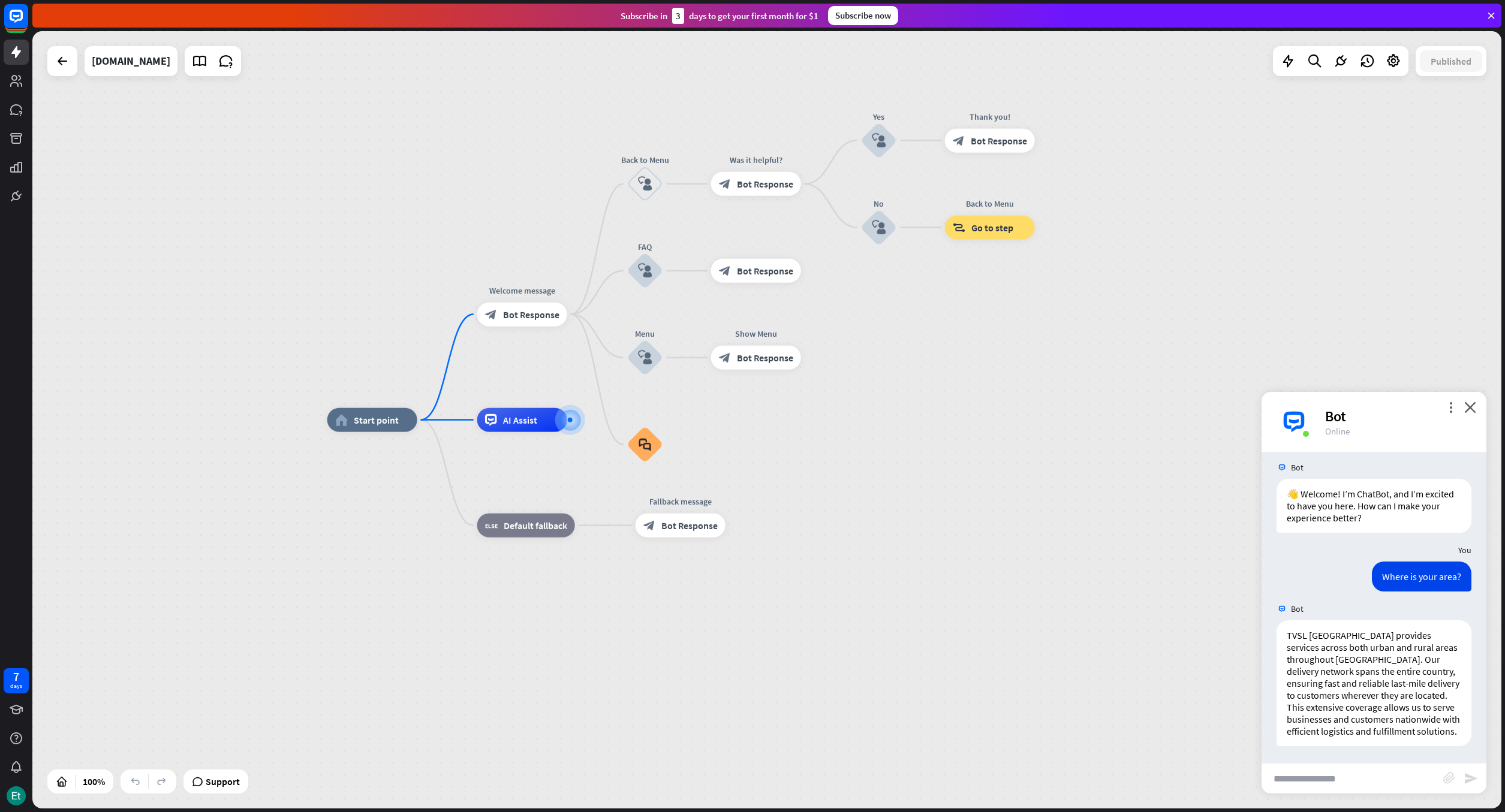
scroll to position [9, 0]
type input "*"
type input "**********"
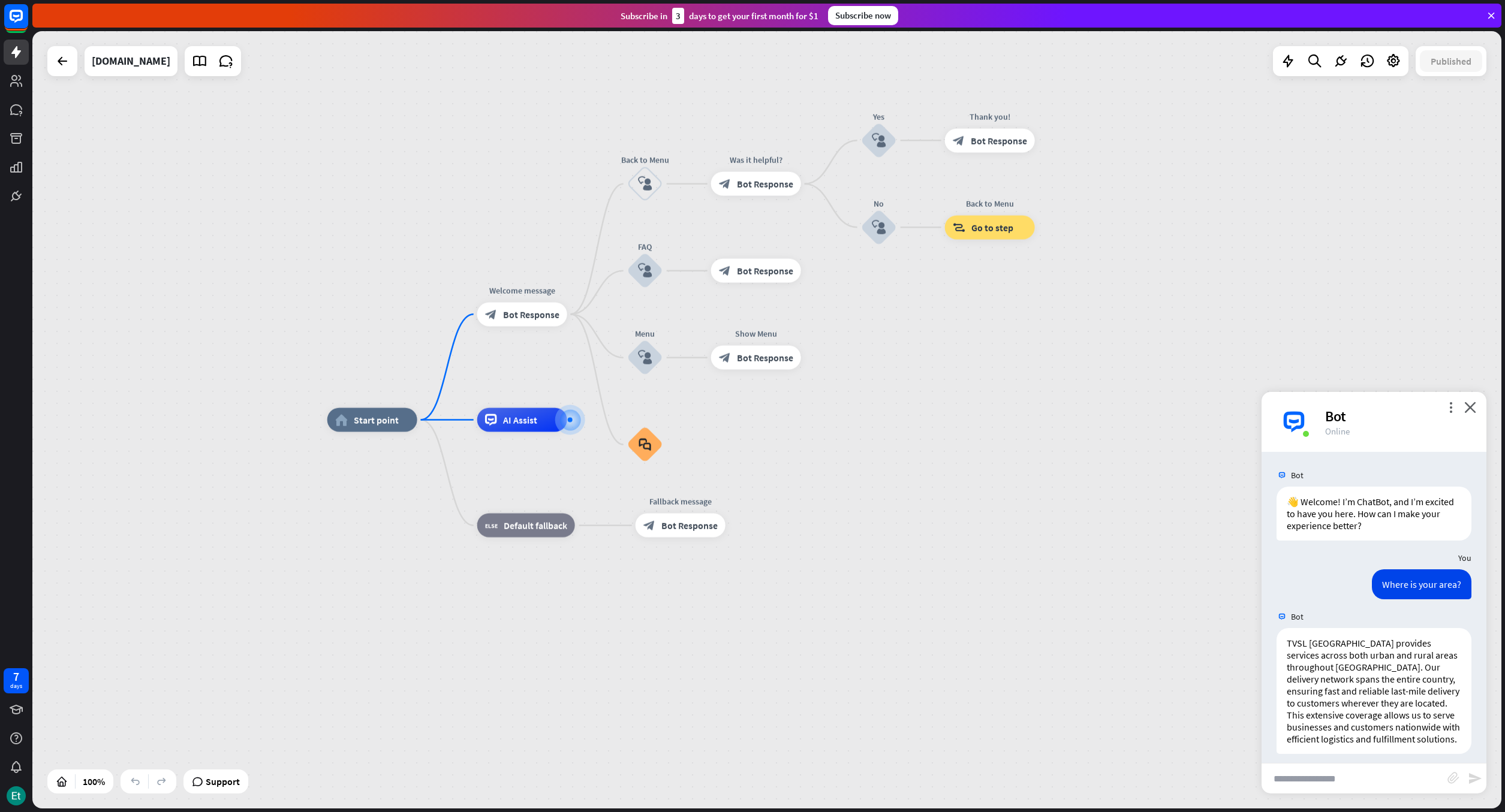
click at [1471, 401] on div "more_vert close Bot Online" at bounding box center [1373, 422] width 225 height 60
click at [1468, 410] on icon "close" at bounding box center [1469, 407] width 12 height 12
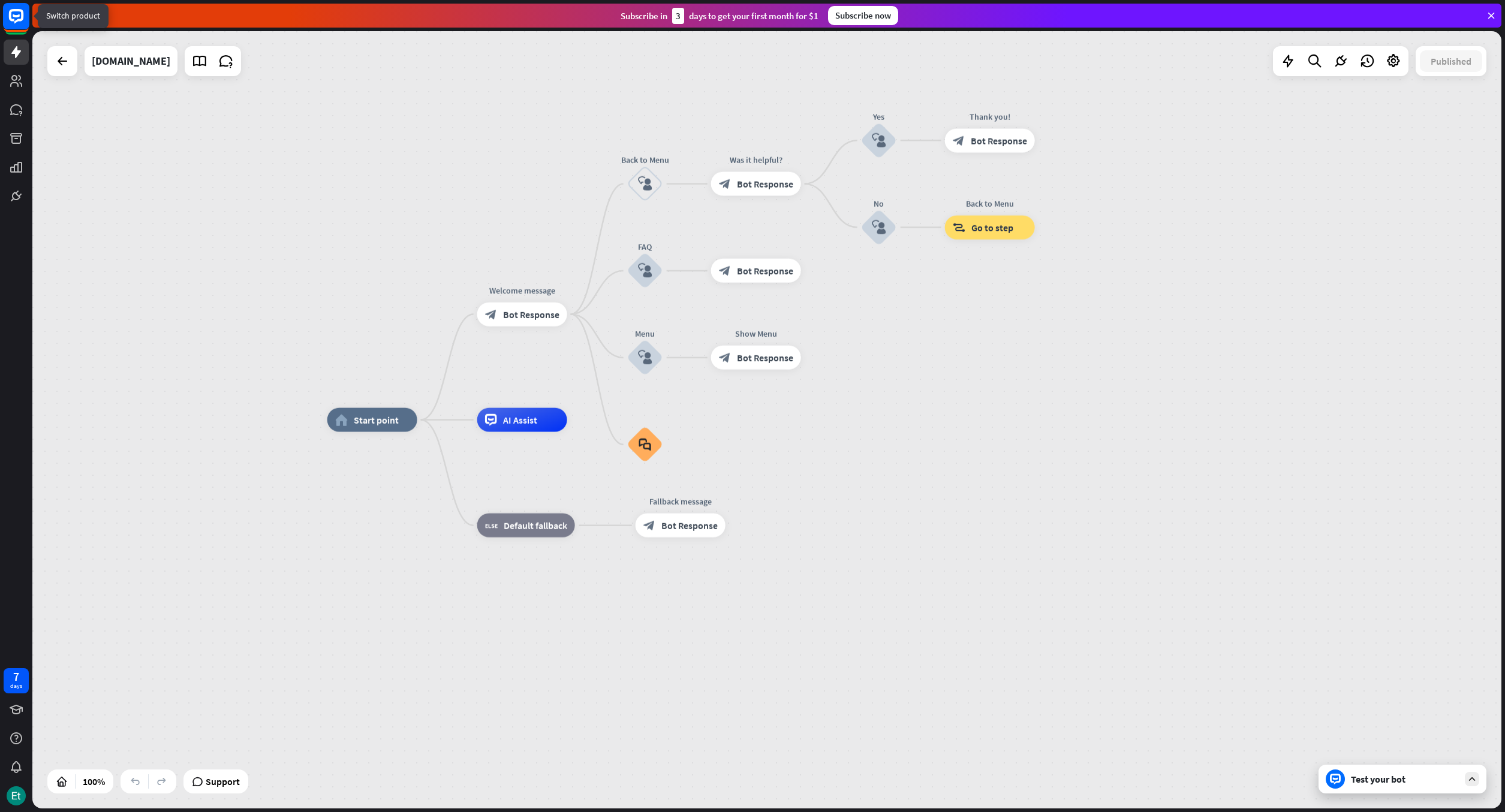
click at [17, 23] on rect at bounding box center [16, 16] width 27 height 27
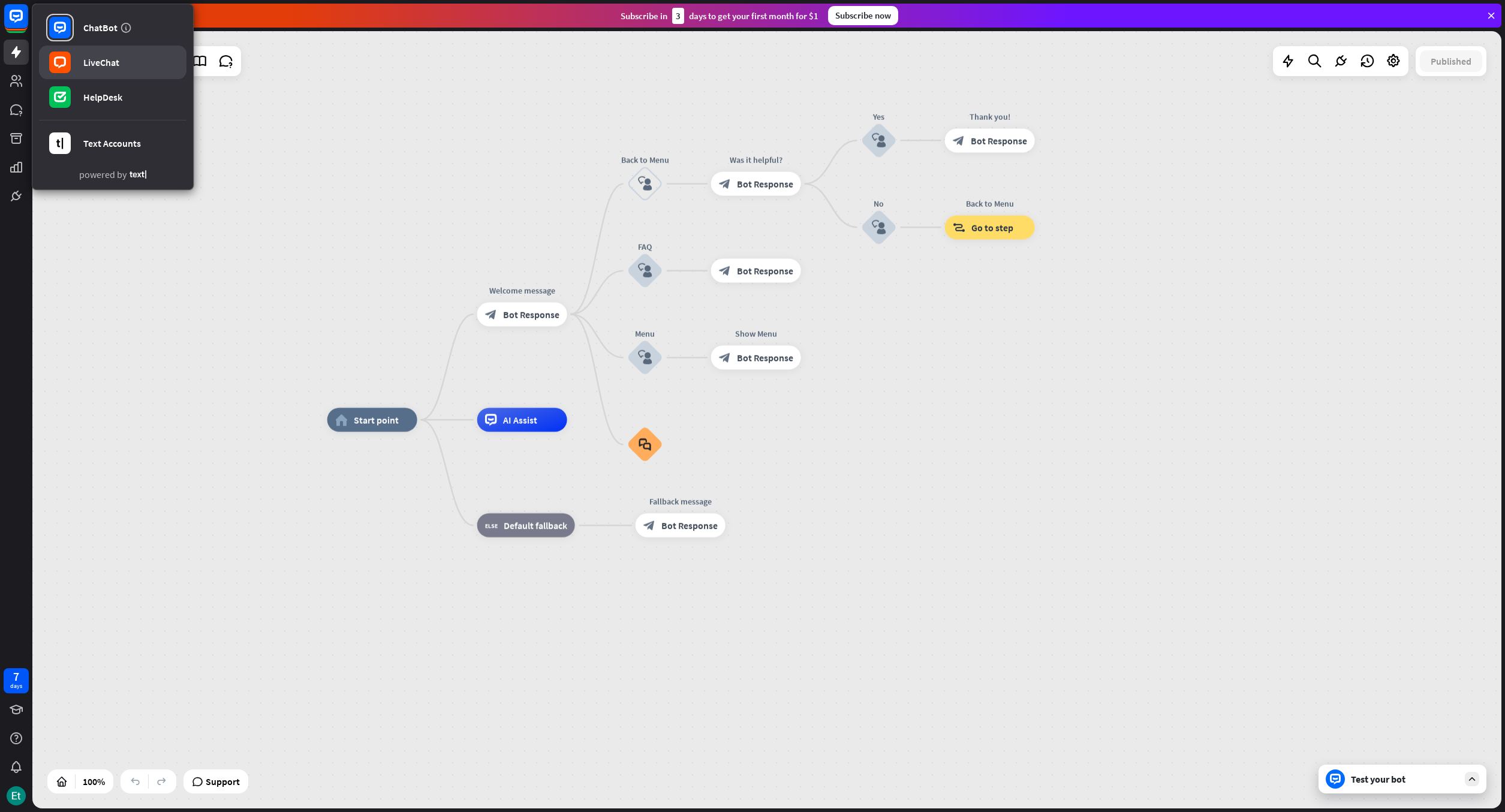
click at [109, 66] on div "LiveChat" at bounding box center [101, 61] width 36 height 12
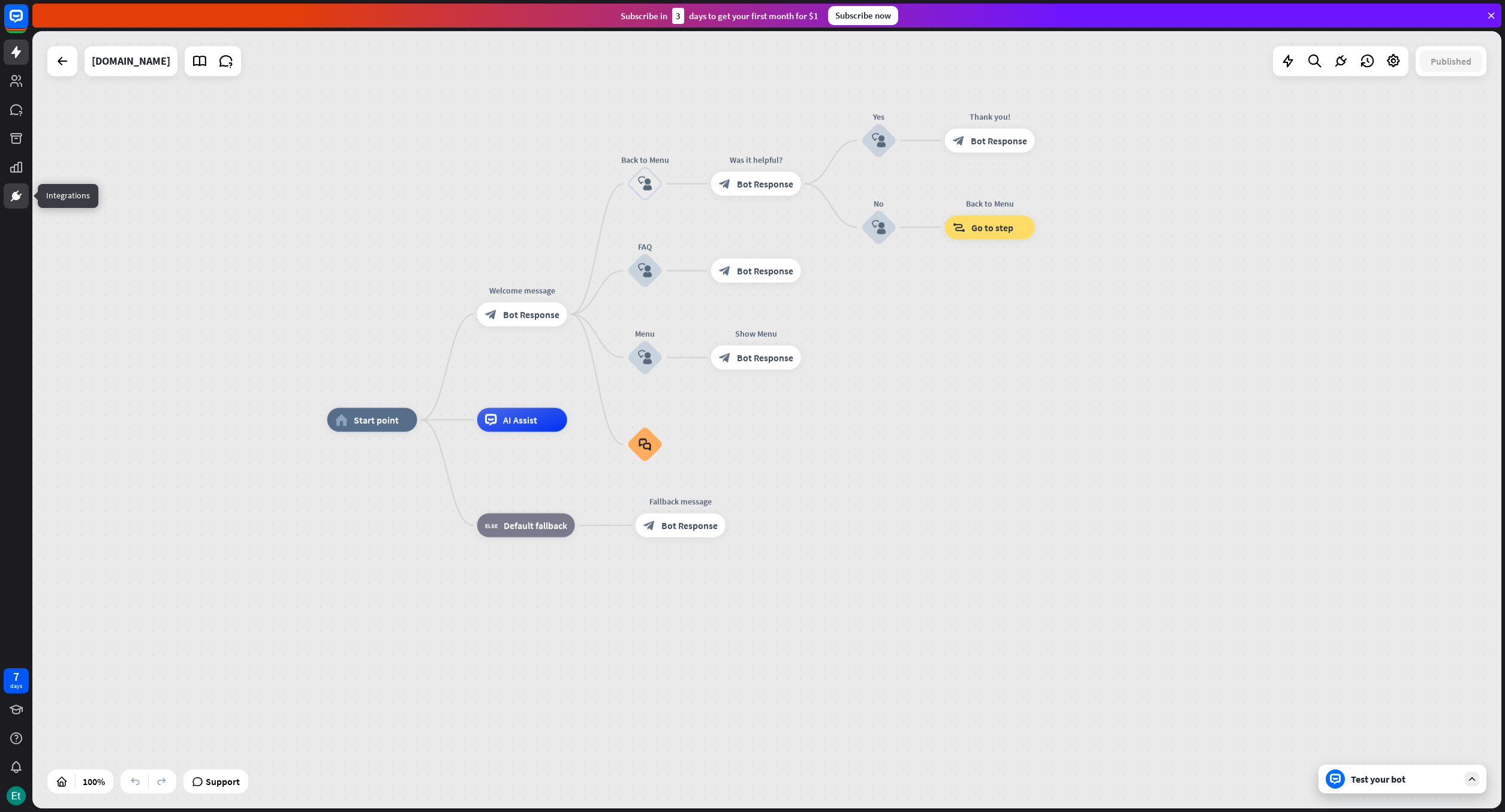
click at [15, 195] on icon at bounding box center [16, 196] width 7 height 7
